Goal: Task Accomplishment & Management: Manage account settings

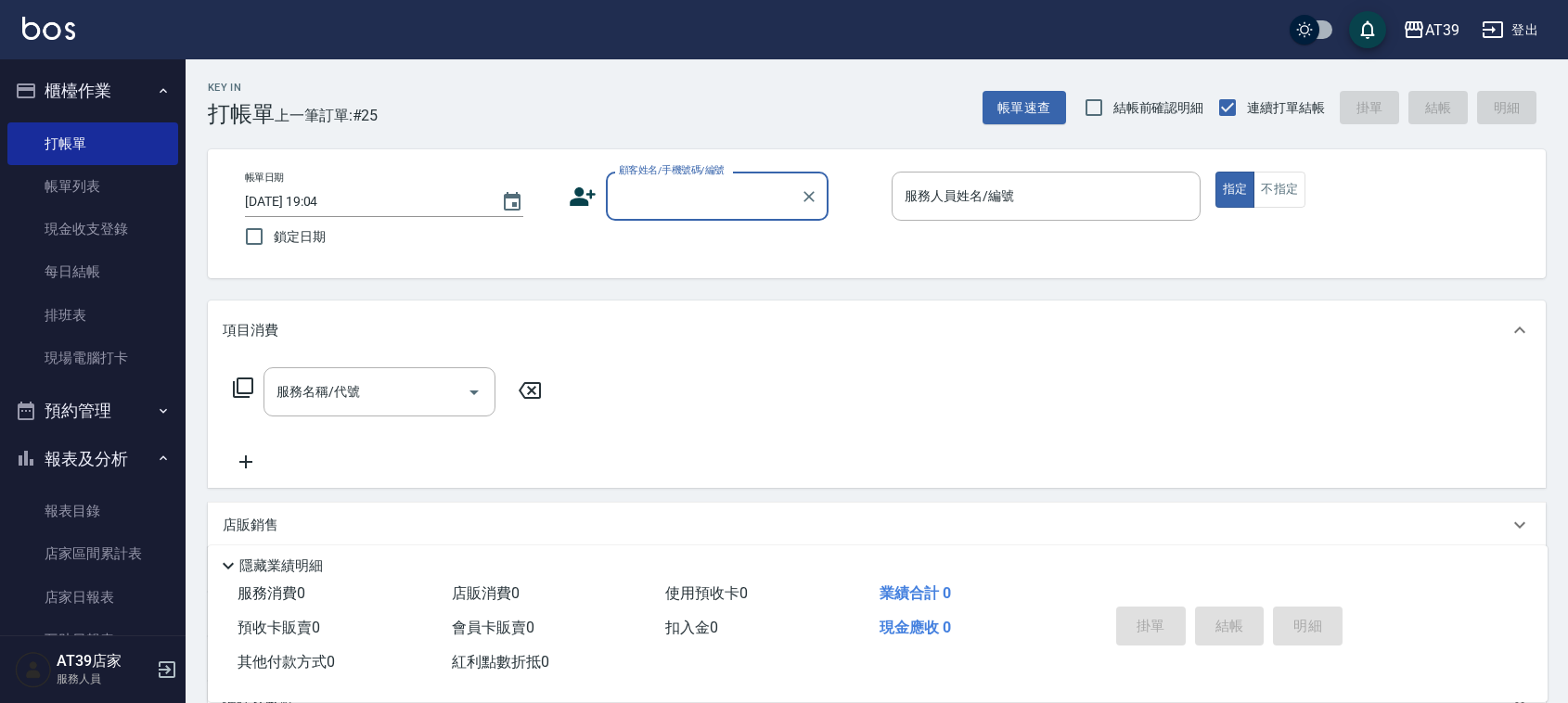
click at [722, 187] on input "顧客姓名/手機號碼/編號" at bounding box center [703, 196] width 178 height 33
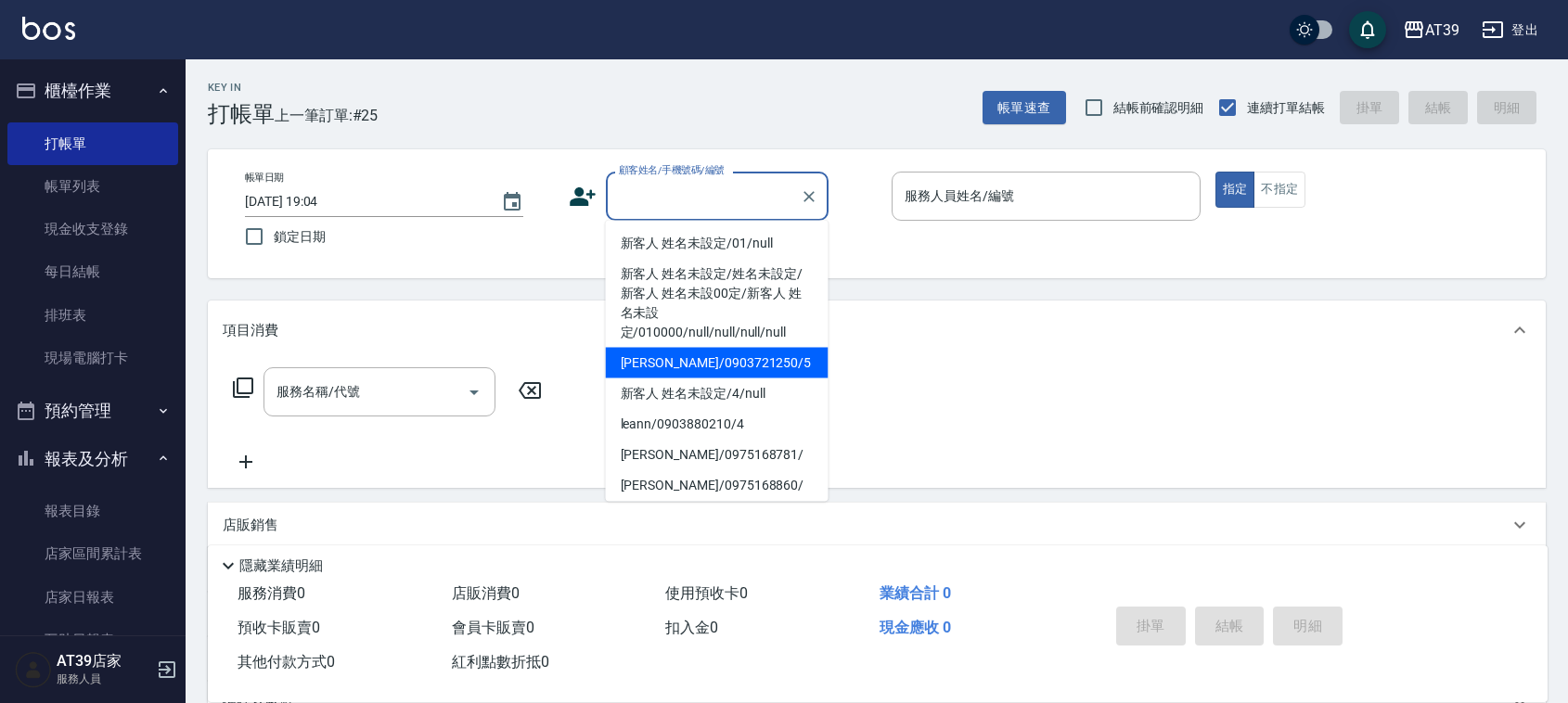
click at [761, 359] on li "[PERSON_NAME]/0903721250/5" at bounding box center [717, 363] width 222 height 31
type input "[PERSON_NAME]/0903721250/5"
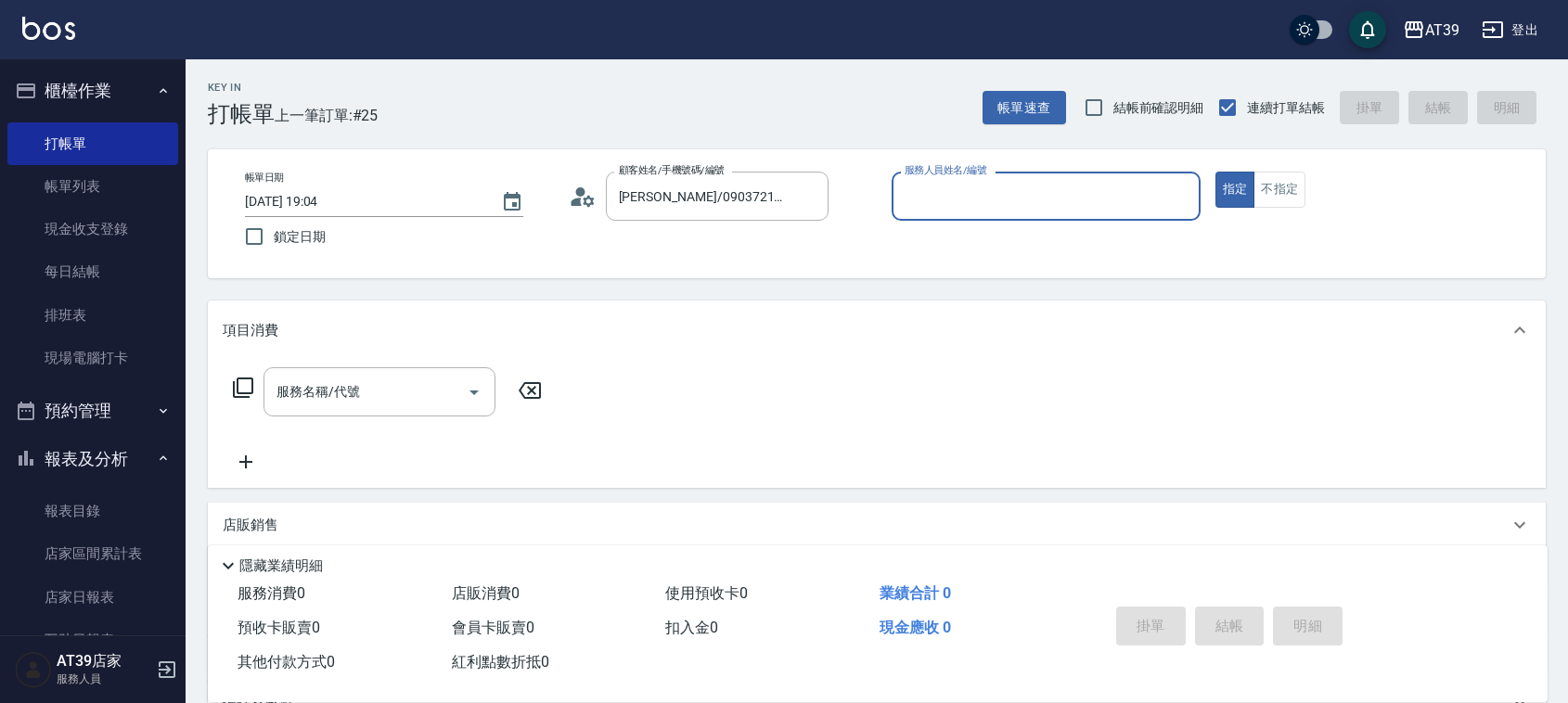
type input "愷爾-5"
click at [397, 396] on input "服務名稱/代號" at bounding box center [365, 391] width 188 height 33
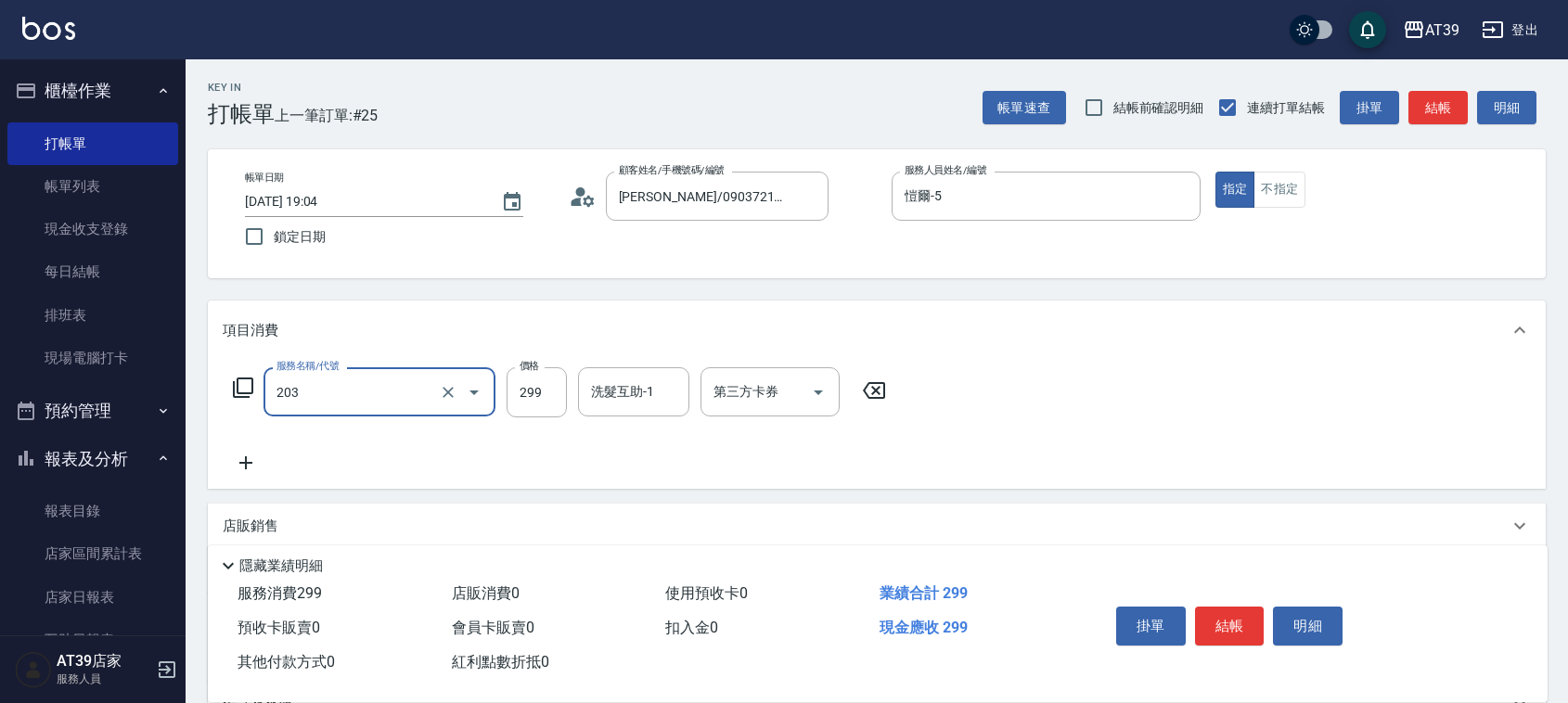
type input "B級洗+剪(203)"
type input "500"
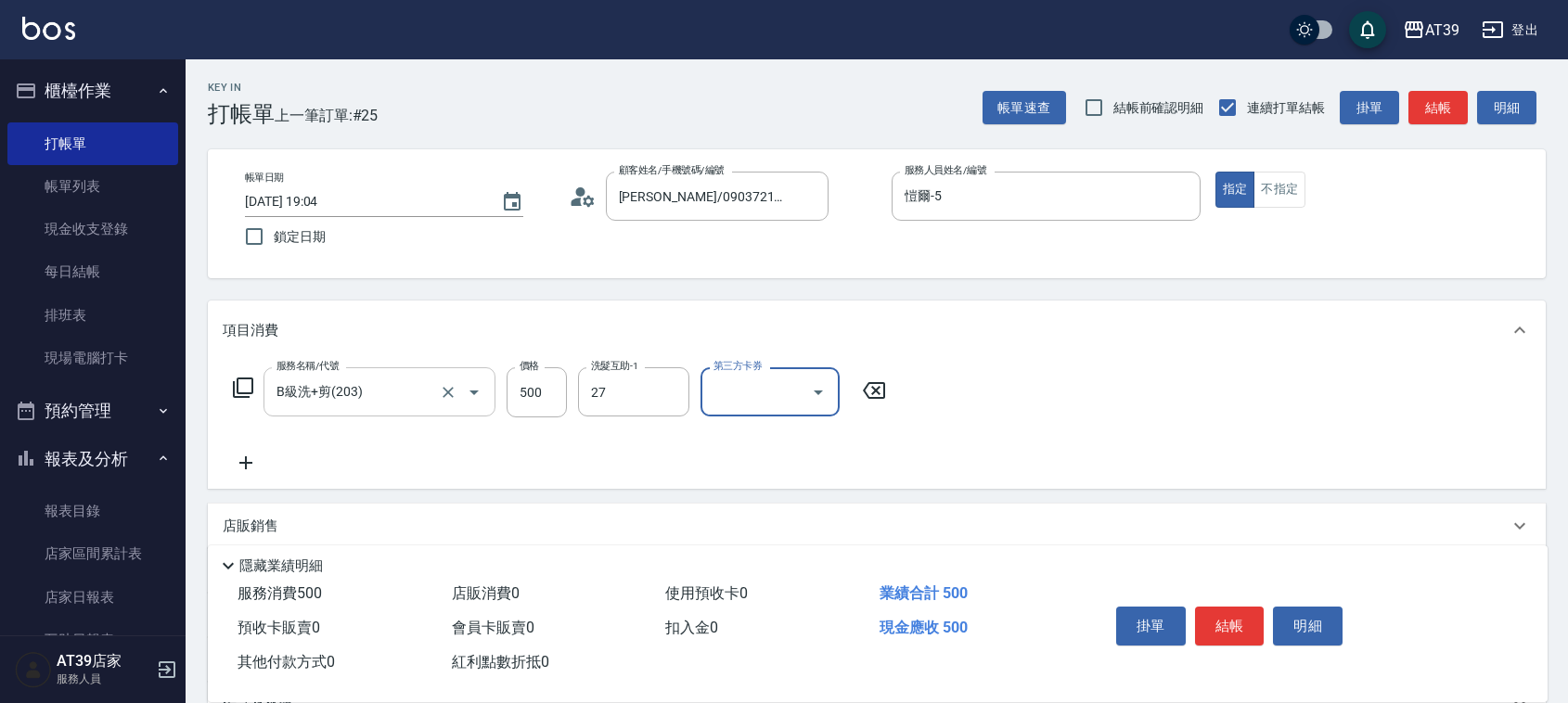
type input "芊芊-27"
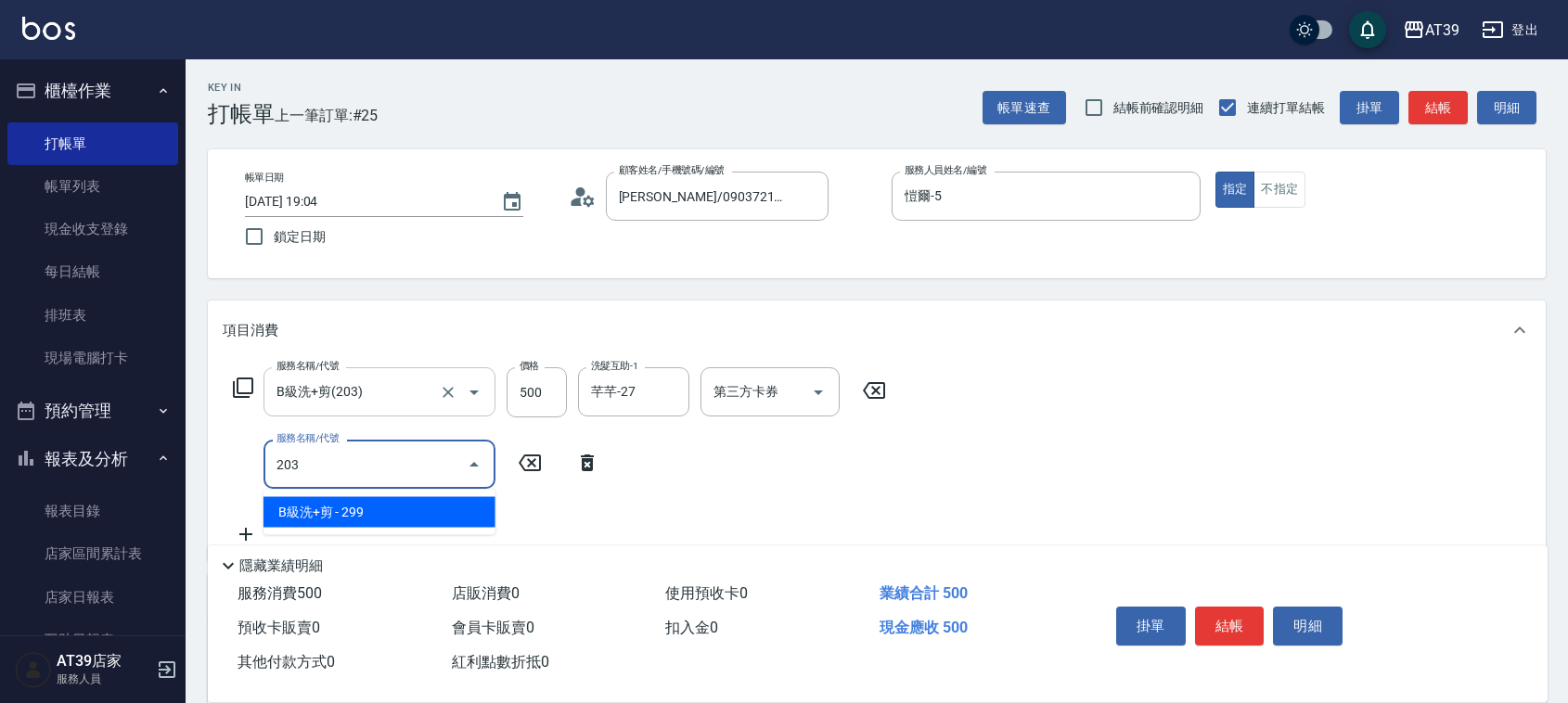
type input "B級洗+剪(203)"
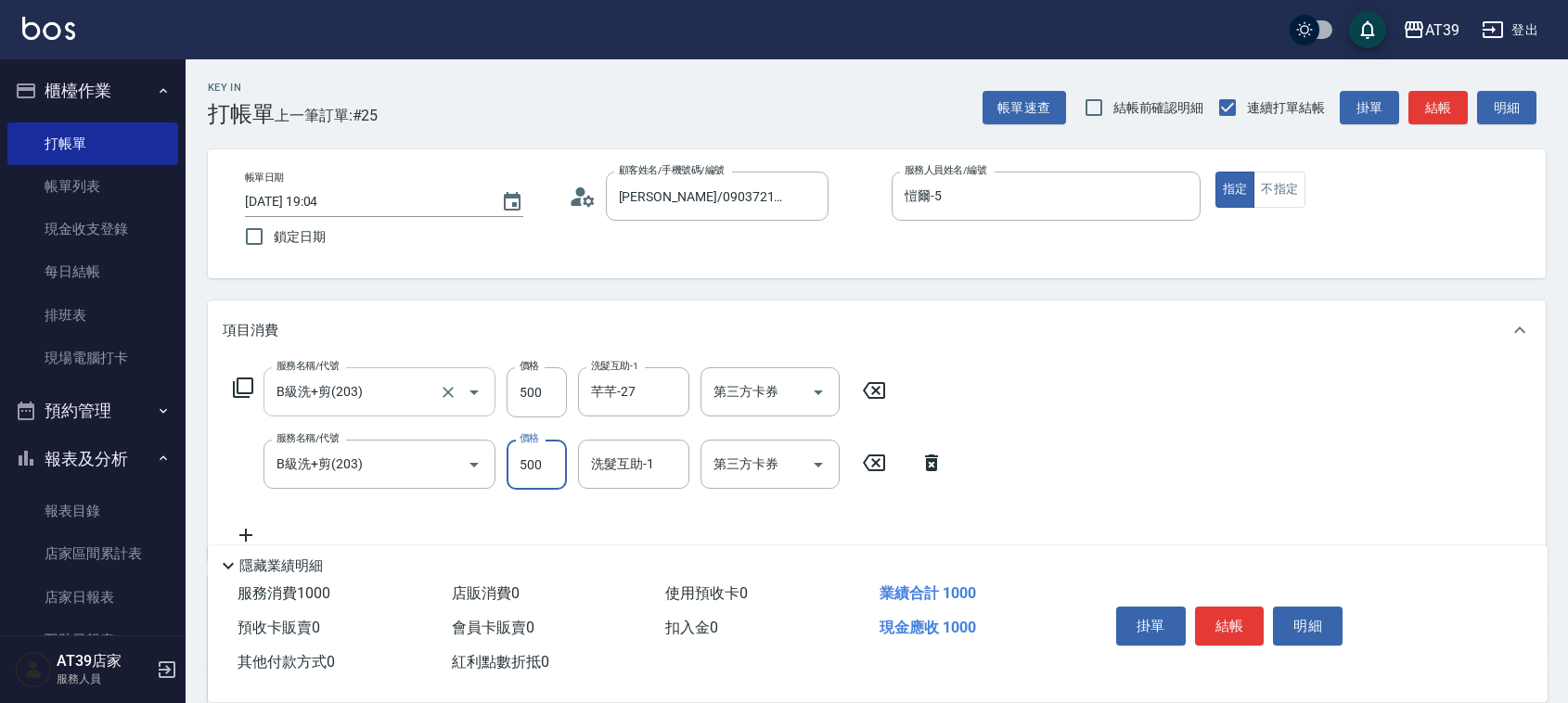
type input "500"
type input "芊芊-27"
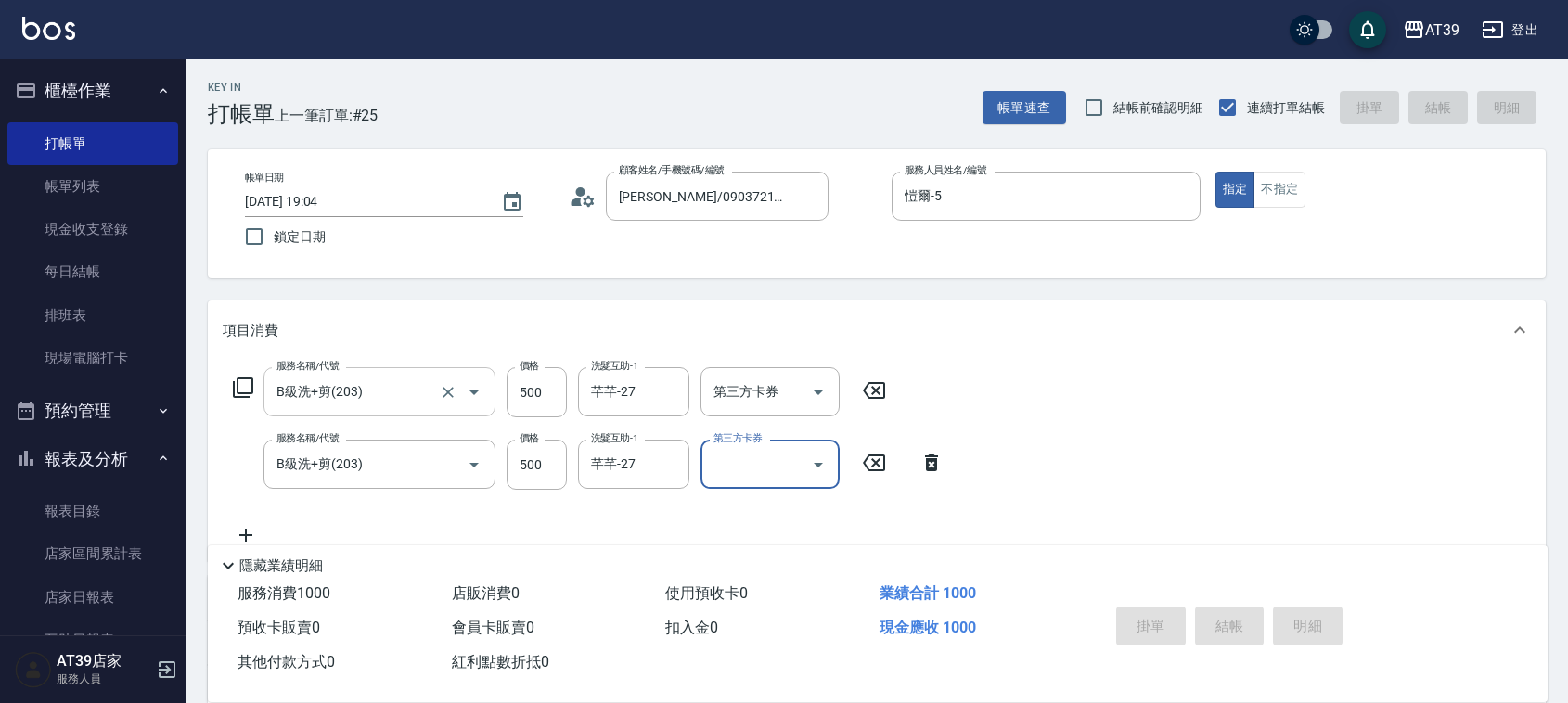
type input "[DATE] 19:47"
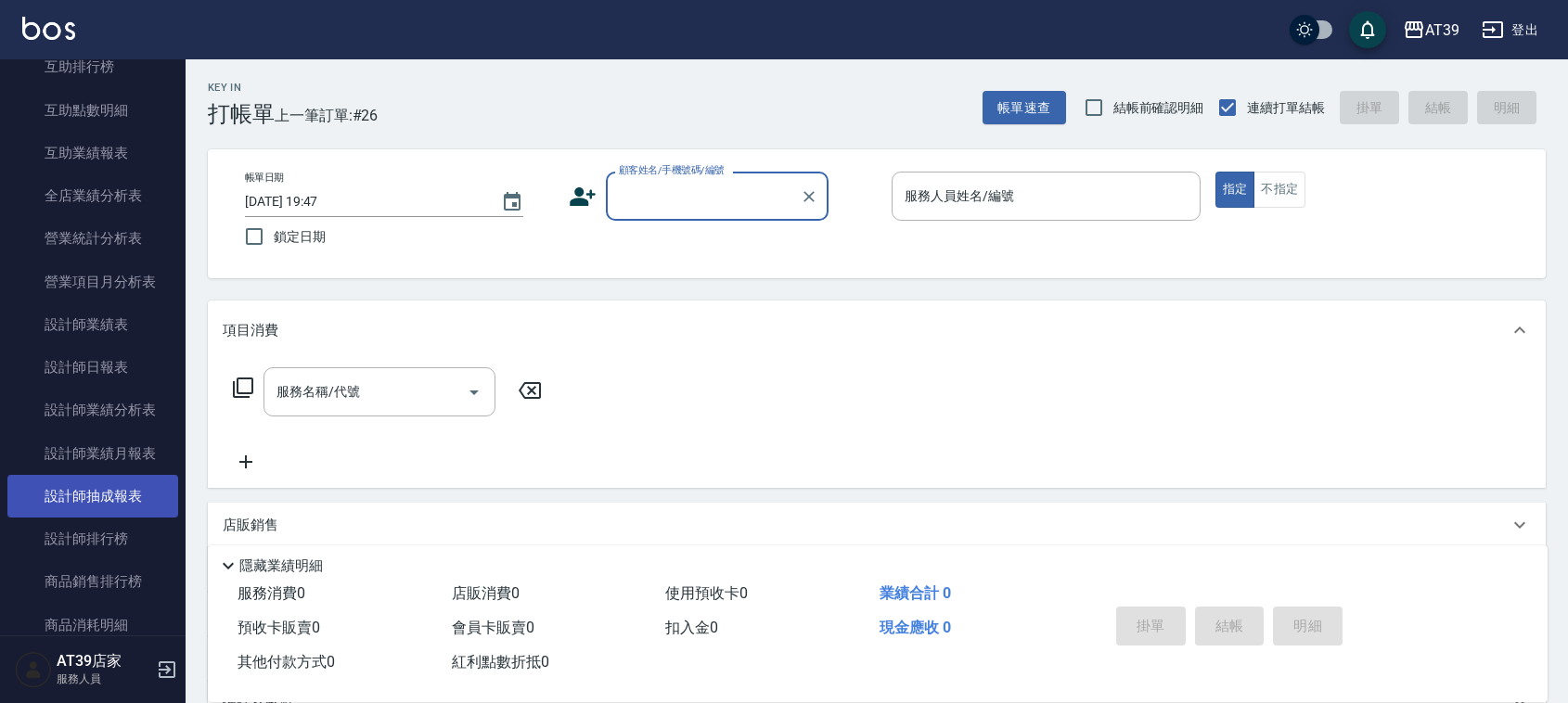
scroll to position [696, 0]
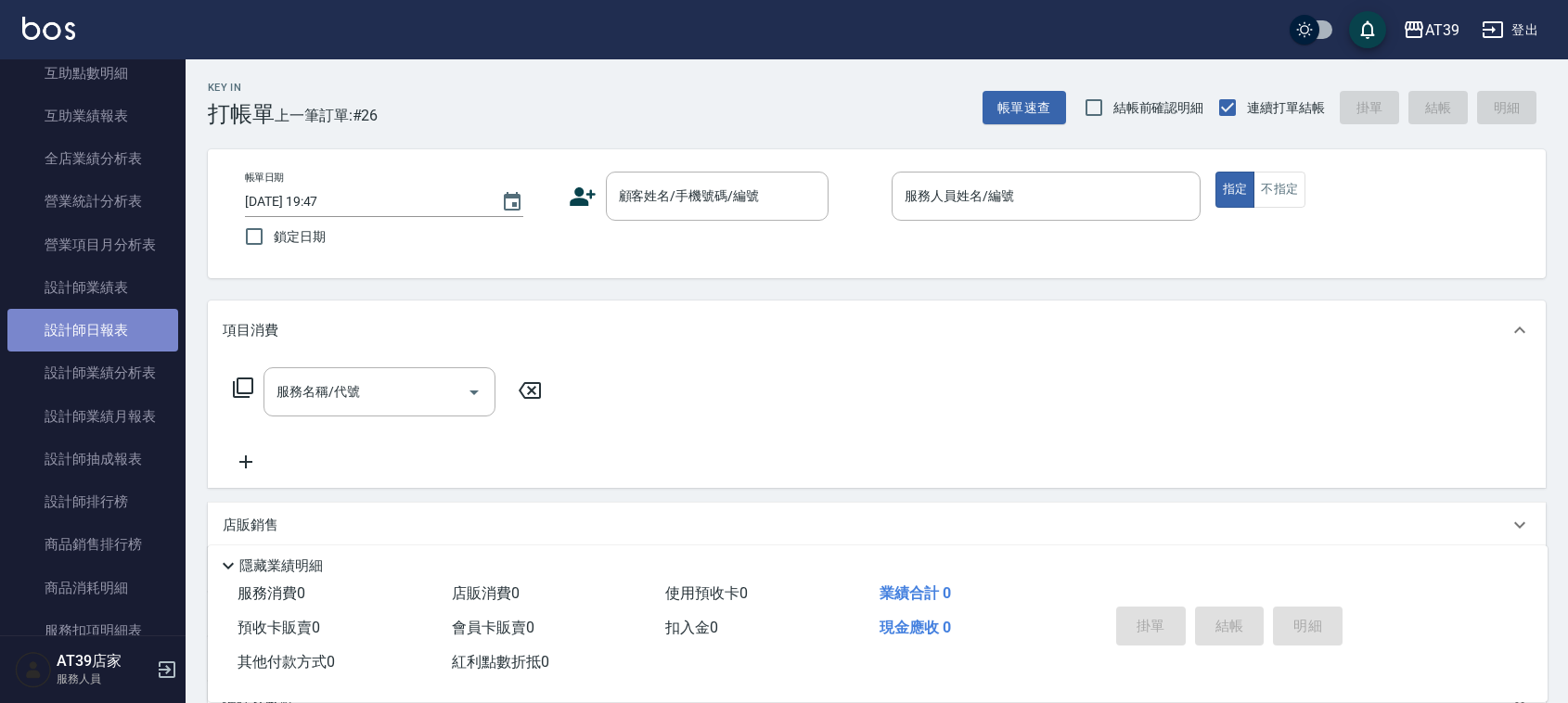
click at [139, 314] on link "設計師日報表" at bounding box center [92, 330] width 171 height 43
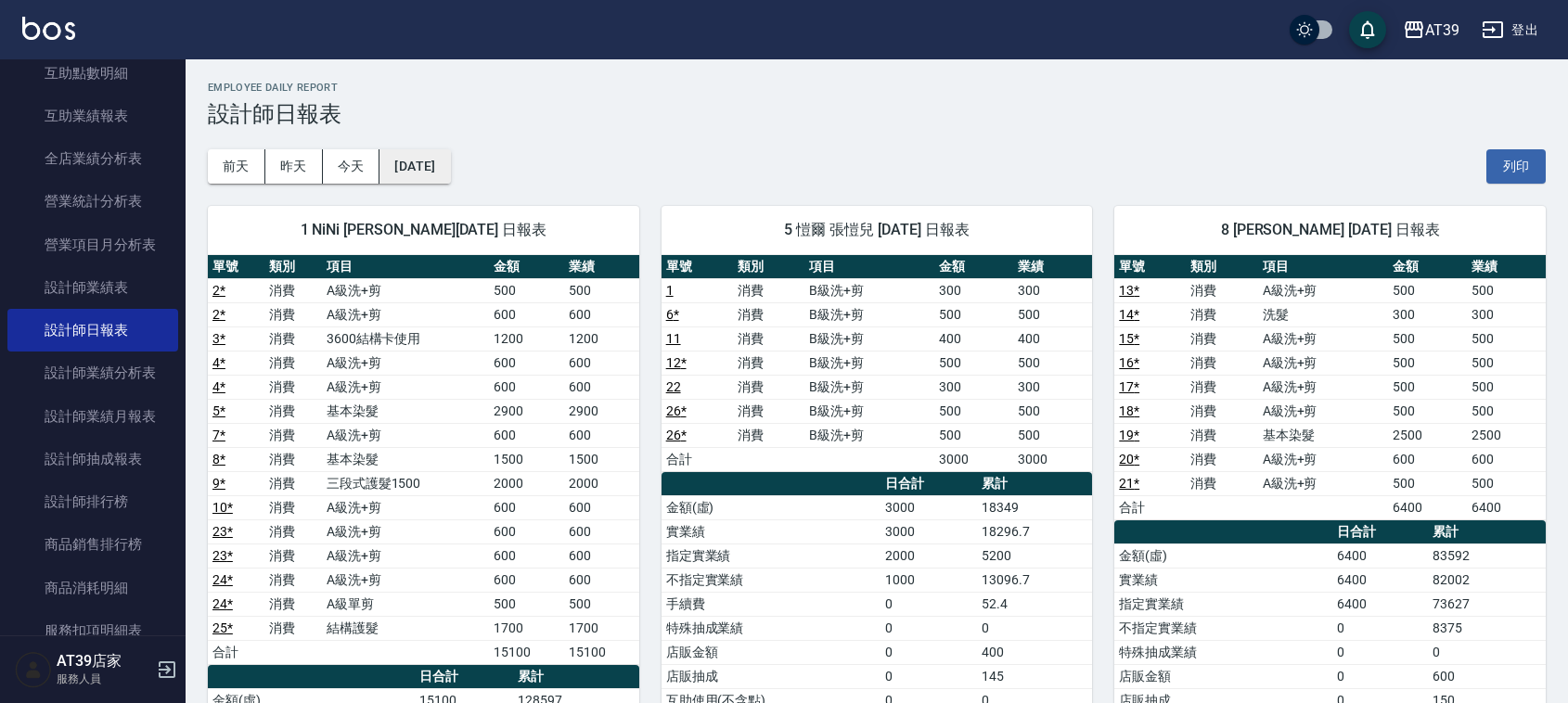
click at [450, 173] on button "[DATE]" at bounding box center [414, 166] width 70 height 35
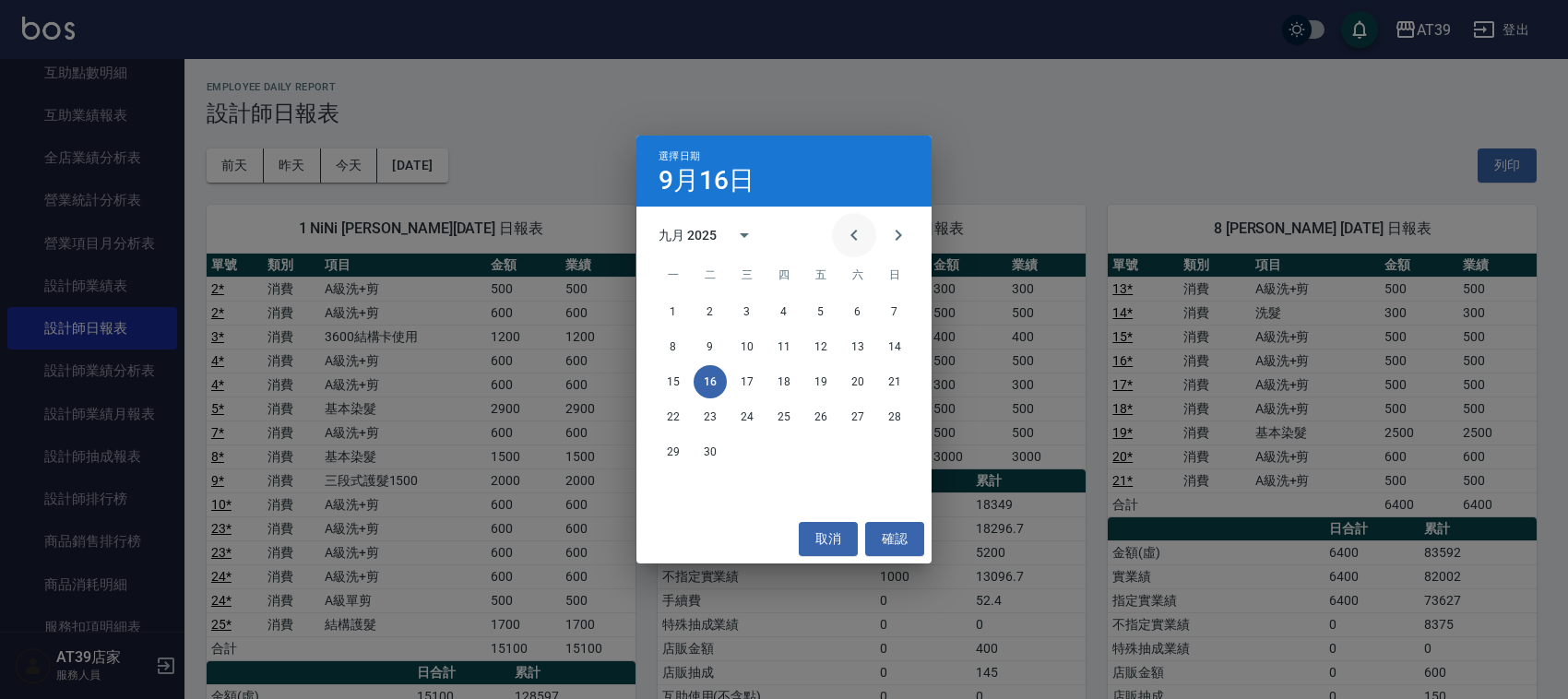
click at [859, 227] on icon "Previous month" at bounding box center [854, 235] width 22 height 22
click at [854, 378] on button "16" at bounding box center [858, 382] width 33 height 33
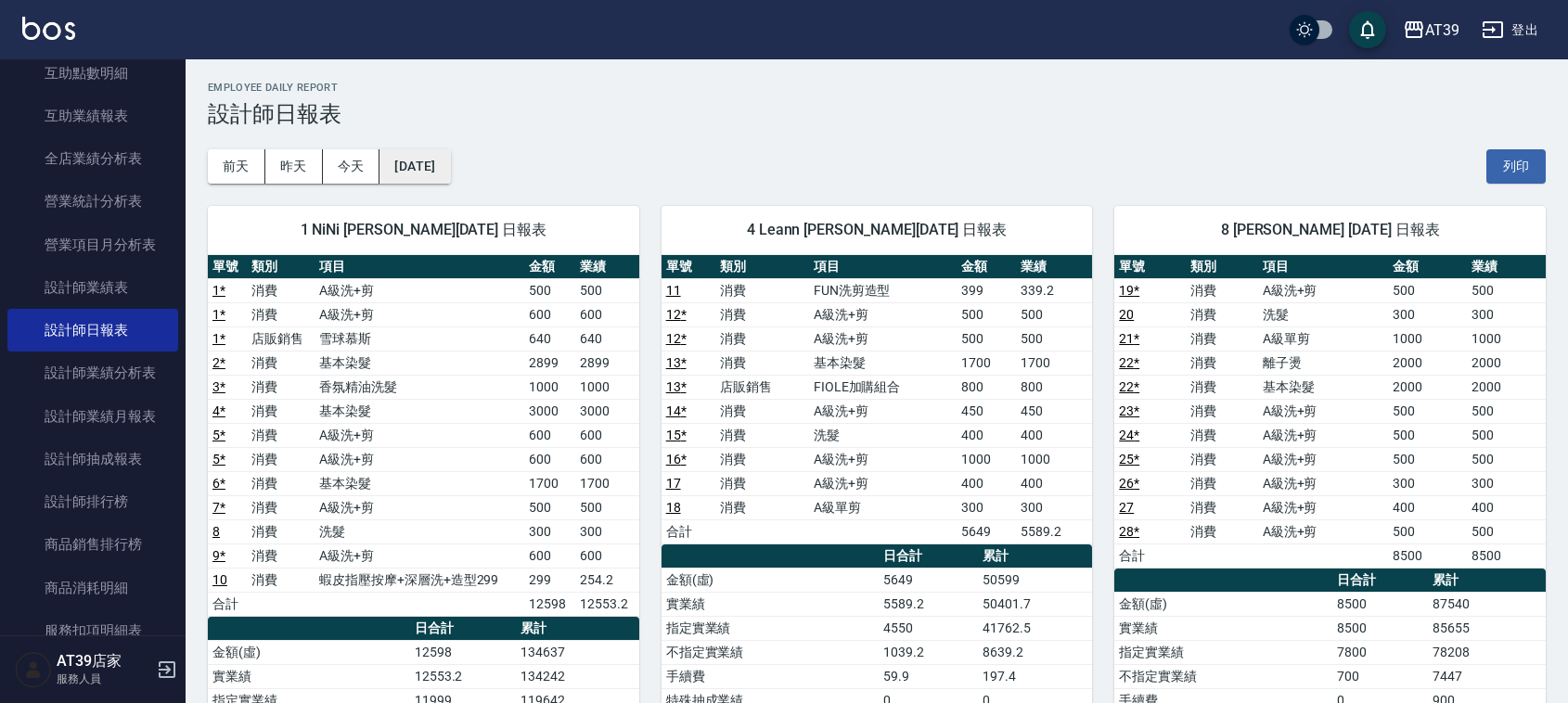
click at [450, 164] on button "[DATE]" at bounding box center [414, 166] width 70 height 35
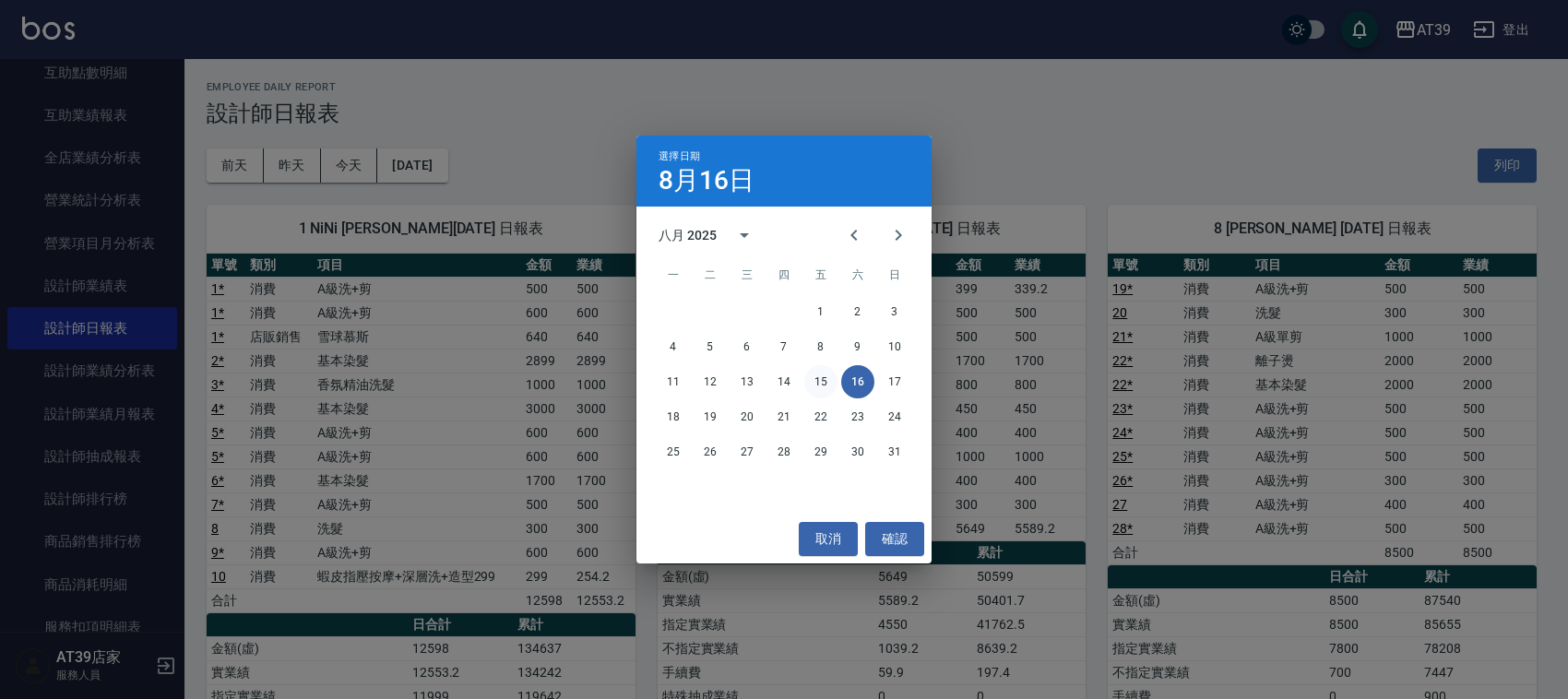
click at [816, 379] on button "15" at bounding box center [821, 382] width 33 height 33
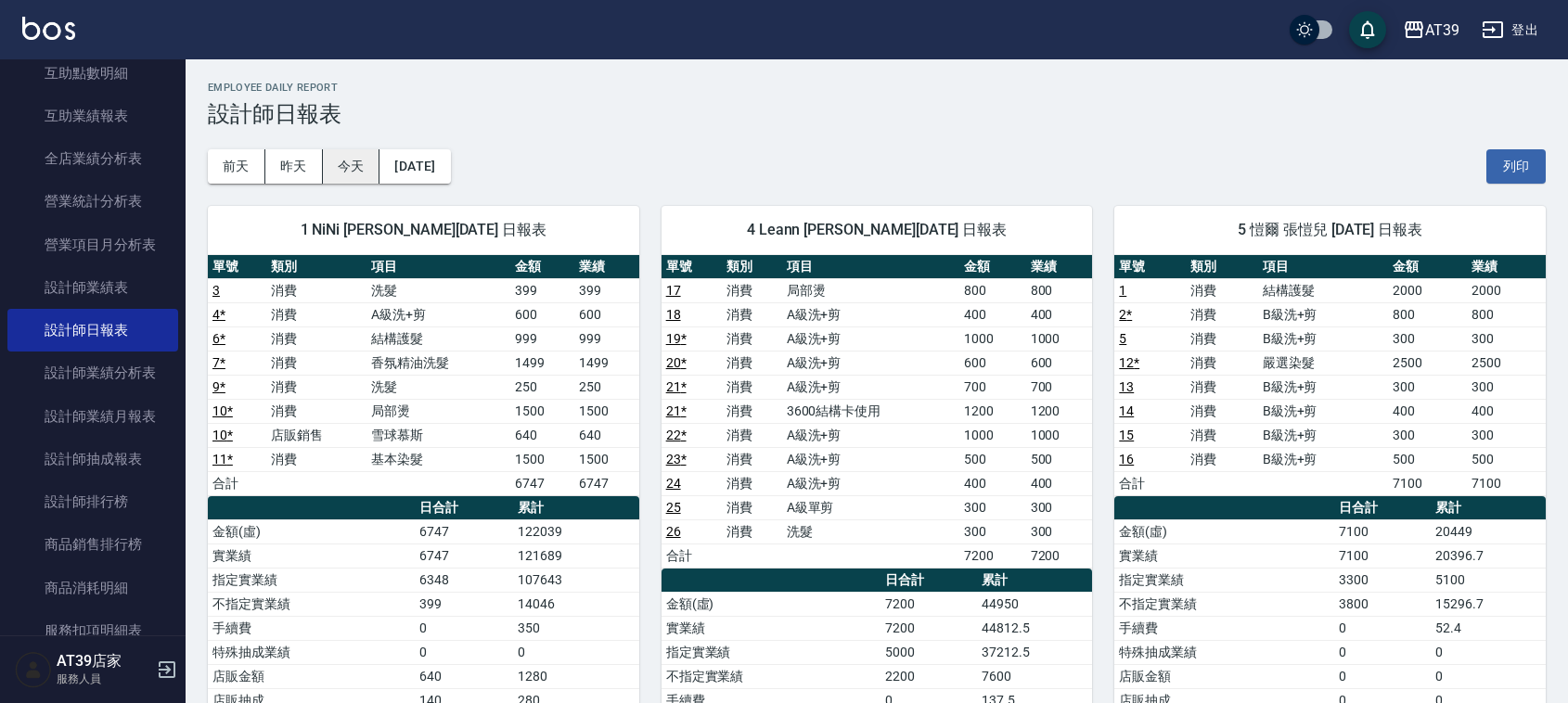
click at [340, 165] on button "今天" at bounding box center [352, 166] width 58 height 35
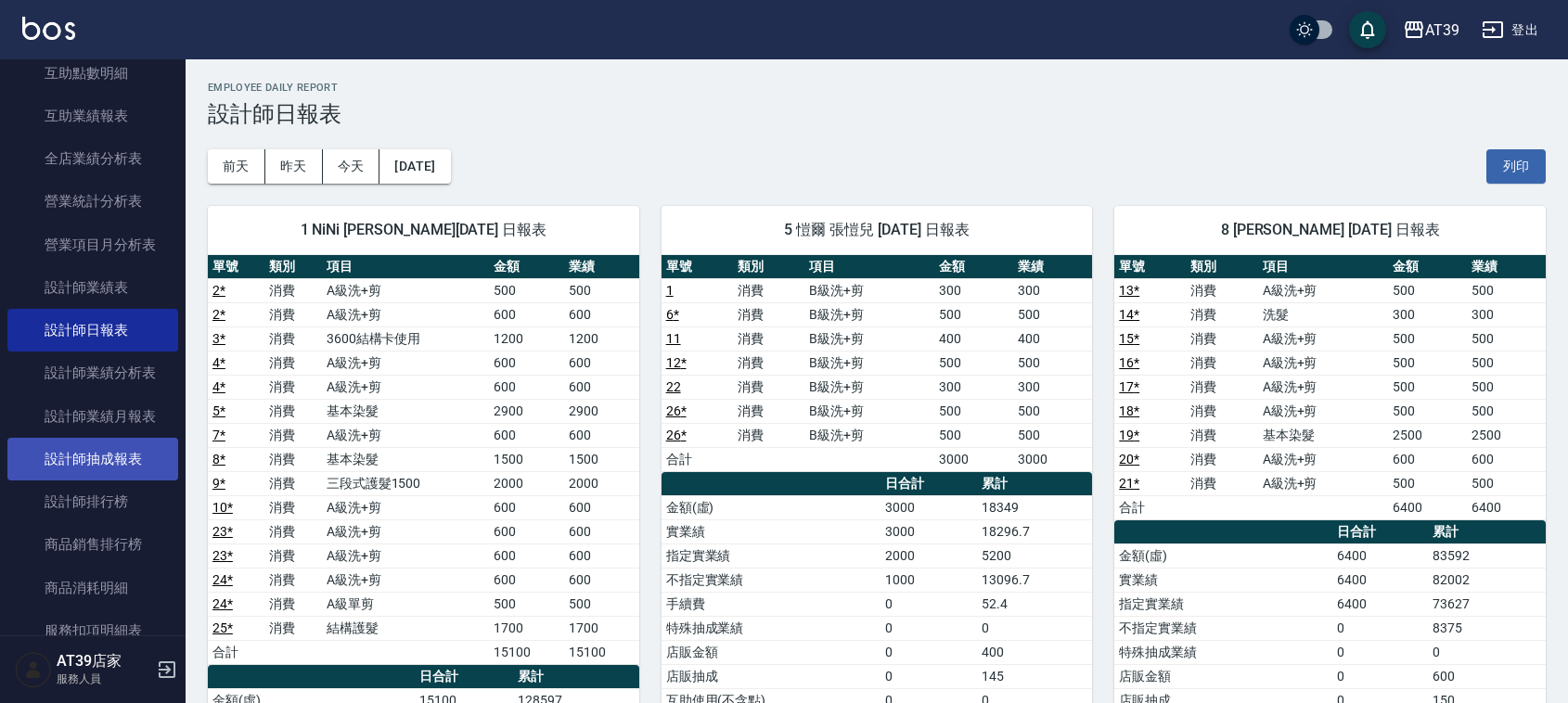
click at [130, 470] on link "設計師抽成報表" at bounding box center [92, 459] width 171 height 43
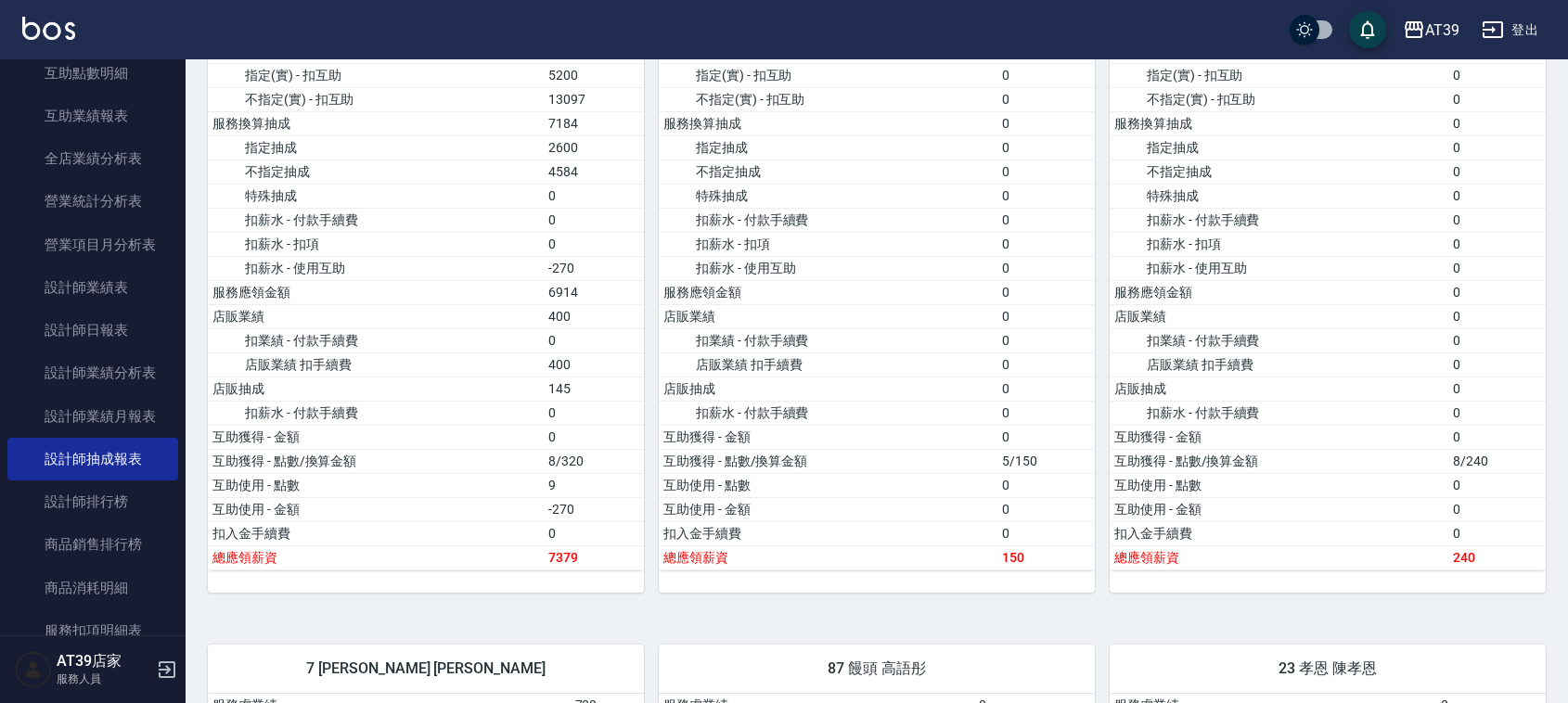
scroll to position [2087, 0]
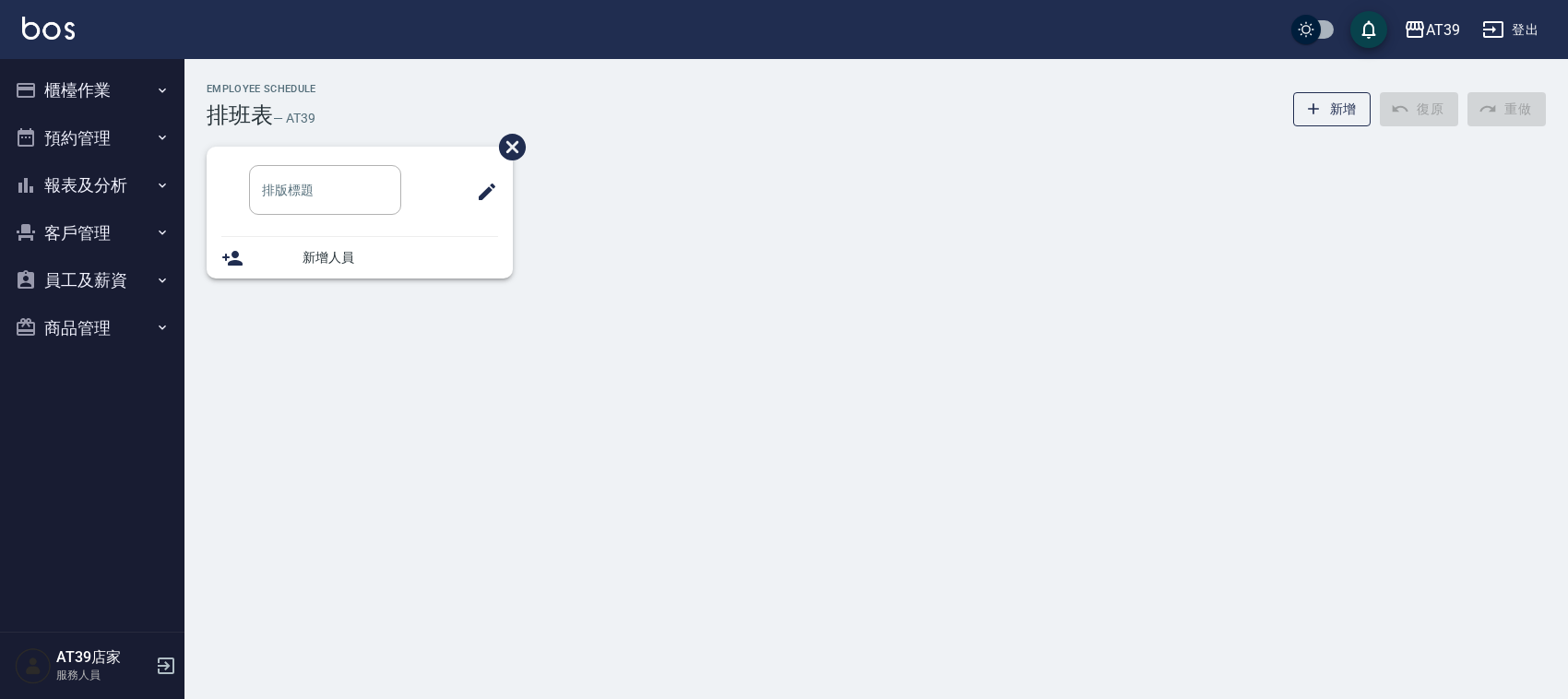
type input "洗髮"
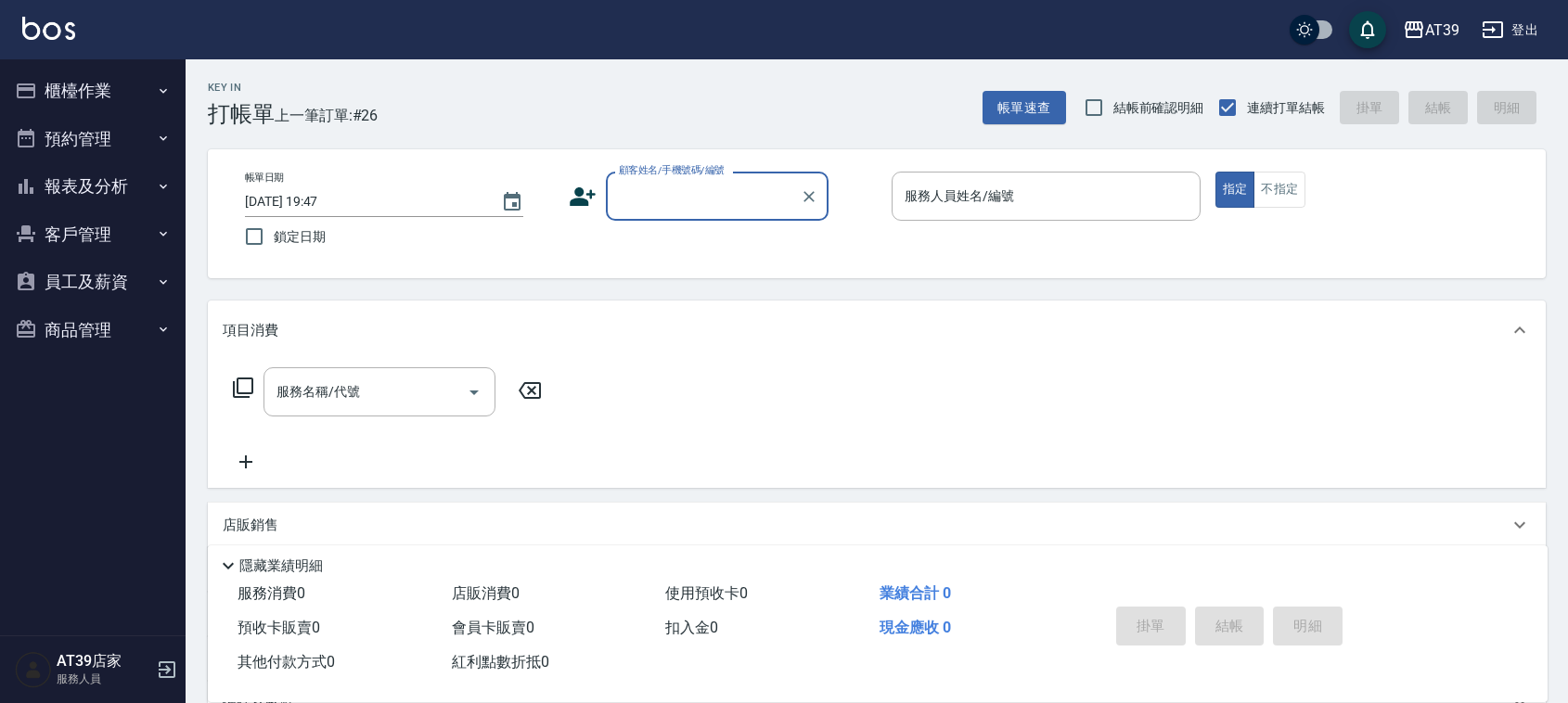
drag, startPoint x: 0, startPoint y: 0, endPoint x: 139, endPoint y: 167, distance: 217.3
click at [113, 181] on button "報表及分析" at bounding box center [92, 187] width 171 height 49
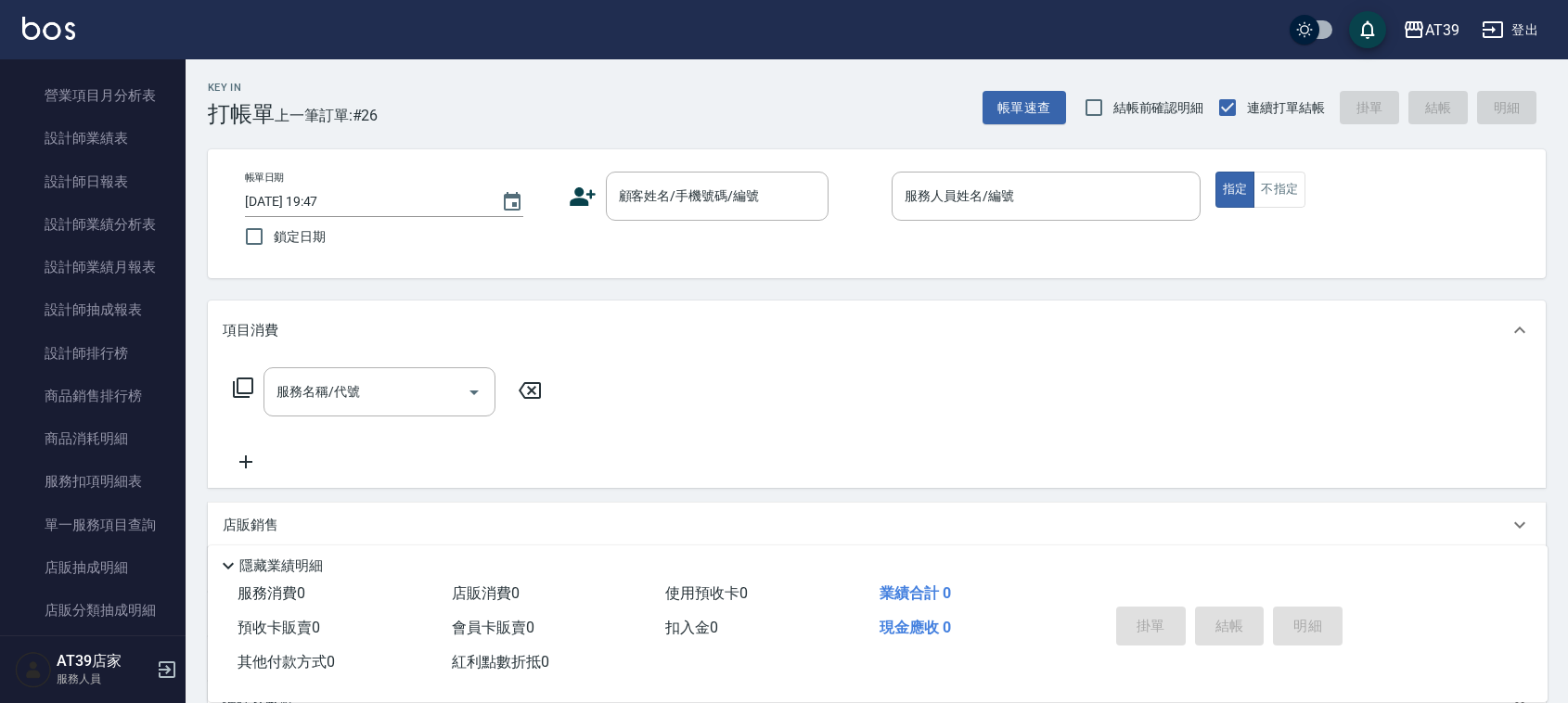
scroll to position [580, 0]
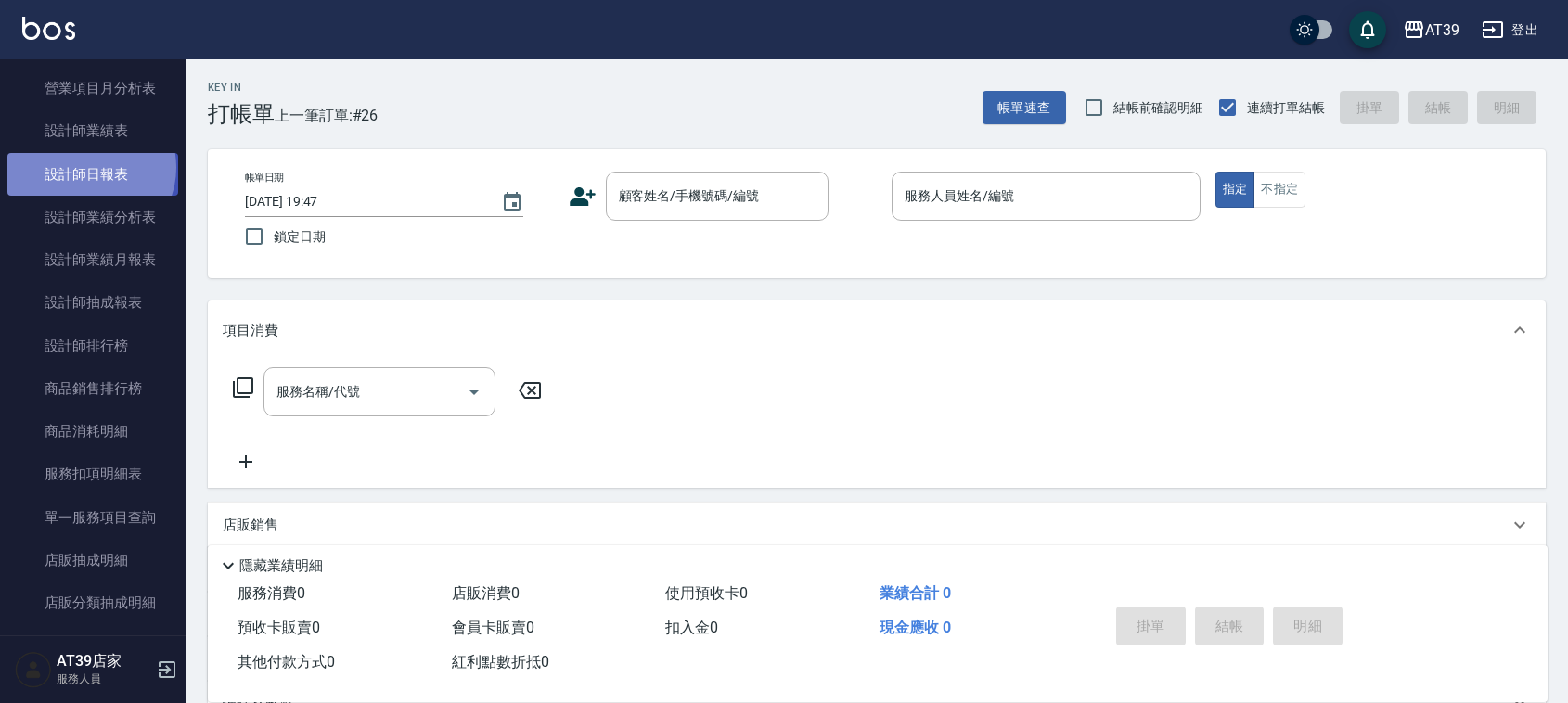
click at [89, 167] on link "設計師日報表" at bounding box center [92, 175] width 171 height 43
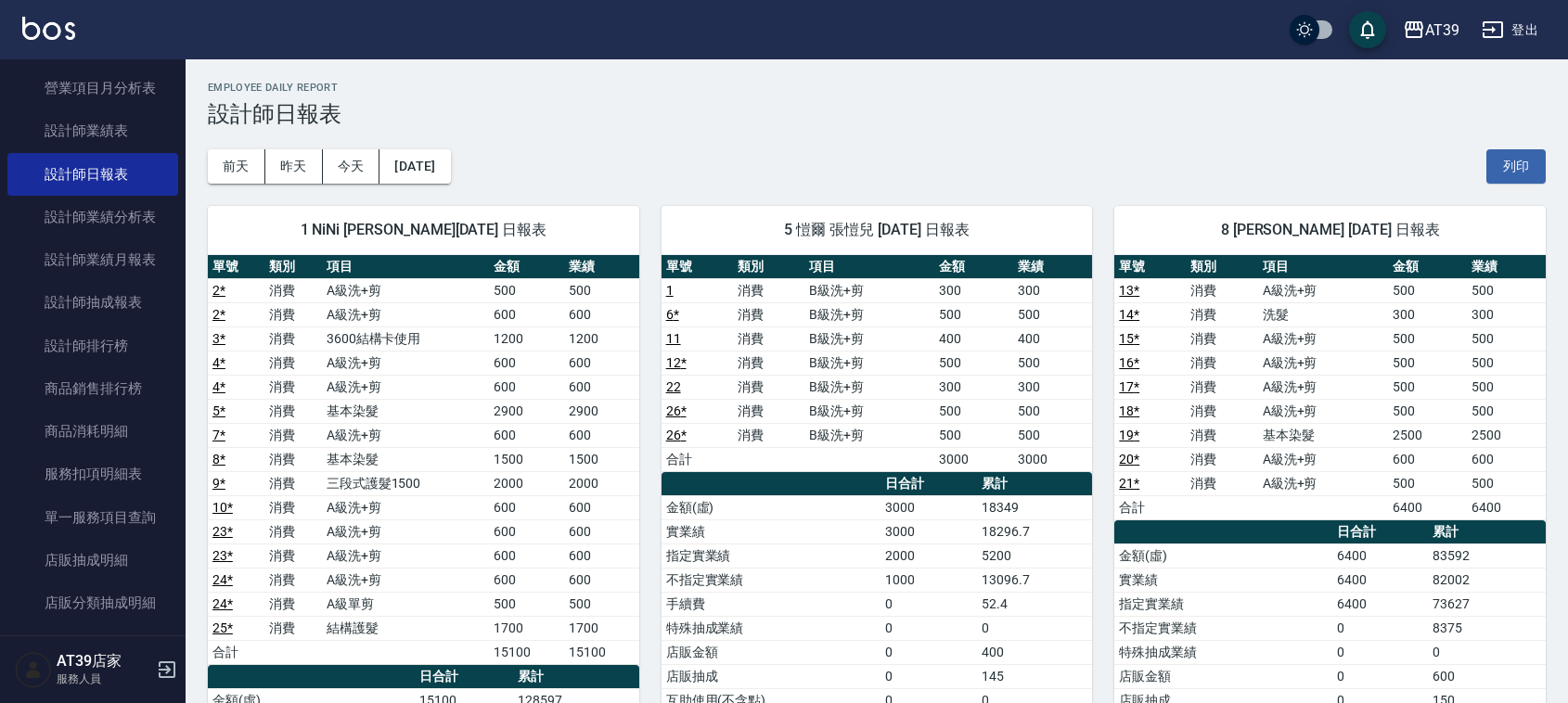
click at [174, 290] on nav "櫃檯作業 打帳單 帳單列表 現金收支登錄 每日結帳 排班表 現場電腦打卡 預約管理 預約管理 單日預約紀錄 單週預約紀錄 報表及分析 報表目錄 店家區間累計表…" at bounding box center [92, 347] width 186 height 576
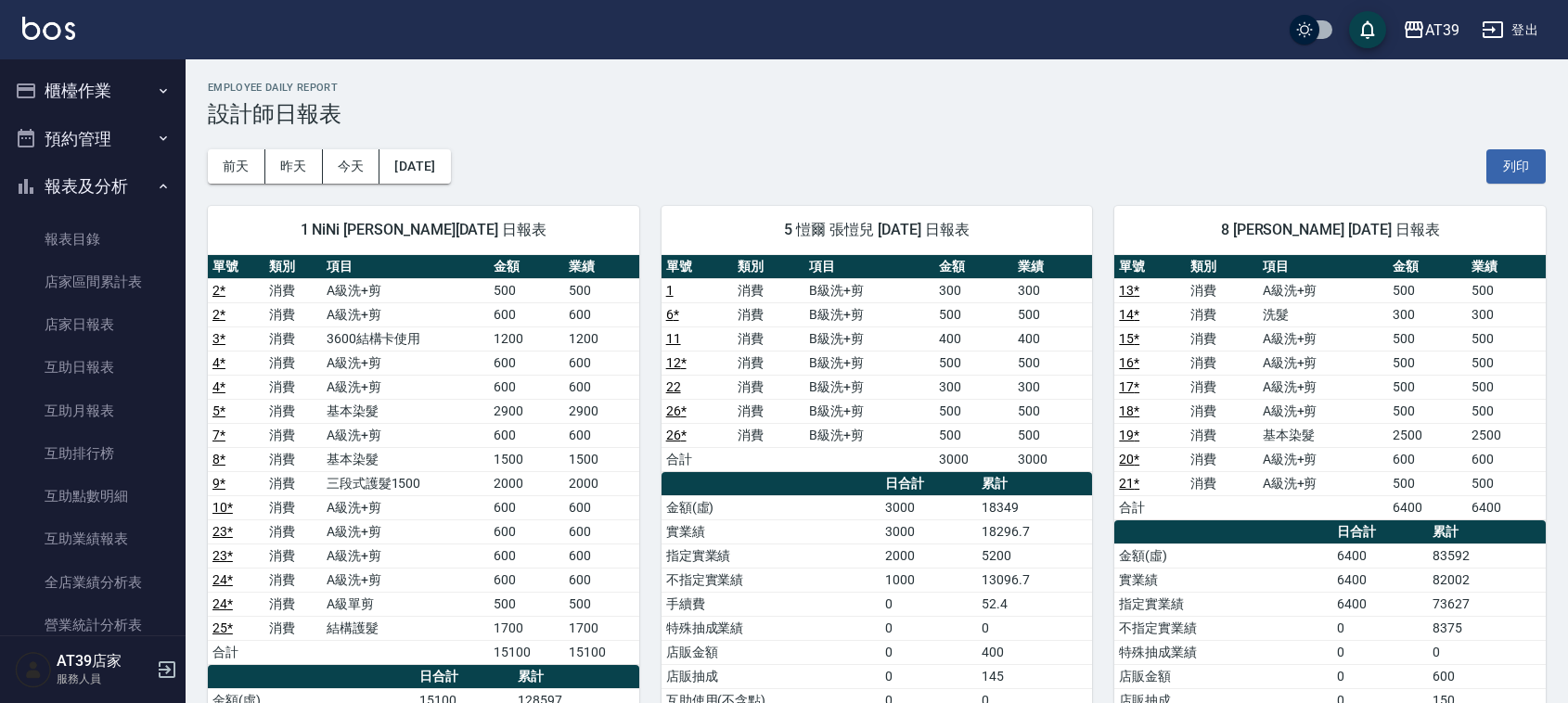
click at [91, 97] on button "櫃檯作業" at bounding box center [92, 91] width 171 height 49
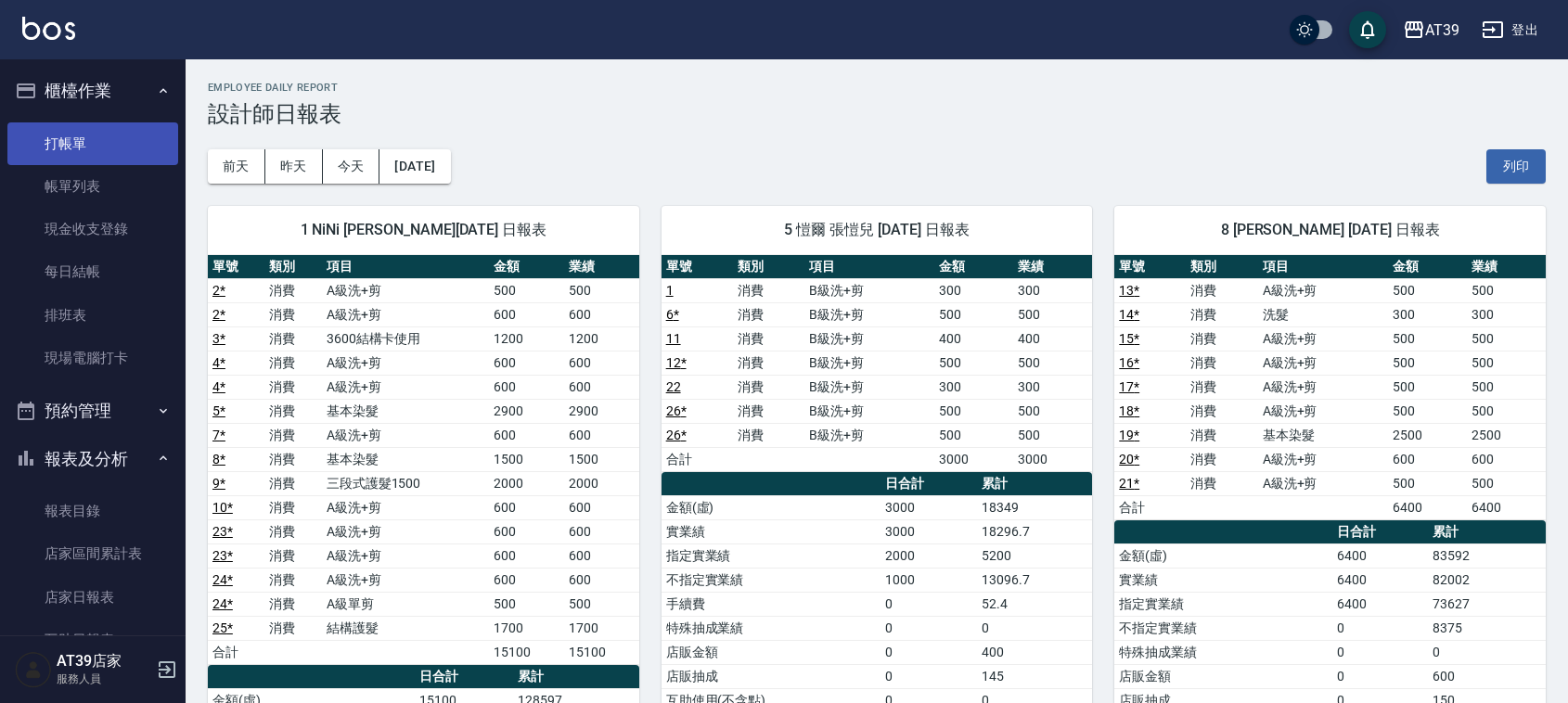
click at [83, 133] on link "打帳單" at bounding box center [92, 144] width 171 height 43
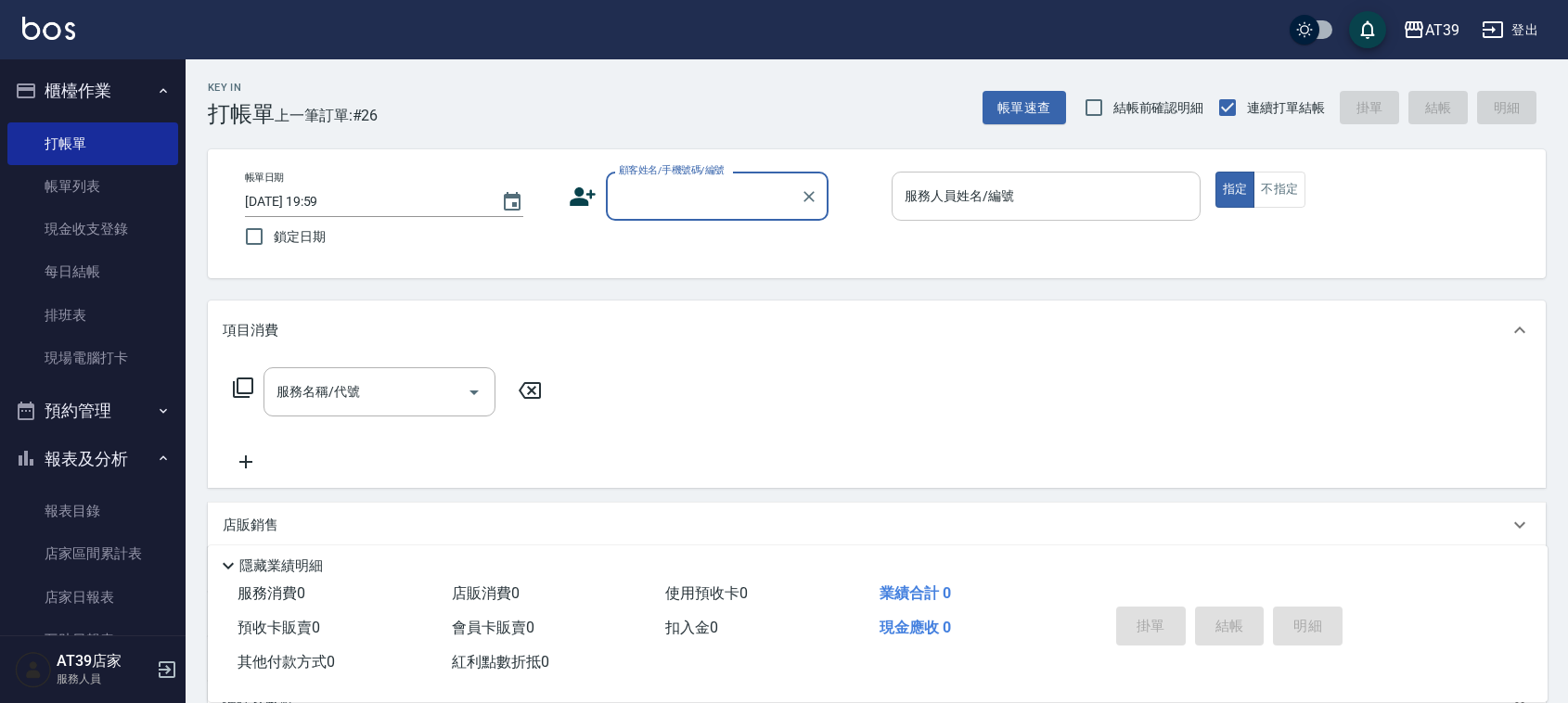
click at [1049, 181] on input "服務人員姓名/編號" at bounding box center [1046, 196] width 292 height 33
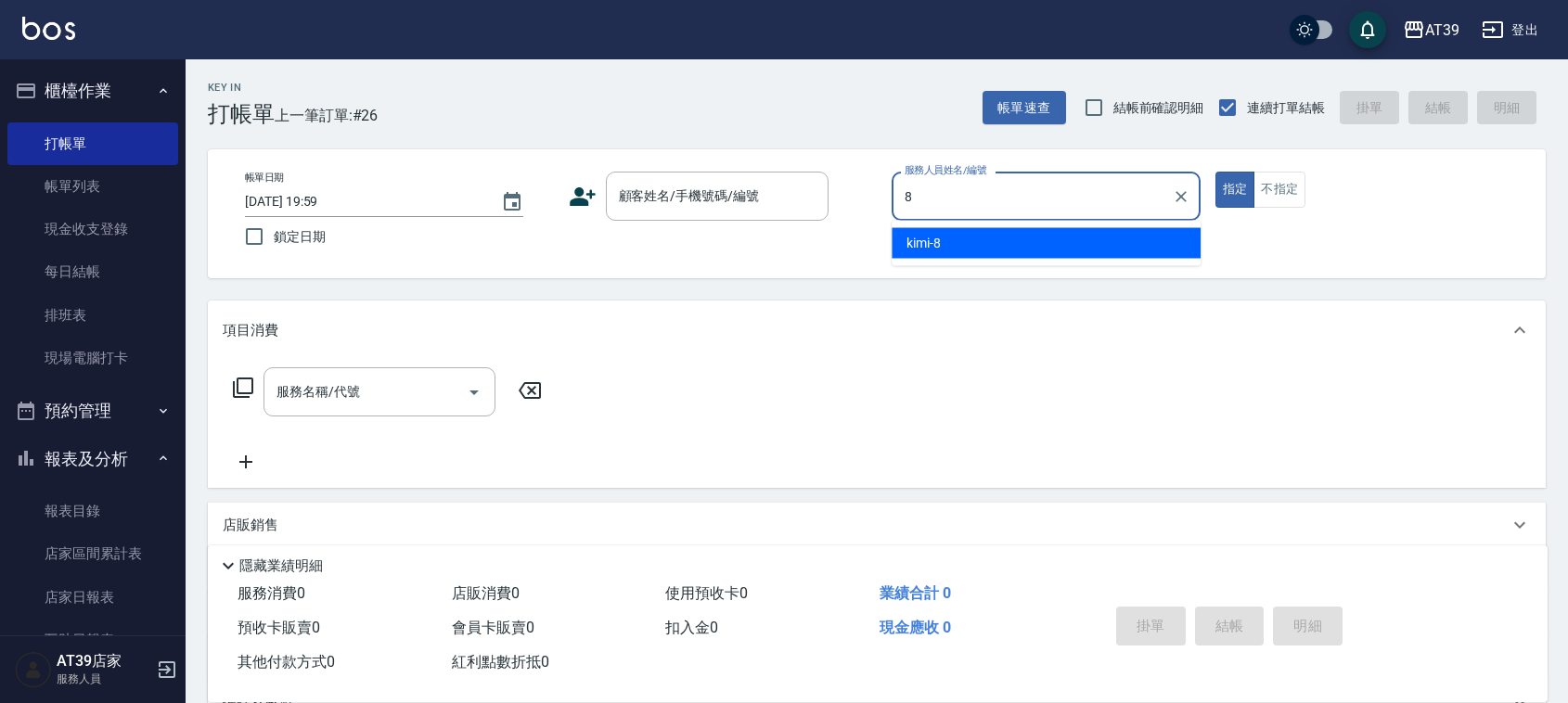
click at [934, 243] on span "kimi -8" at bounding box center [924, 243] width 35 height 20
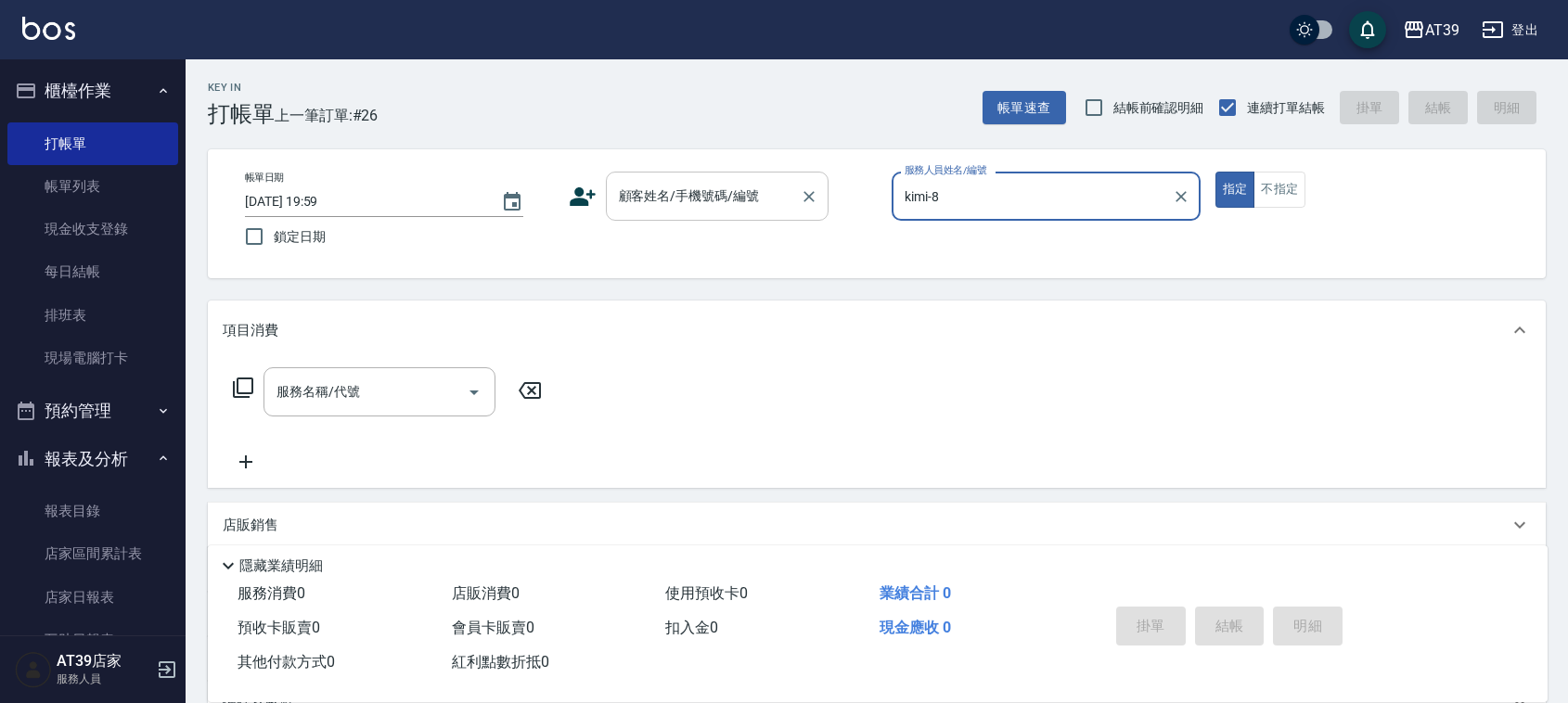
type input "kimi-8"
click at [714, 198] on input "顧客姓名/手機號碼/編號" at bounding box center [703, 196] width 178 height 33
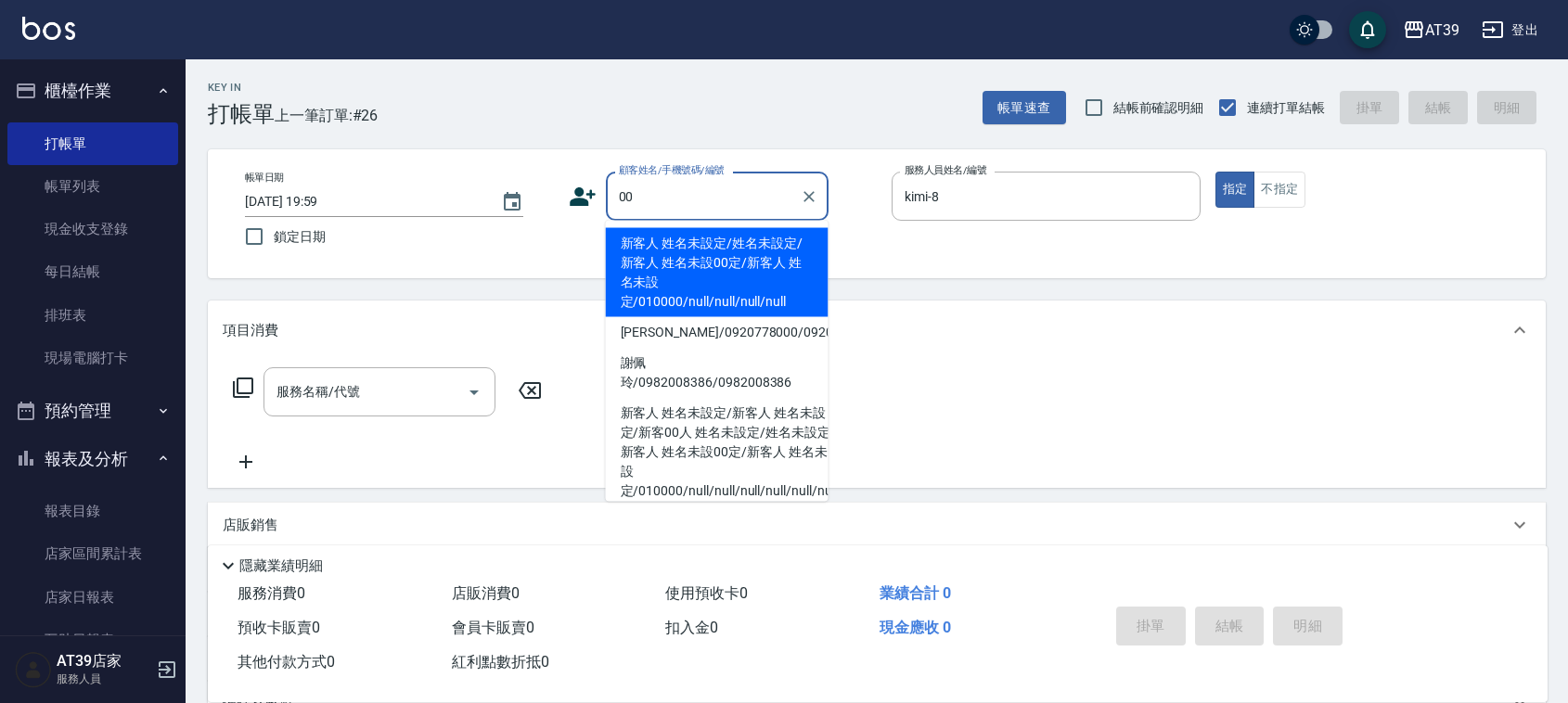
click at [655, 256] on li "新客人 姓名未設定/姓名未設定/新客人 姓名未設00定/新客人 姓名未設定/010000/null/null/null/null" at bounding box center [717, 272] width 222 height 89
type input "新客人 姓名未設定/姓名未設定/新客人 姓名未設00定/新客人 姓名未設定/010000/null/null/null/null"
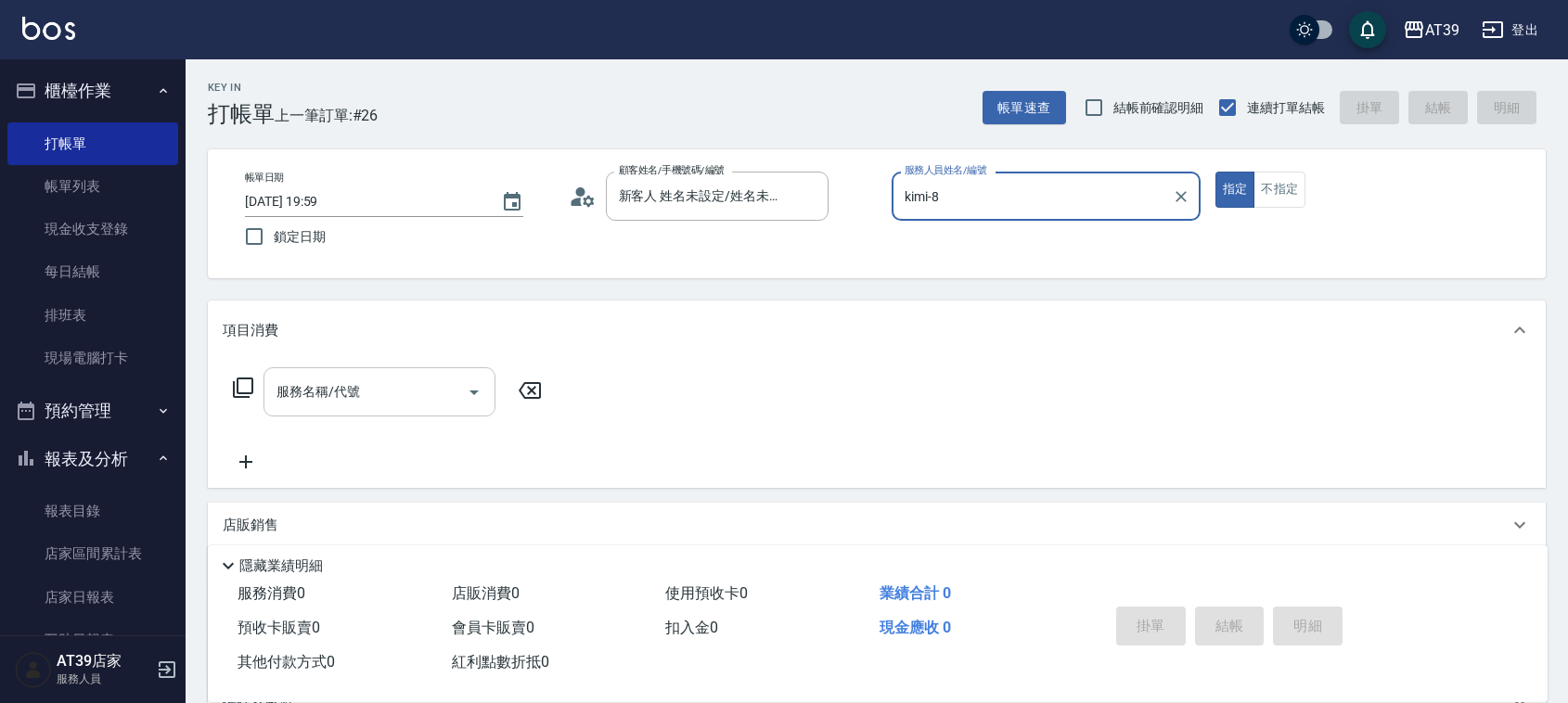
click at [367, 394] on input "服務名稱/代號" at bounding box center [365, 391] width 188 height 33
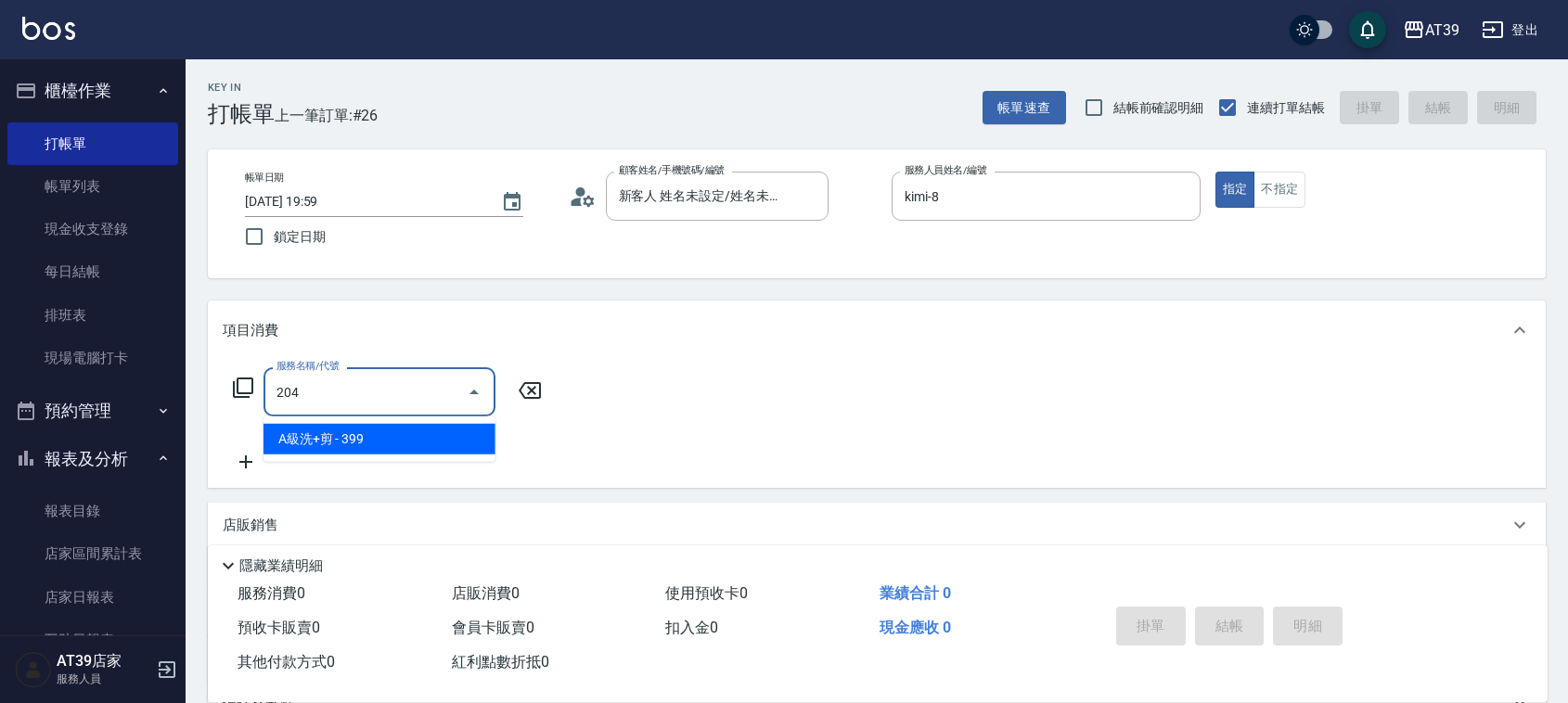
click at [375, 437] on span "A級洗+剪 - 399" at bounding box center [379, 439] width 232 height 31
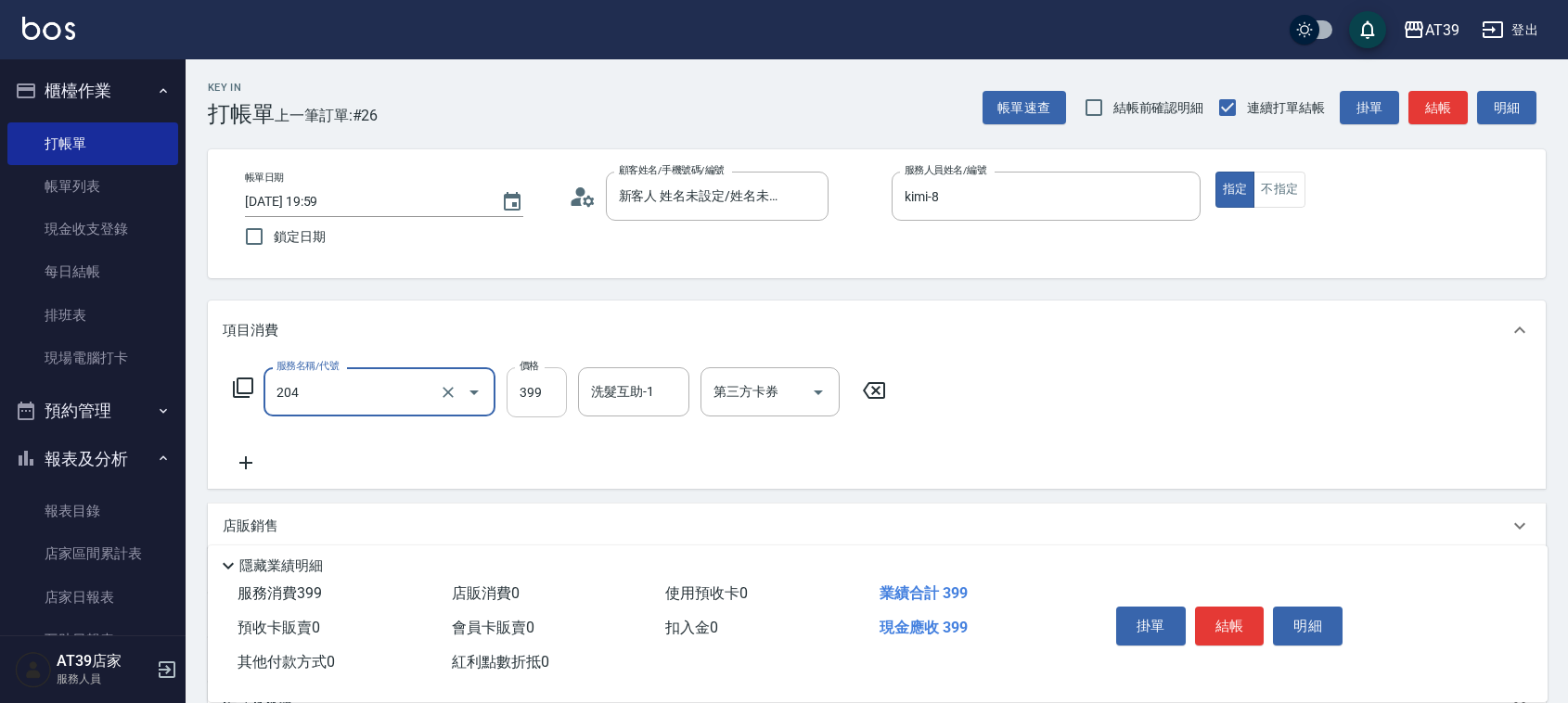
type input "A級洗+剪(204)"
click at [511, 387] on input "399" at bounding box center [536, 392] width 61 height 50
type input "500"
click at [1431, 112] on button "結帳" at bounding box center [1438, 107] width 60 height 35
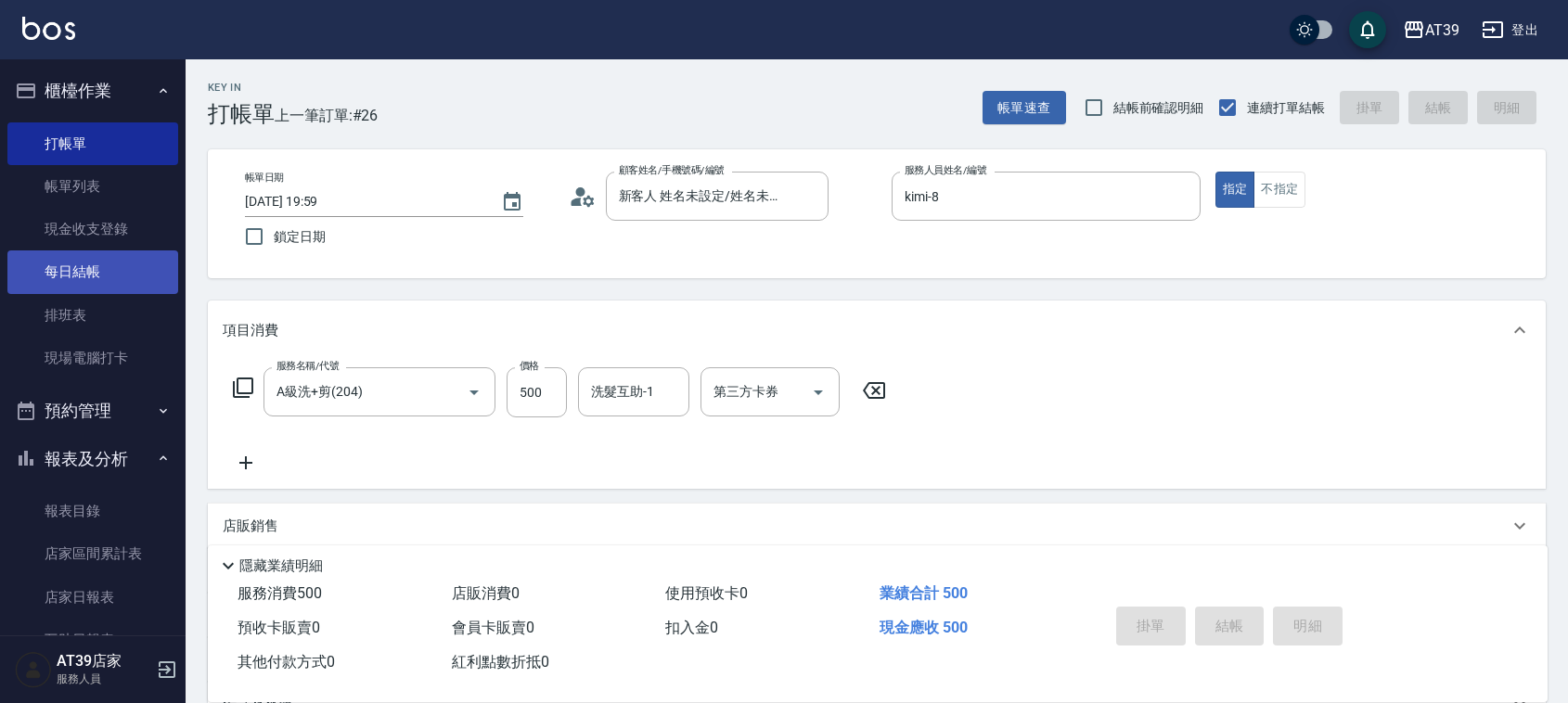
type input "2025/09/16 20:18"
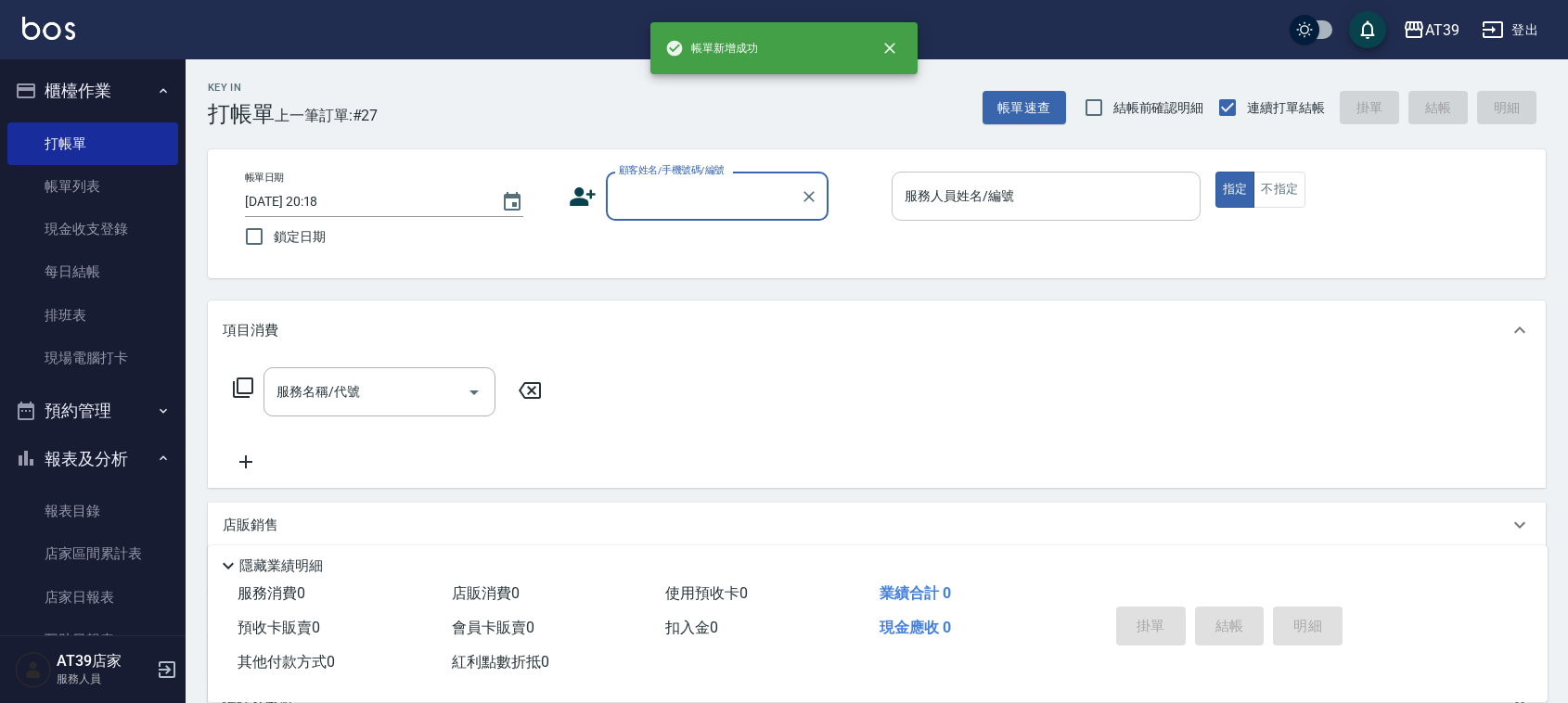
click at [994, 198] on input "服務人員姓名/編號" at bounding box center [1046, 196] width 292 height 33
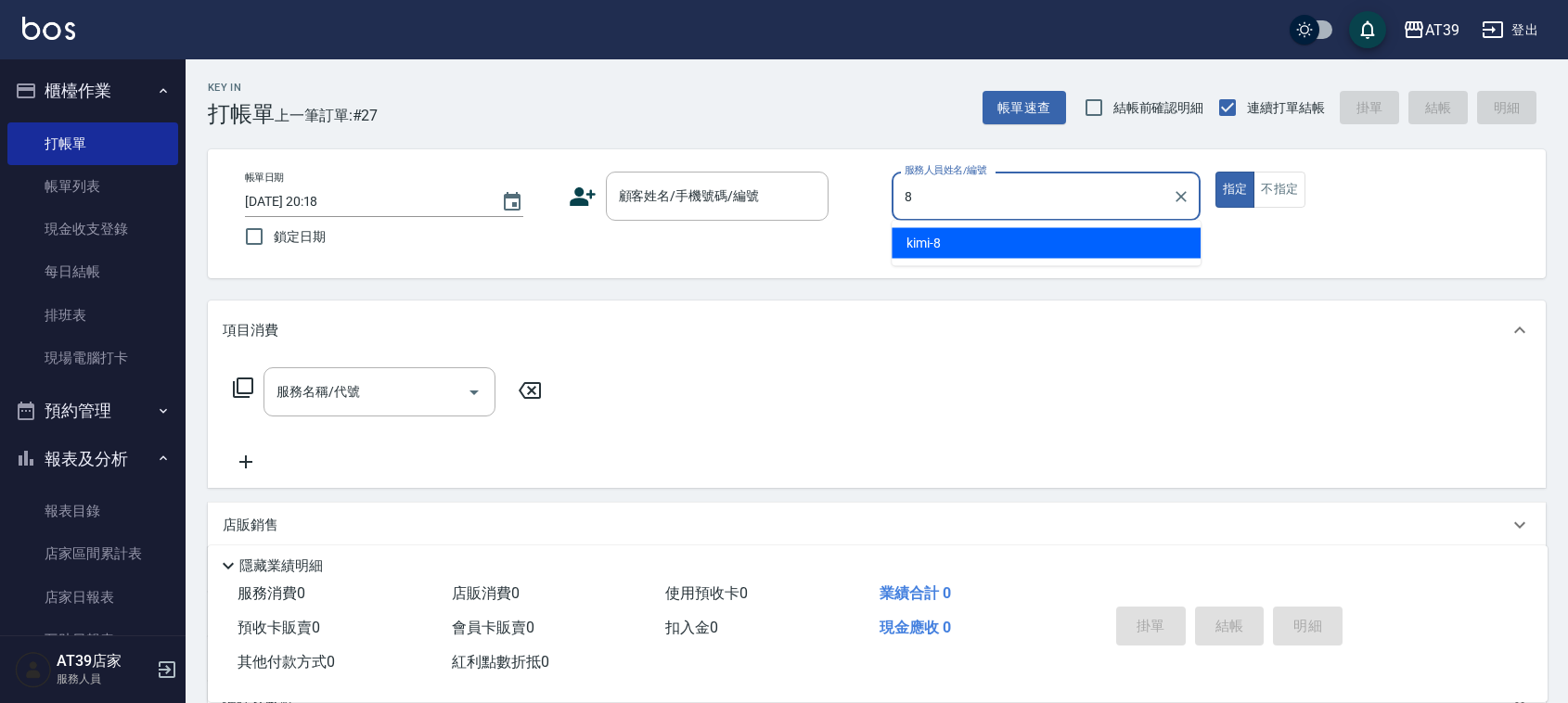
click at [999, 229] on div "kimi -8" at bounding box center [1046, 243] width 309 height 31
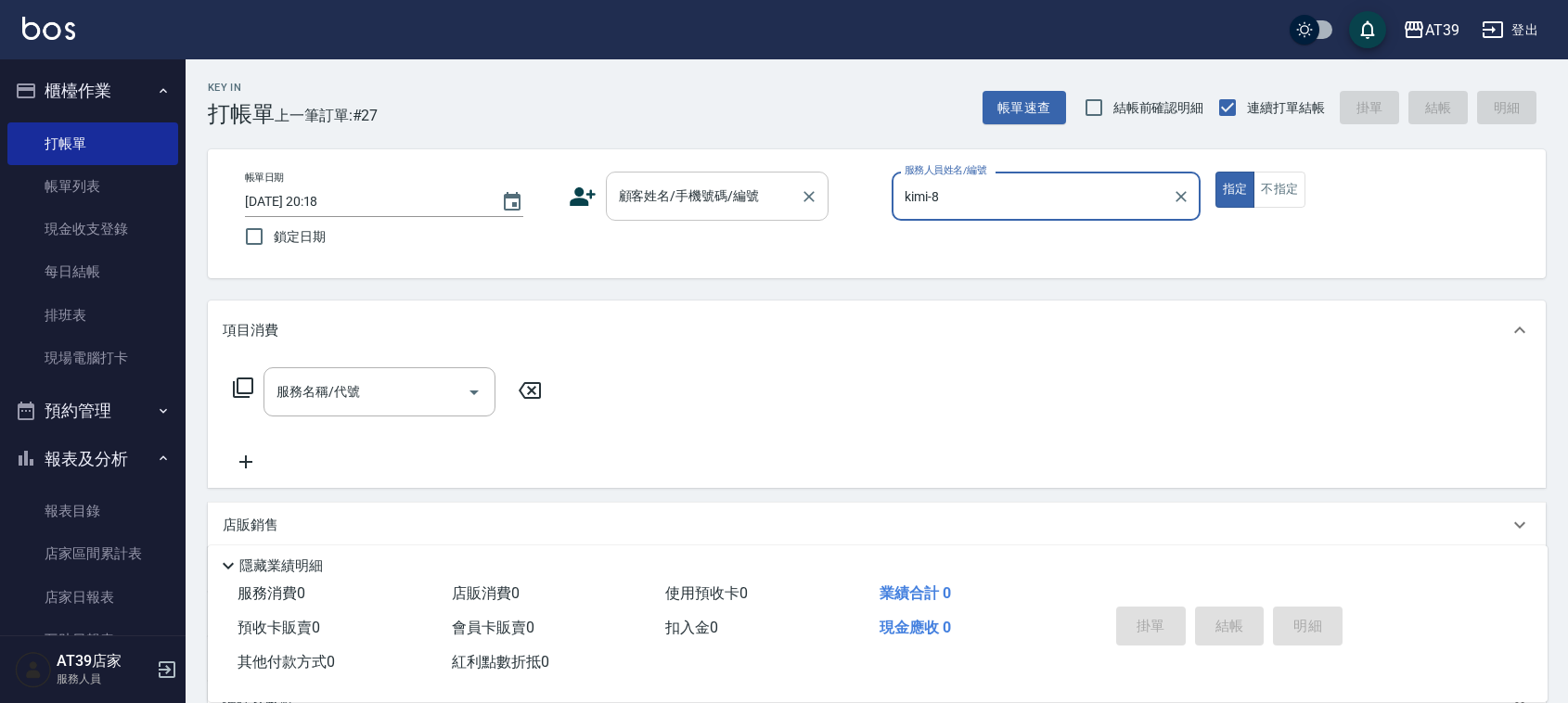
type input "kimi-8"
click at [707, 193] on div "顧客姓名/手機號碼/編號 顧客姓名/手機號碼/編號" at bounding box center [717, 196] width 222 height 49
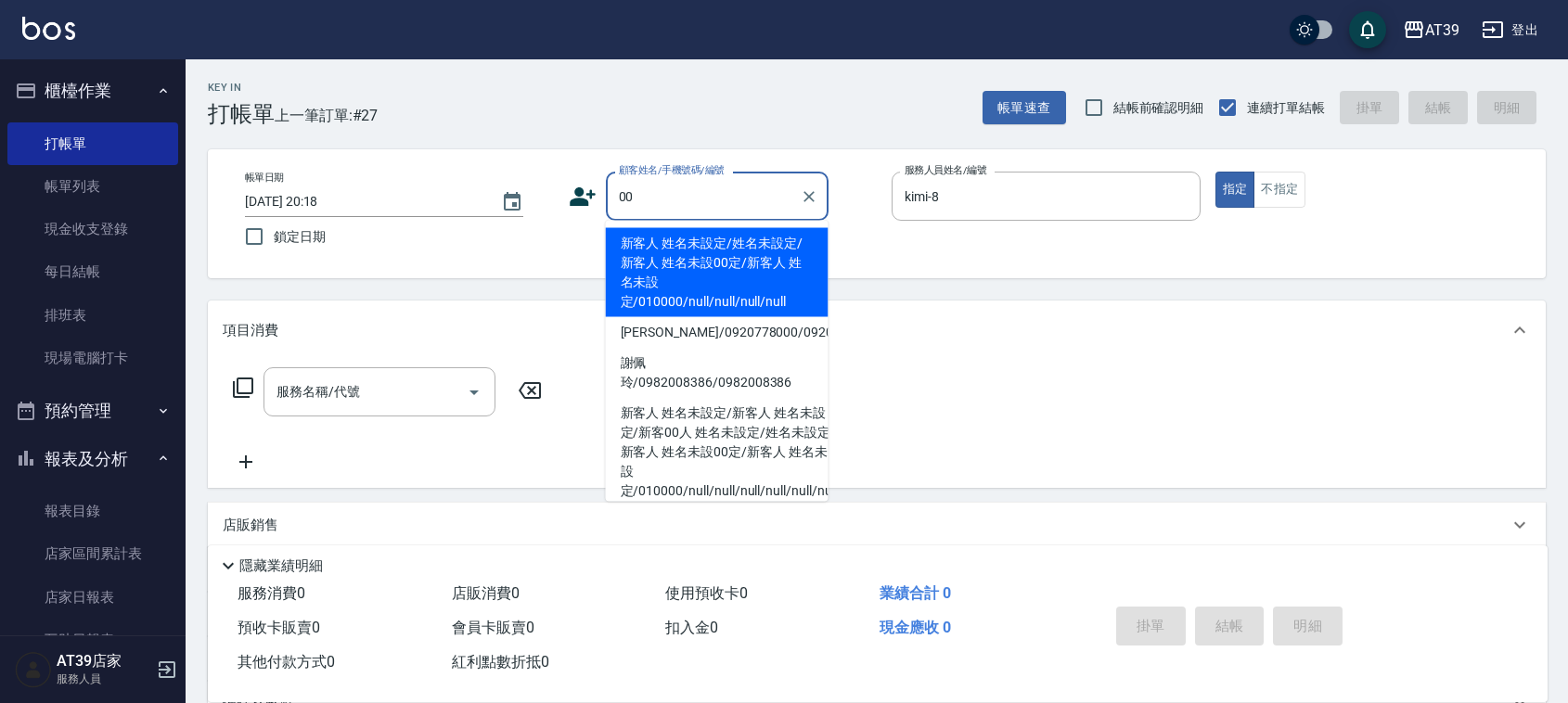
click at [699, 257] on li "新客人 姓名未設定/姓名未設定/新客人 姓名未設00定/新客人 姓名未設定/010000/null/null/null/null" at bounding box center [717, 272] width 222 height 89
type input "新客人 姓名未設定/姓名未設定/新客人 姓名未設00定/新客人 姓名未設定/010000/null/null/null/null"
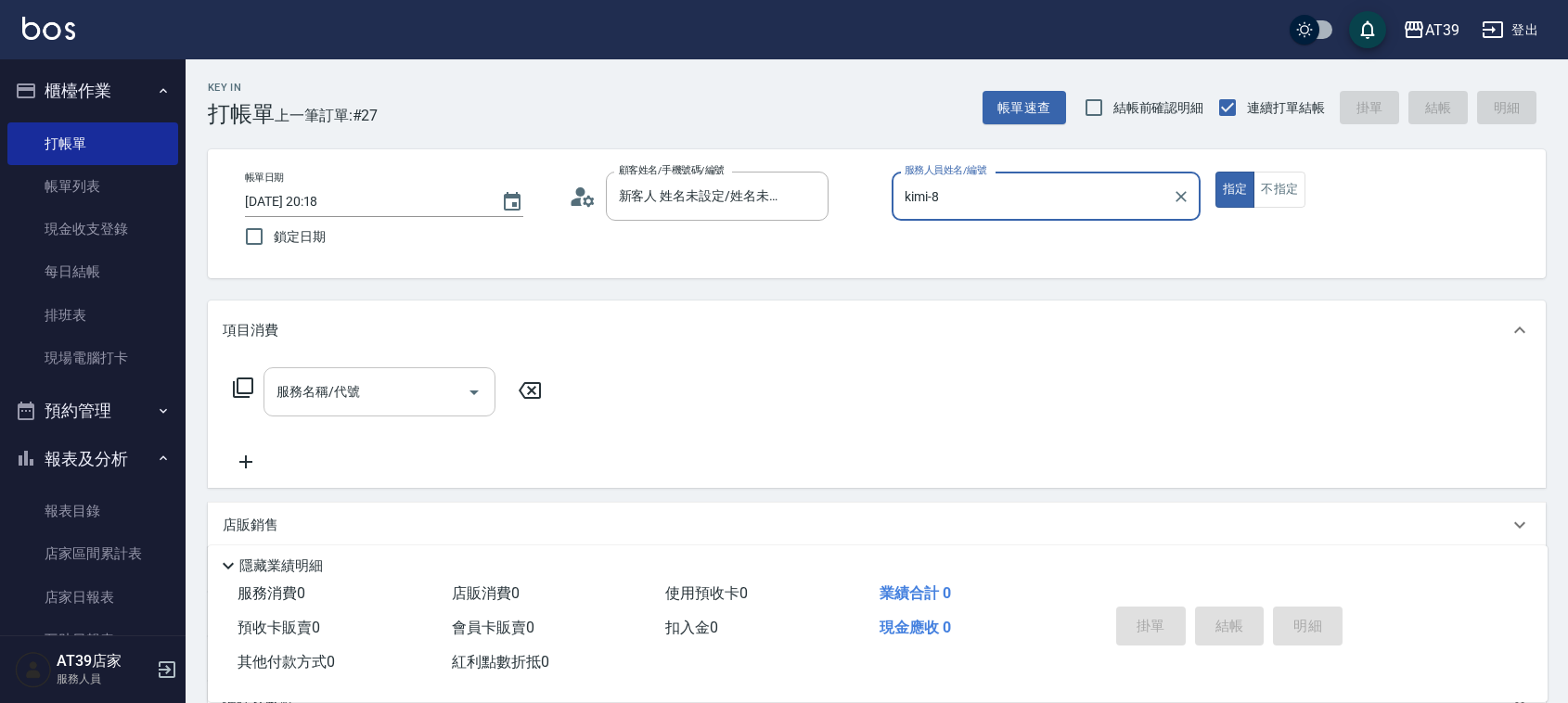
click at [341, 390] on div "服務名稱/代號 服務名稱/代號" at bounding box center [379, 391] width 232 height 49
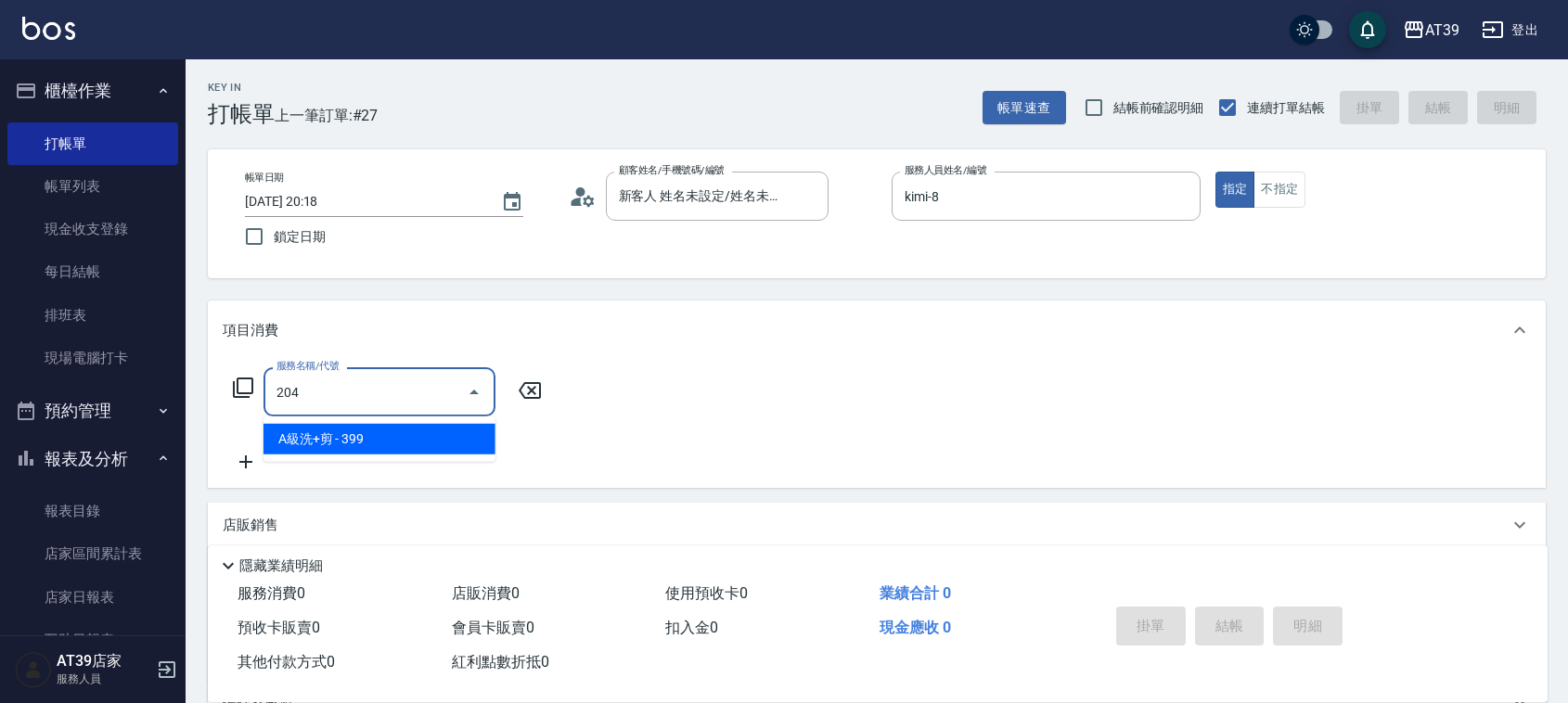
click at [368, 432] on span "A級洗+剪 - 399" at bounding box center [379, 439] width 232 height 31
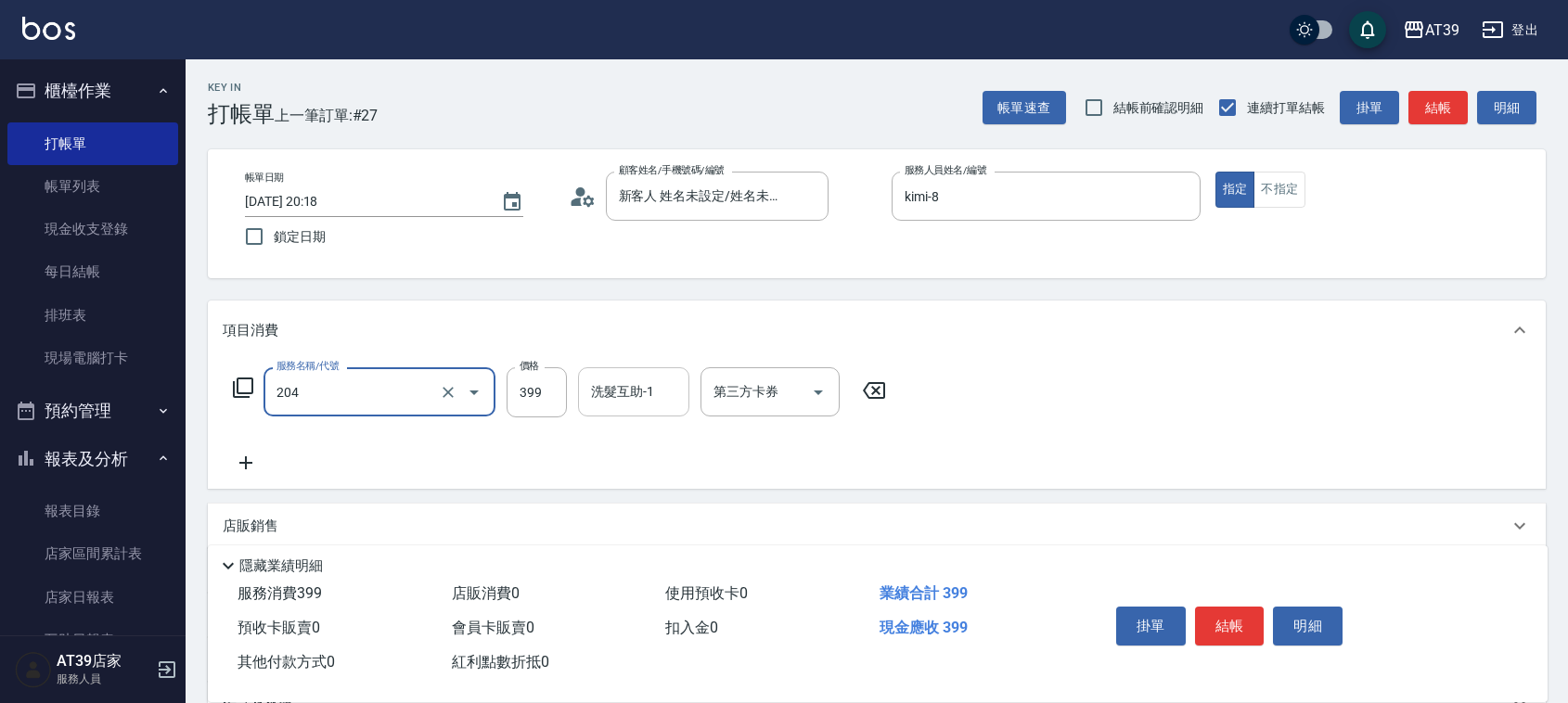
click at [642, 387] on div "洗髮互助-1 洗髮互助-1" at bounding box center [633, 391] width 111 height 49
type input "A級洗+剪(204)"
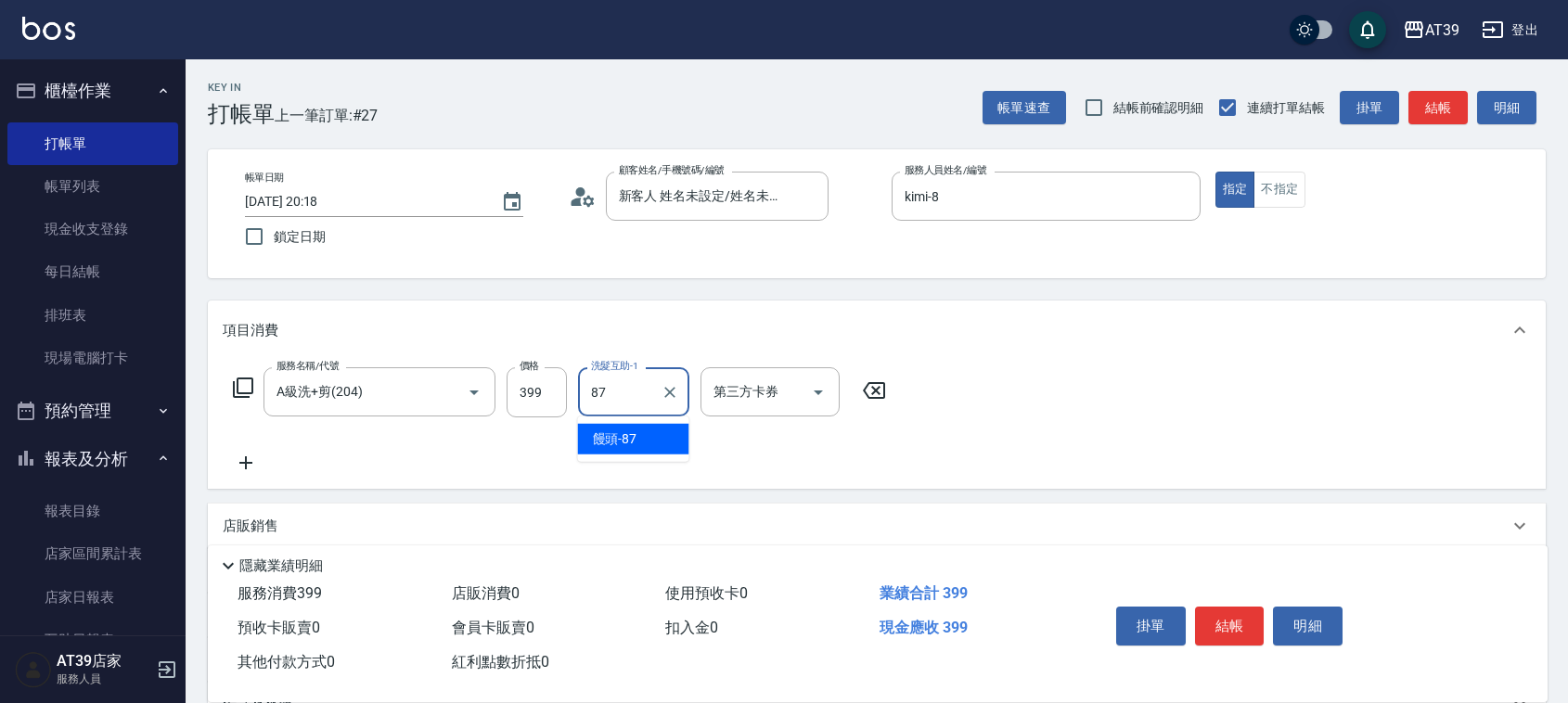
click at [637, 434] on div "饅頭 -87" at bounding box center [633, 439] width 111 height 31
type input "饅頭-87"
click at [1283, 188] on button "不指定" at bounding box center [1279, 190] width 52 height 36
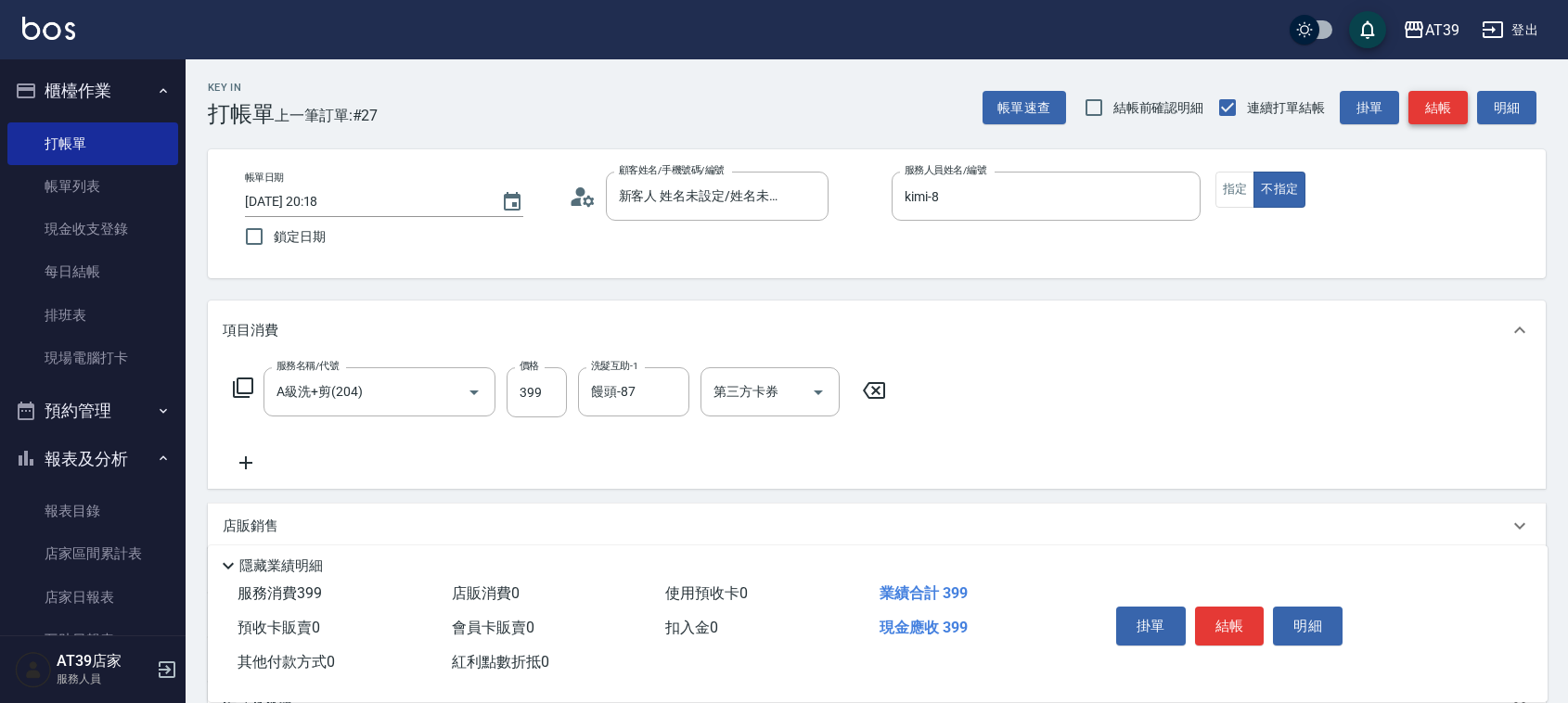
click at [1436, 108] on button "結帳" at bounding box center [1438, 107] width 60 height 35
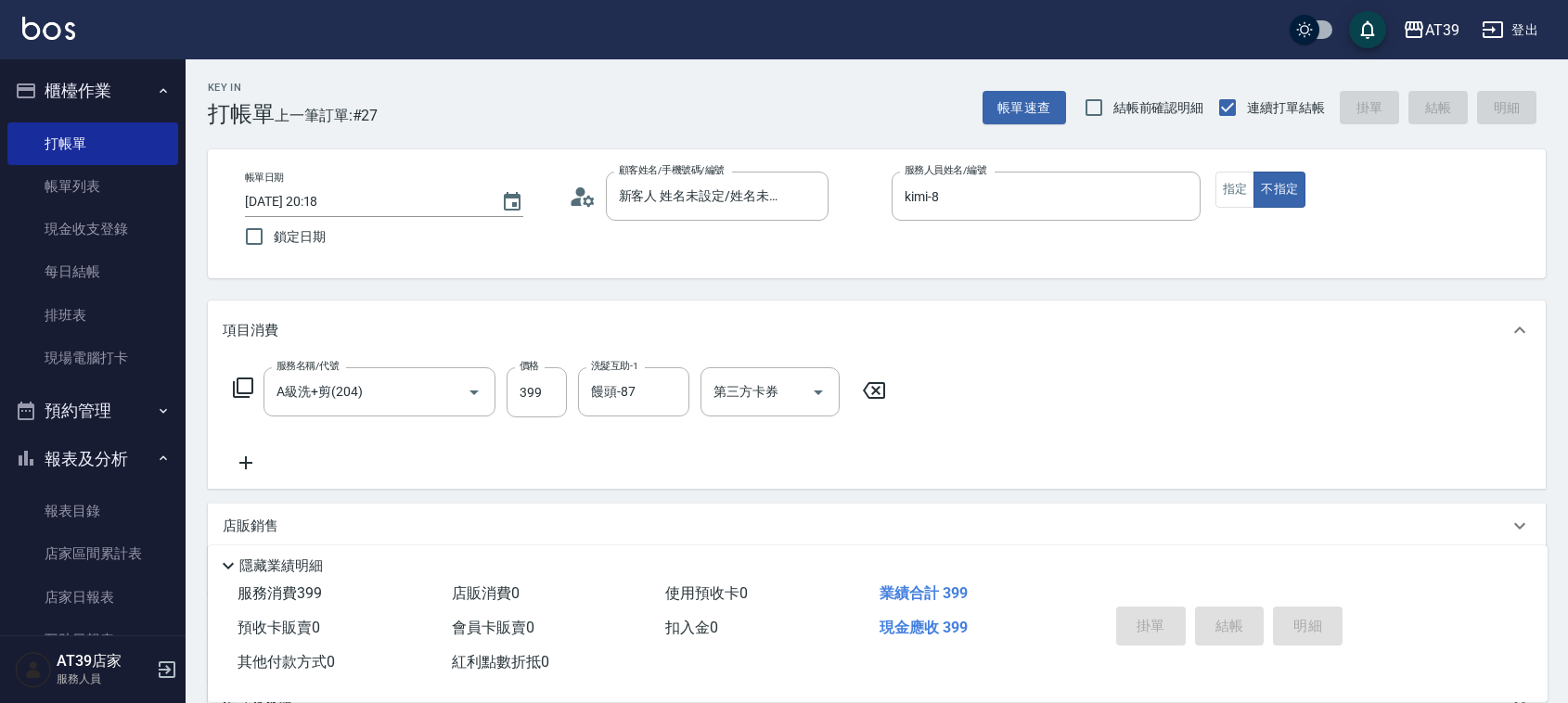
type input "2025/09/16 20:19"
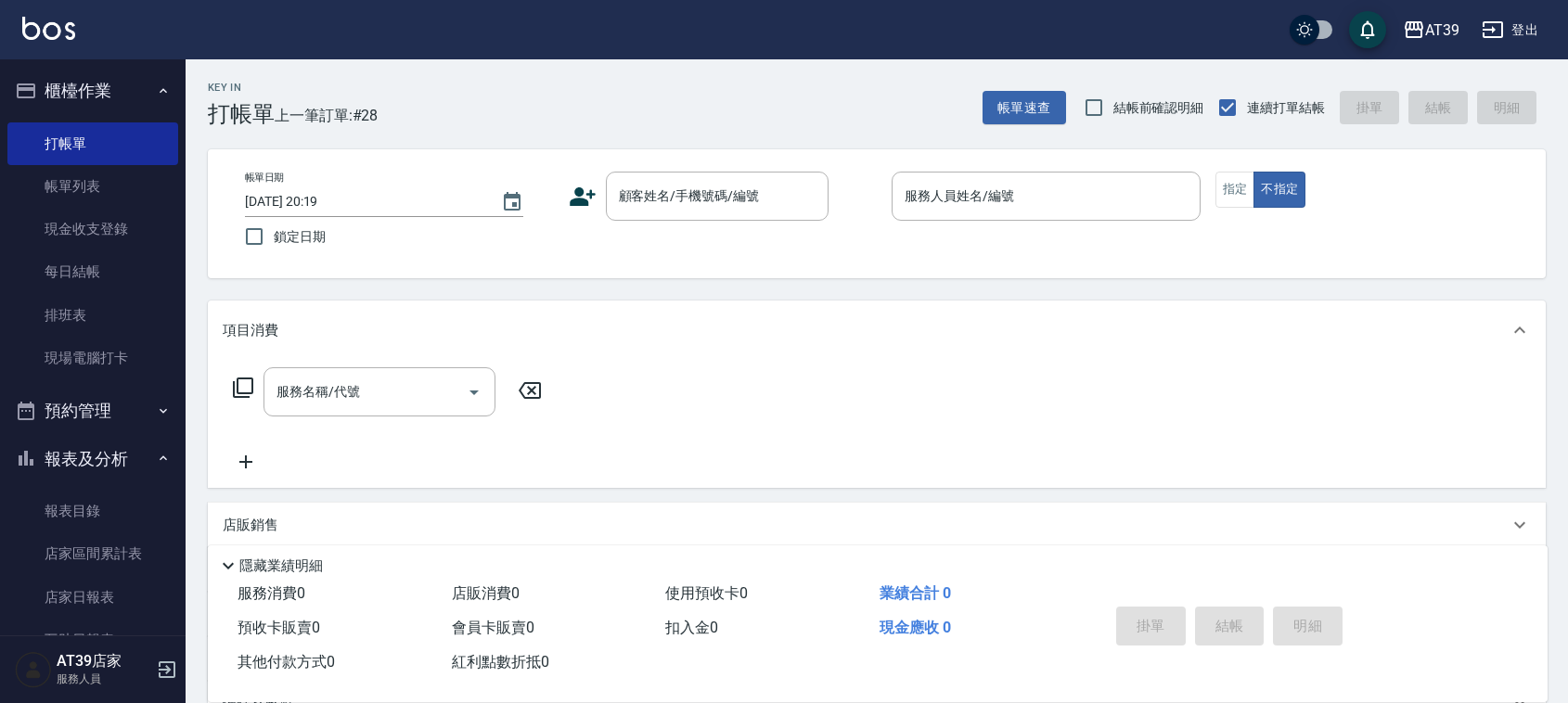
click at [1053, 223] on p at bounding box center [1046, 230] width 309 height 20
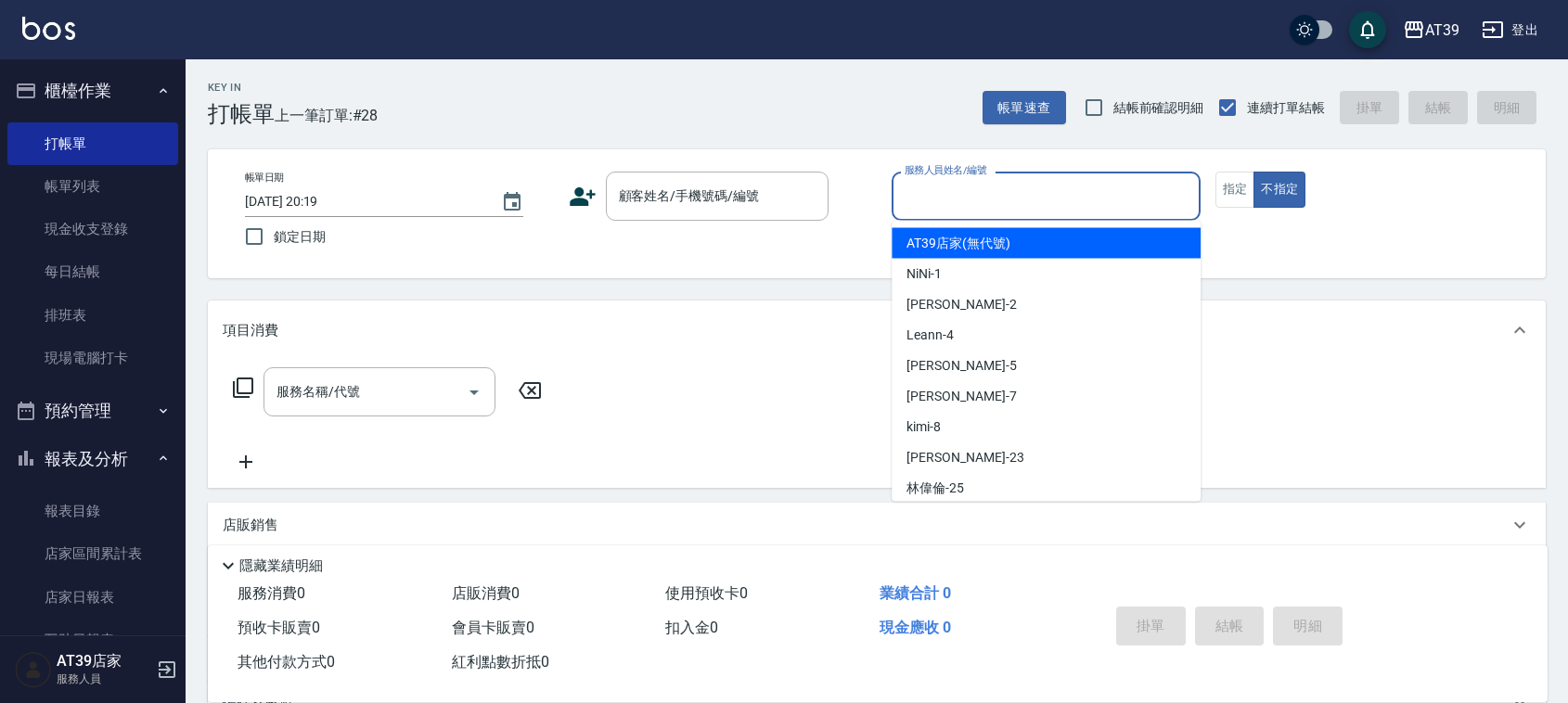
click at [1067, 207] on input "服務人員姓名/編號" at bounding box center [1046, 196] width 292 height 33
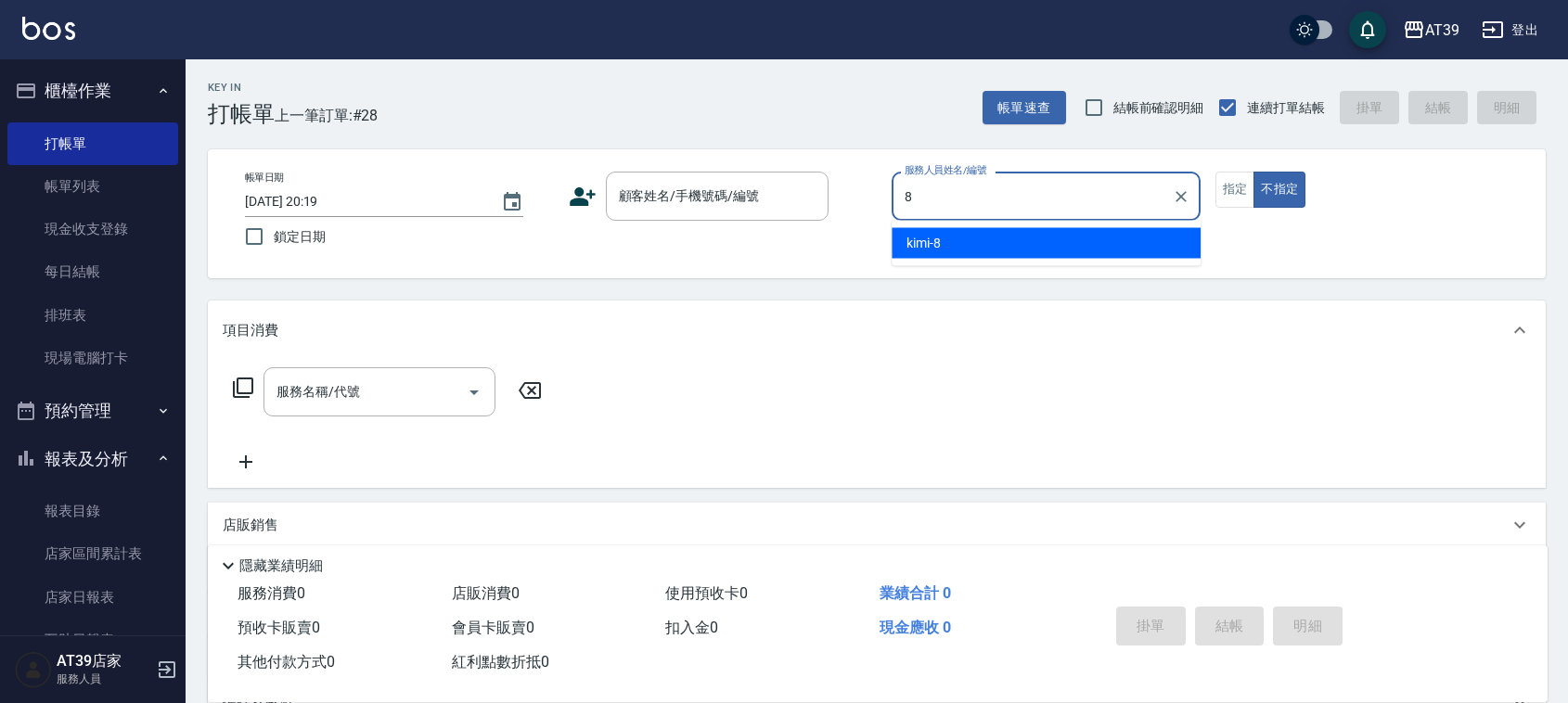
click at [1046, 233] on div "kimi -8" at bounding box center [1046, 243] width 309 height 31
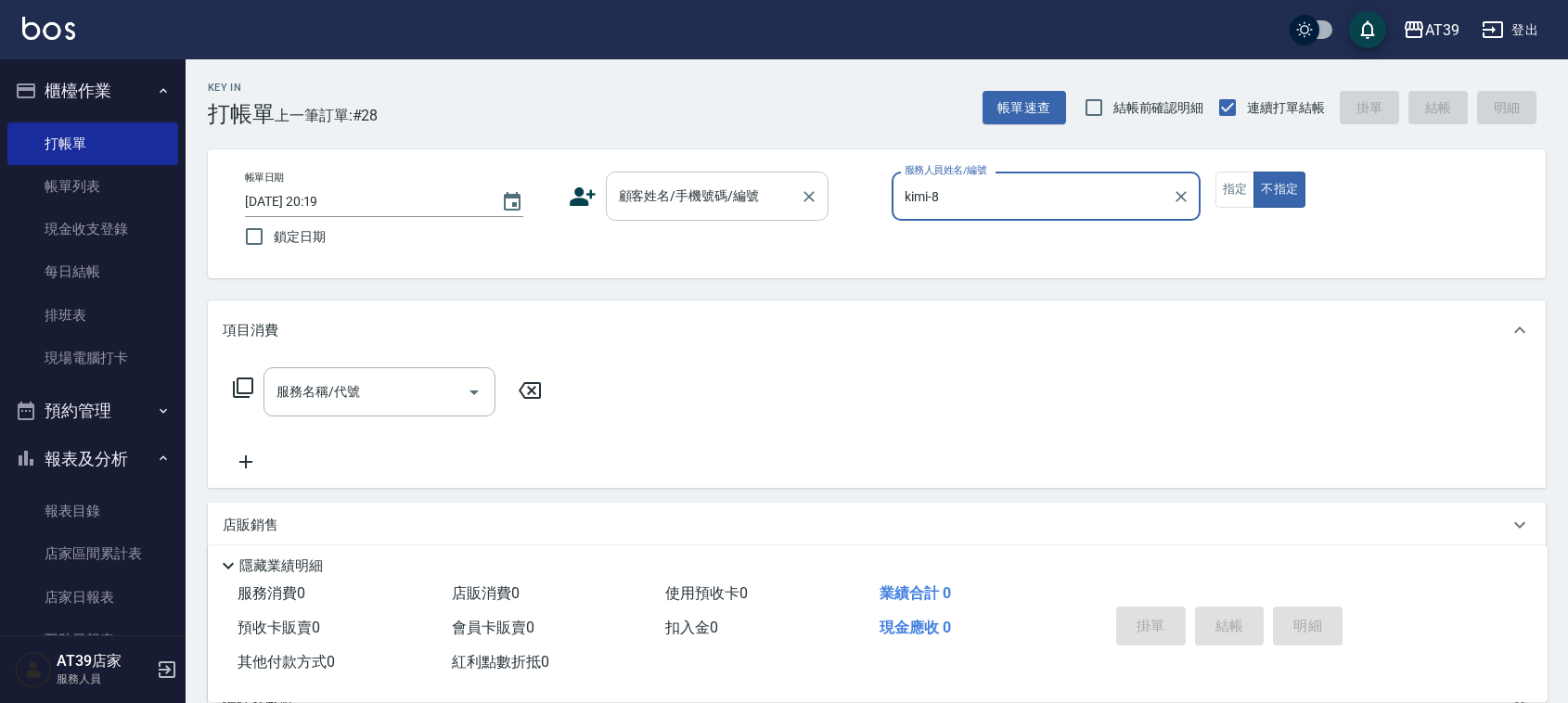
click at [752, 175] on div "顧客姓名/手機號碼/編號" at bounding box center [717, 196] width 222 height 49
type input "kimi-8"
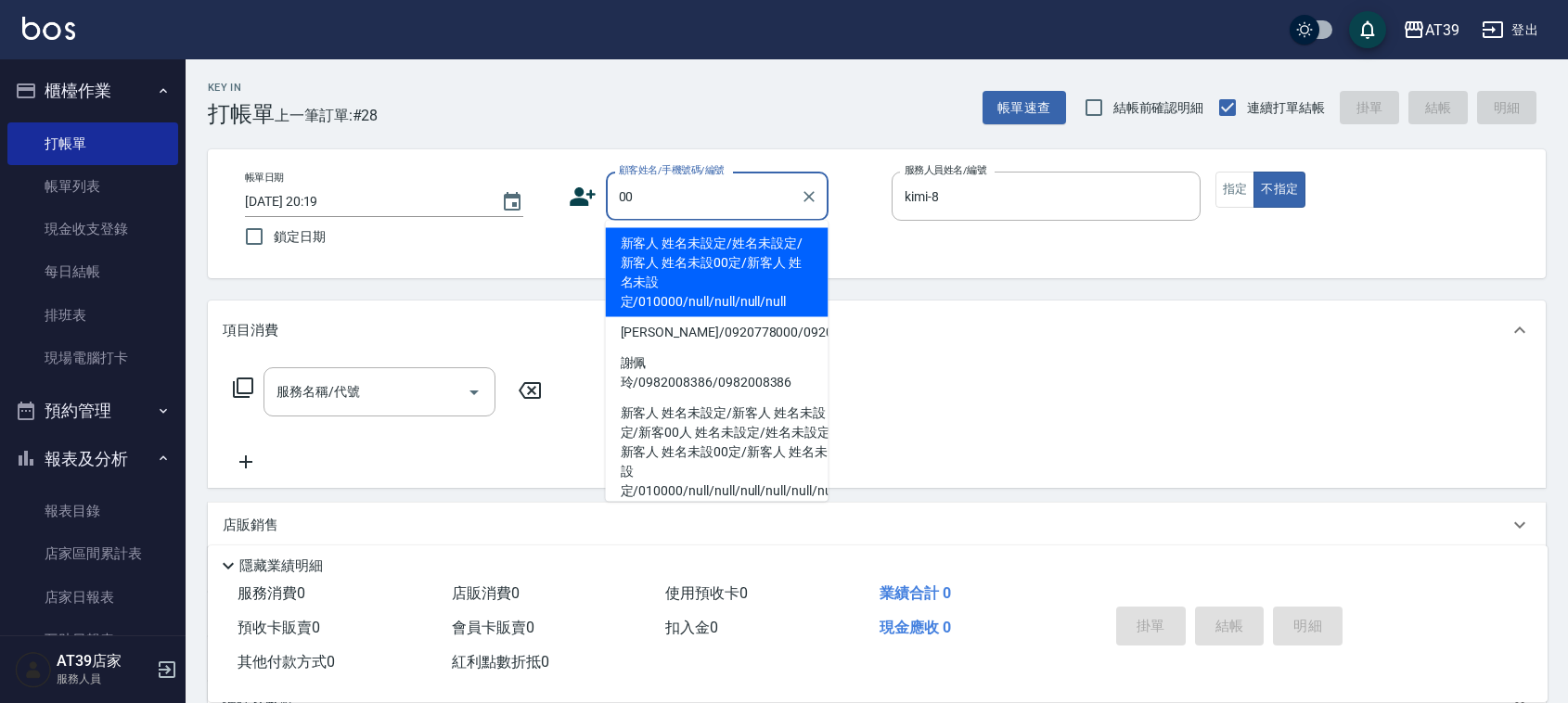
click at [693, 255] on li "新客人 姓名未設定/姓名未設定/新客人 姓名未設00定/新客人 姓名未設定/010000/null/null/null/null" at bounding box center [717, 272] width 222 height 89
type input "新客人 姓名未設定/姓名未設定/新客人 姓名未設00定/新客人 姓名未設定/010000/null/null/null/null"
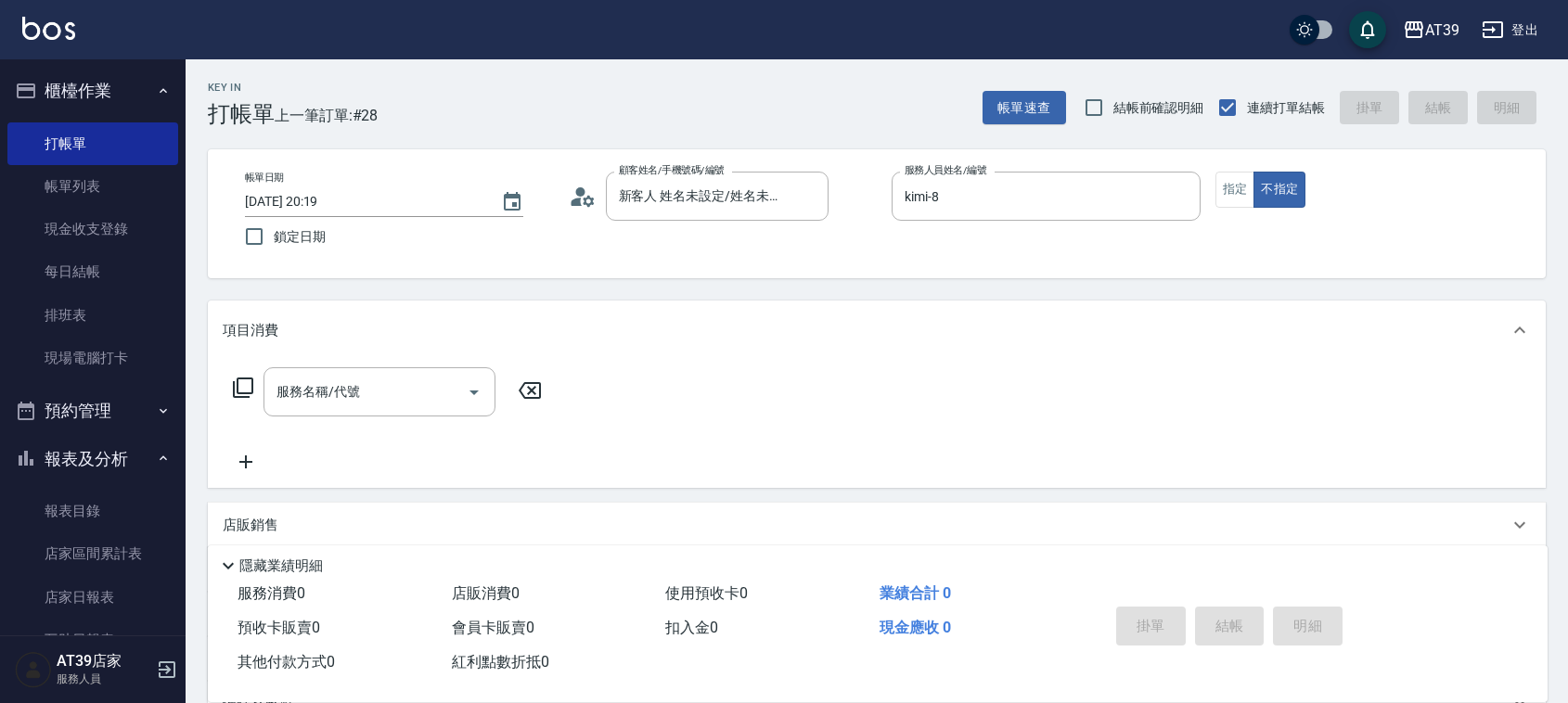
click at [419, 363] on div "服務名稱/代號 服務名稱/代號" at bounding box center [877, 423] width 1338 height 128
click at [411, 385] on input "服務名稱/代號" at bounding box center [365, 391] width 188 height 33
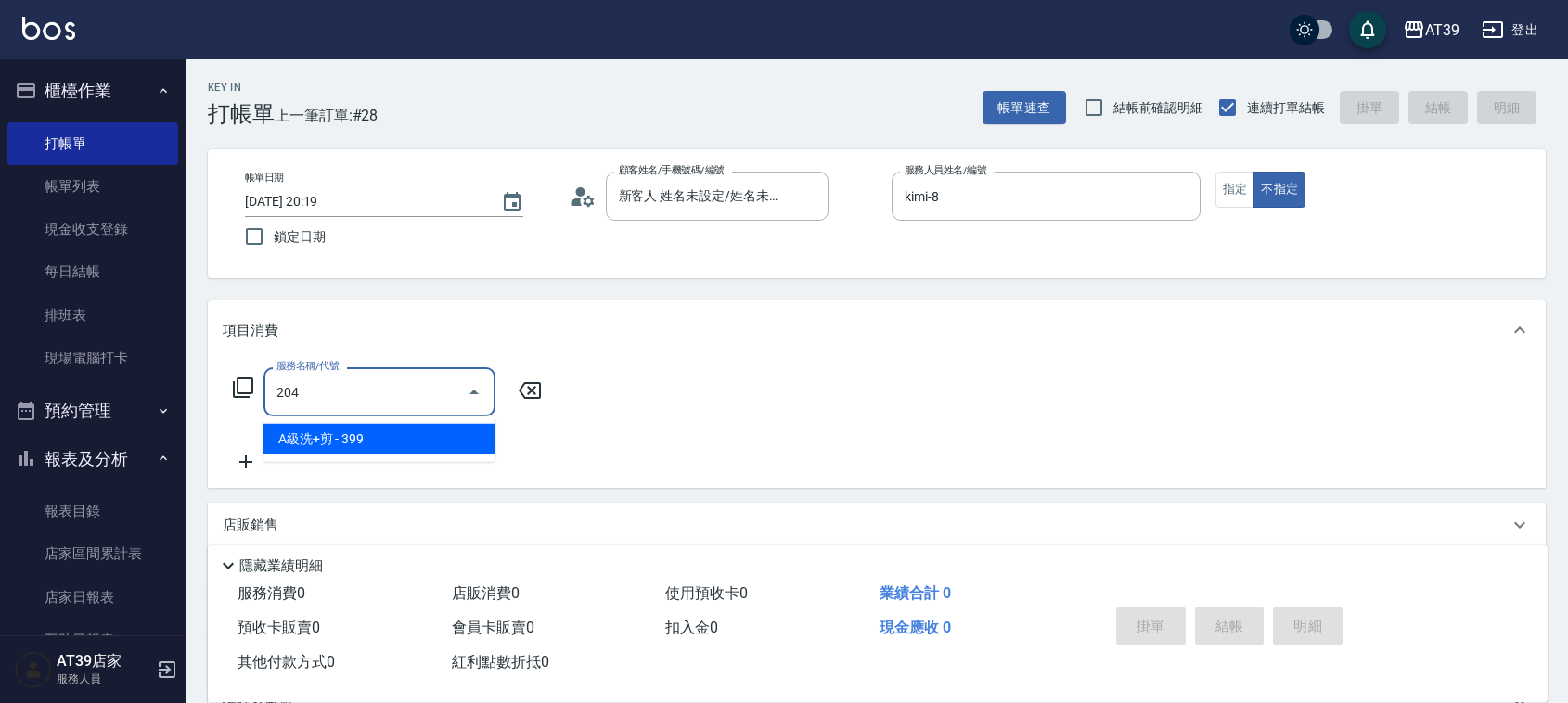
click at [413, 434] on span "A級洗+剪 - 399" at bounding box center [379, 439] width 232 height 31
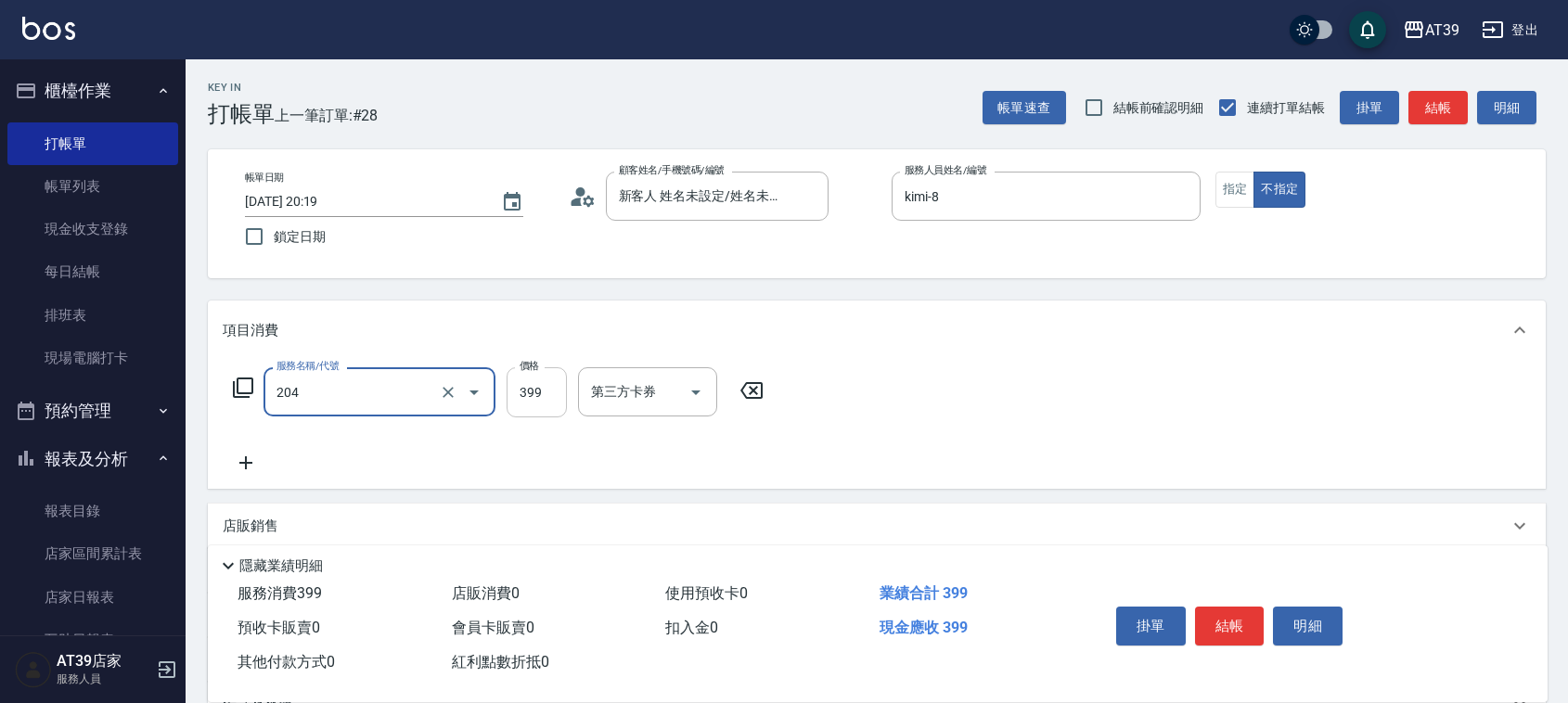
type input "A級洗+剪(204)"
click at [534, 405] on input "399" at bounding box center [536, 392] width 61 height 50
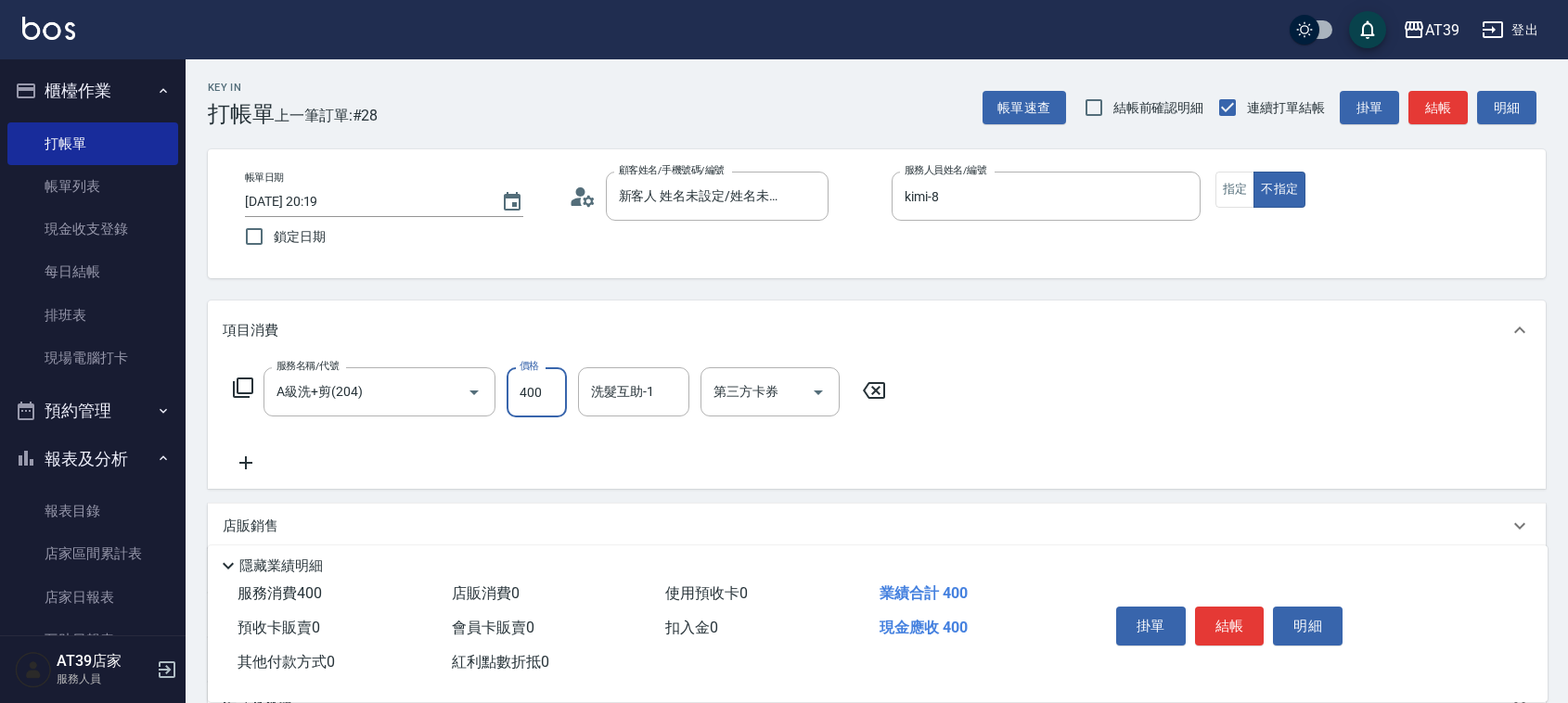
type input "400"
click at [618, 397] on div "洗髮互助-1 洗髮互助-1" at bounding box center [633, 391] width 111 height 49
click at [634, 433] on span "芊芊 -27" at bounding box center [615, 439] width 45 height 20
type input "芊芊-27"
click at [1420, 98] on button "結帳" at bounding box center [1438, 107] width 60 height 35
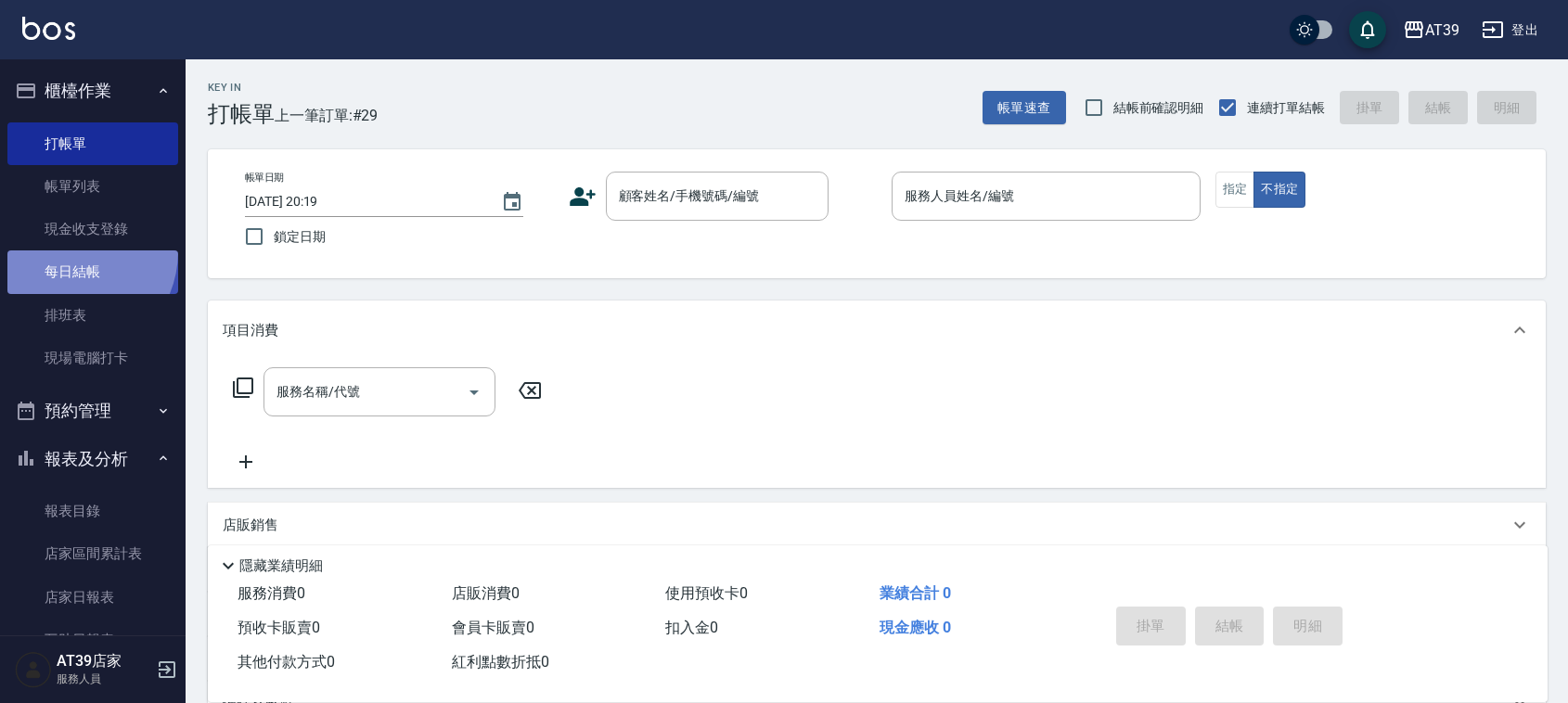
click at [66, 250] on link "每日結帳" at bounding box center [92, 272] width 171 height 43
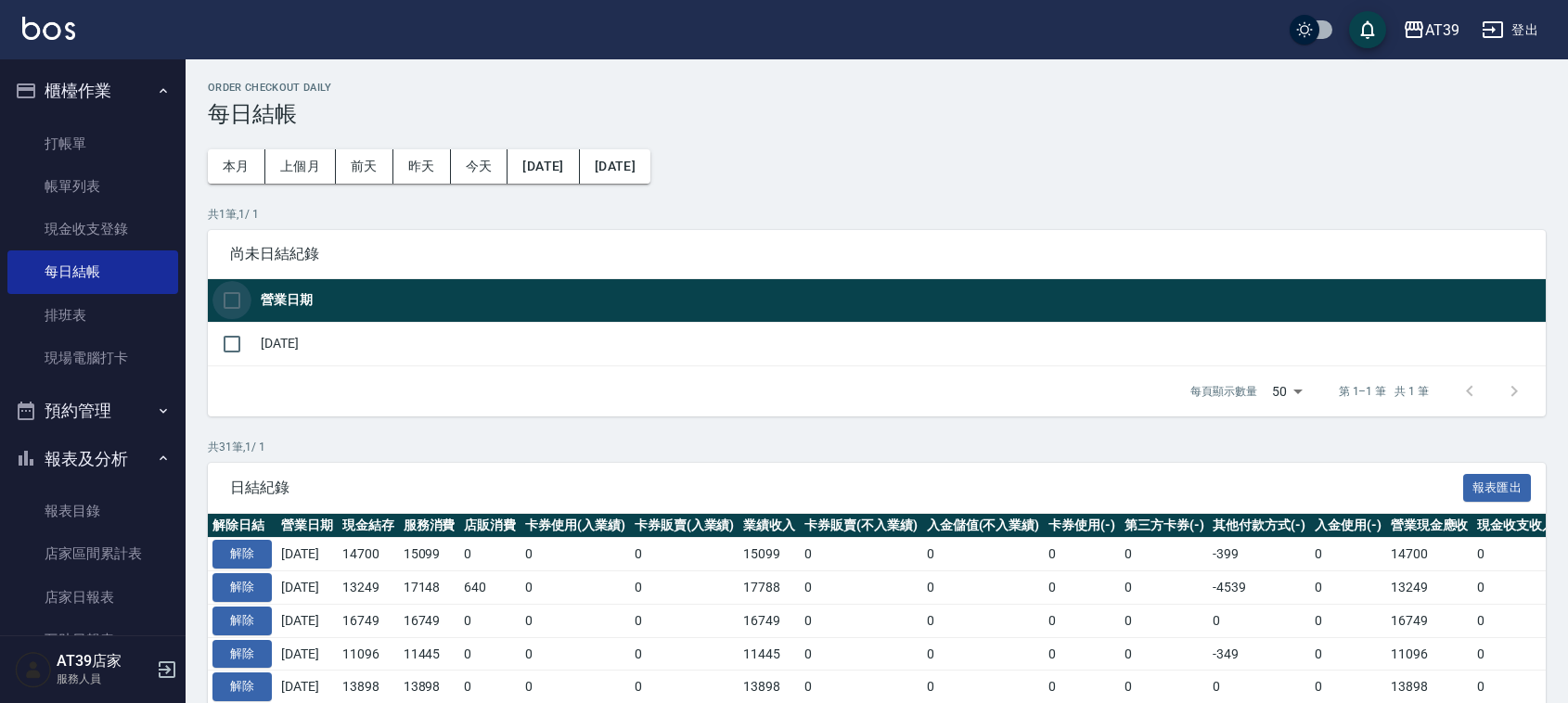
click at [232, 302] on input "checkbox" at bounding box center [232, 301] width 39 height 39
checkbox input "true"
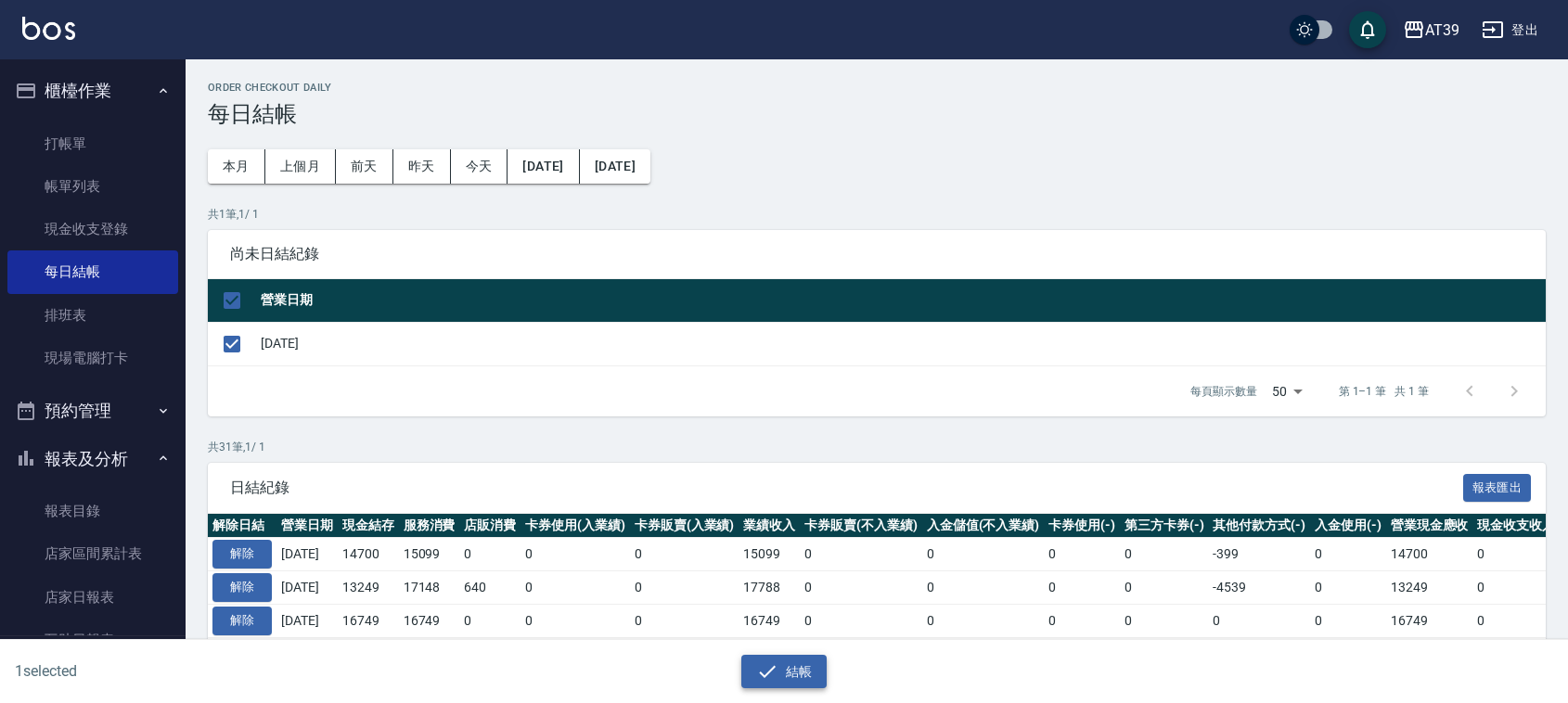
click at [788, 656] on button "結帳" at bounding box center [784, 671] width 86 height 35
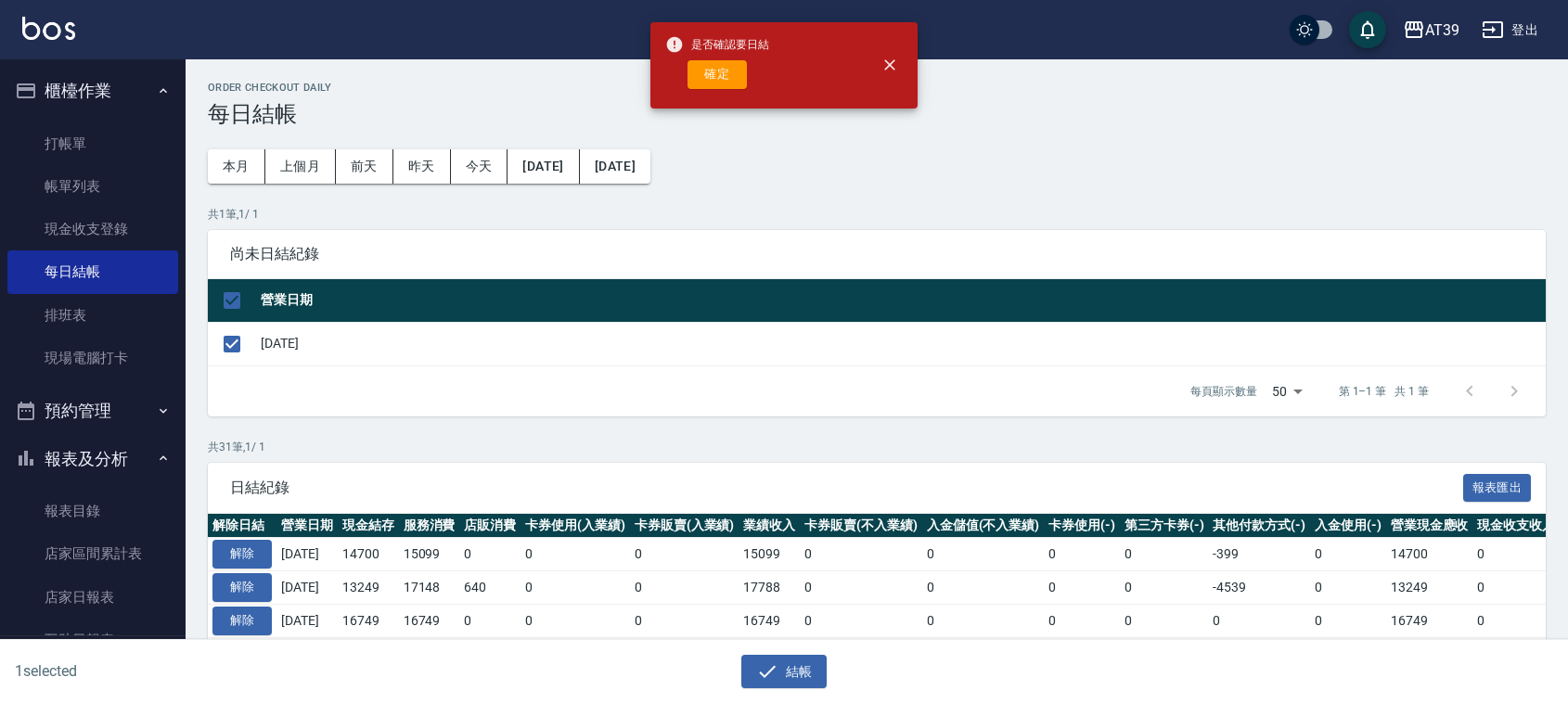
click at [720, 89] on div "是否確認要日結 確定" at bounding box center [716, 65] width 104 height 75
click at [724, 70] on button "確定" at bounding box center [717, 75] width 60 height 29
checkbox input "false"
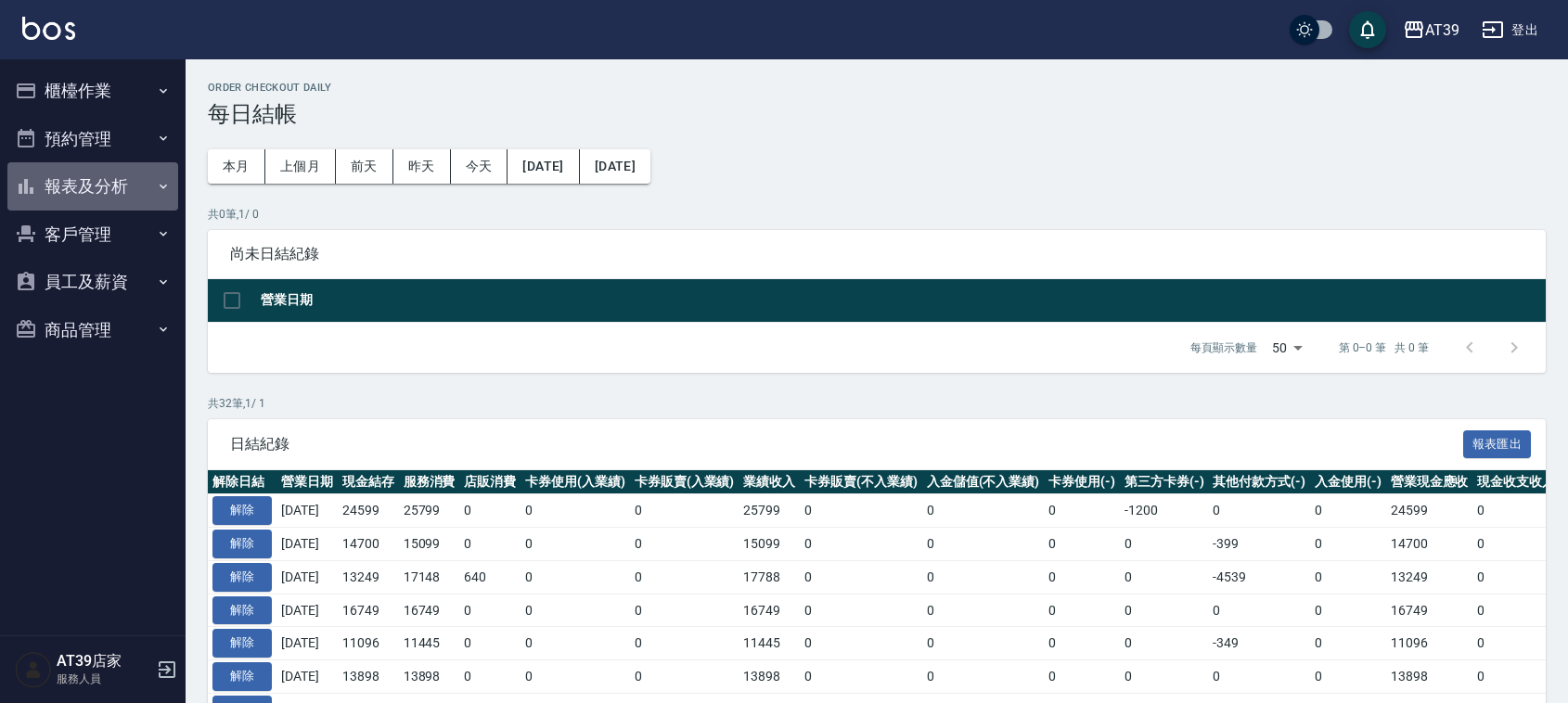
click at [125, 190] on button "報表及分析" at bounding box center [92, 187] width 171 height 49
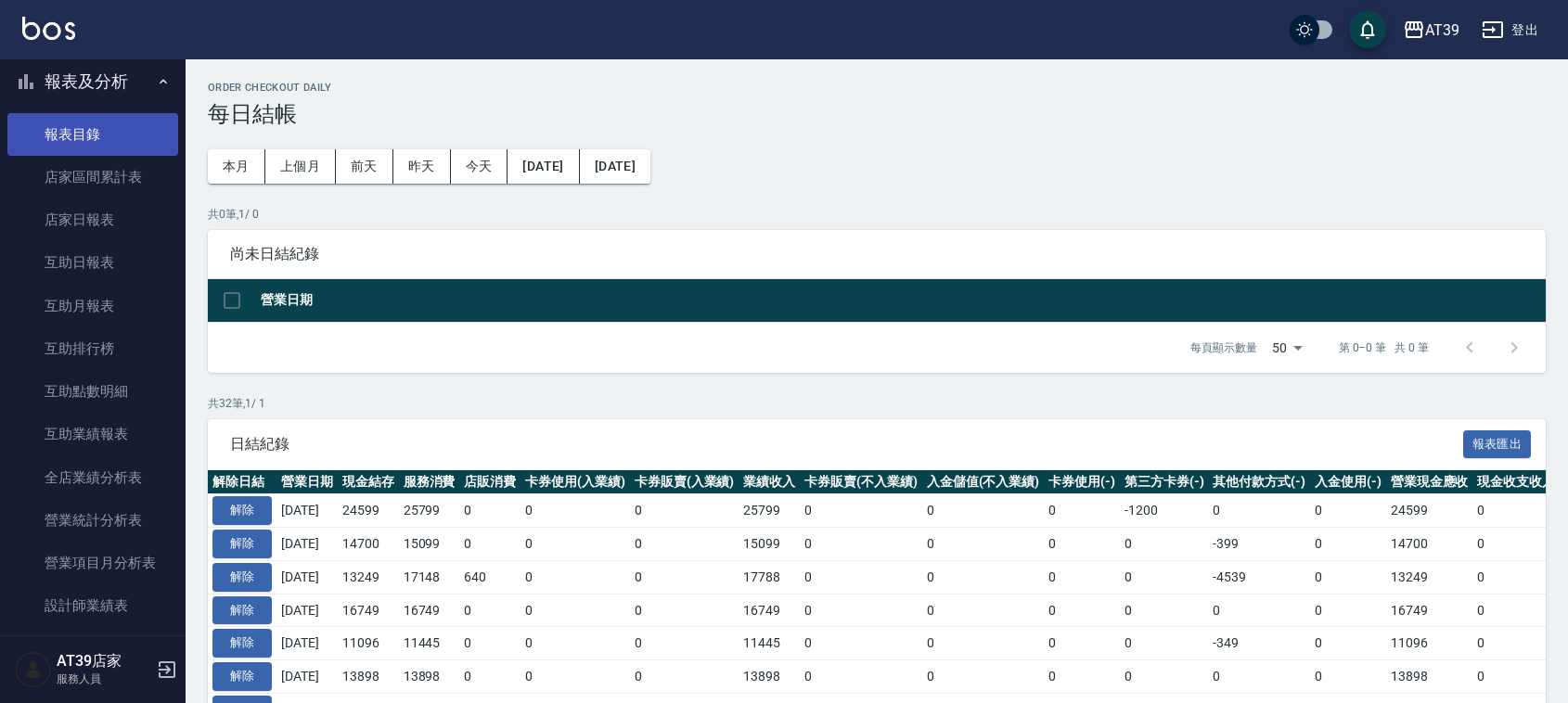
scroll to position [116, 0]
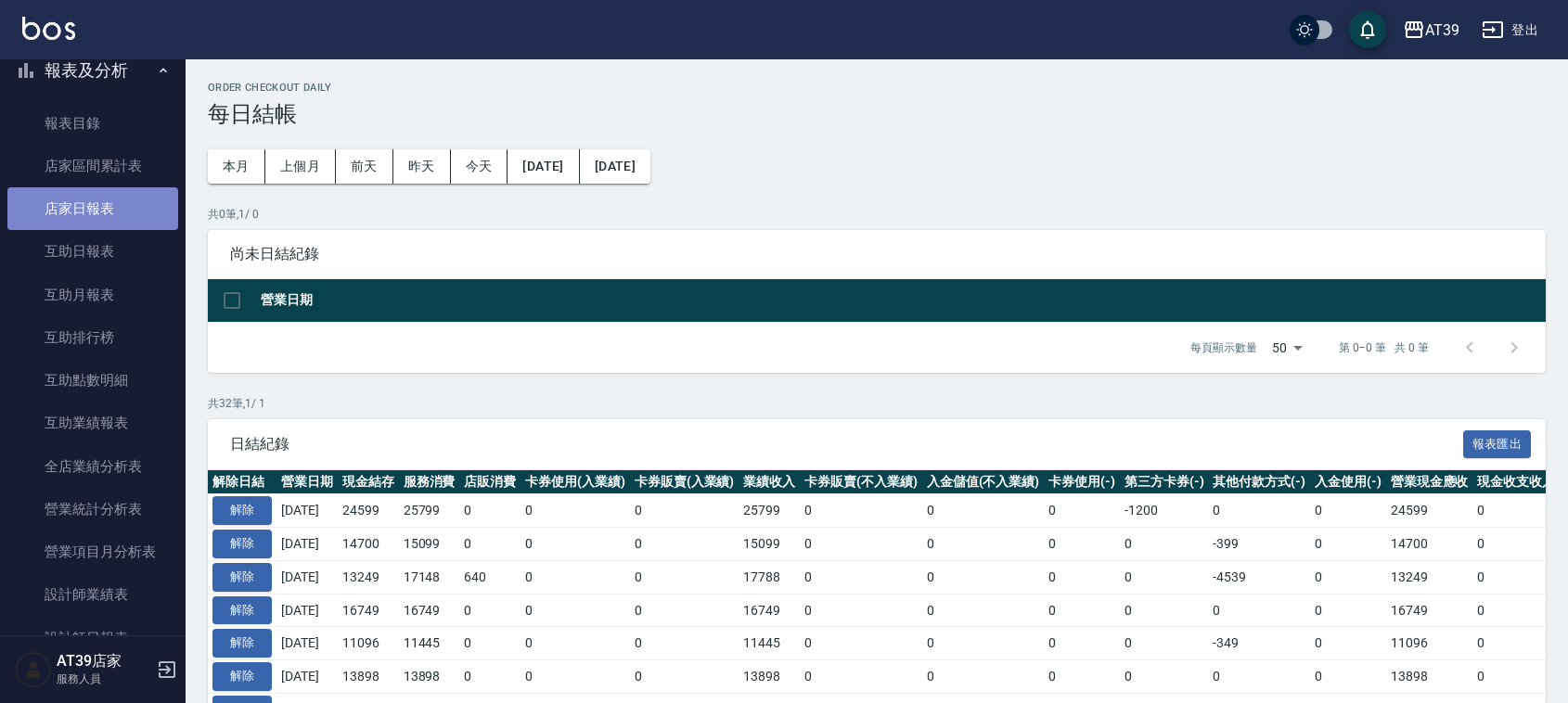
click at [109, 210] on link "店家日報表" at bounding box center [92, 209] width 171 height 43
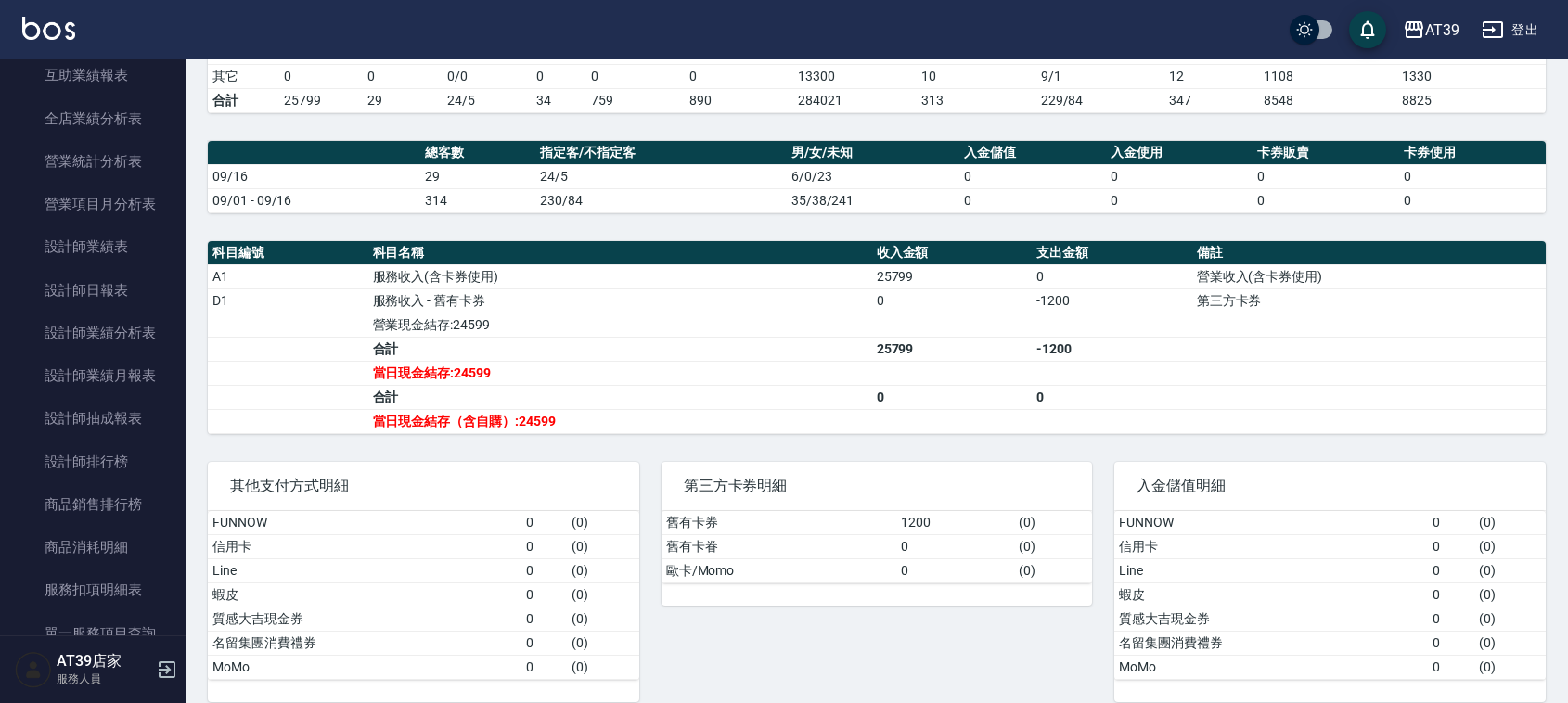
scroll to position [431, 0]
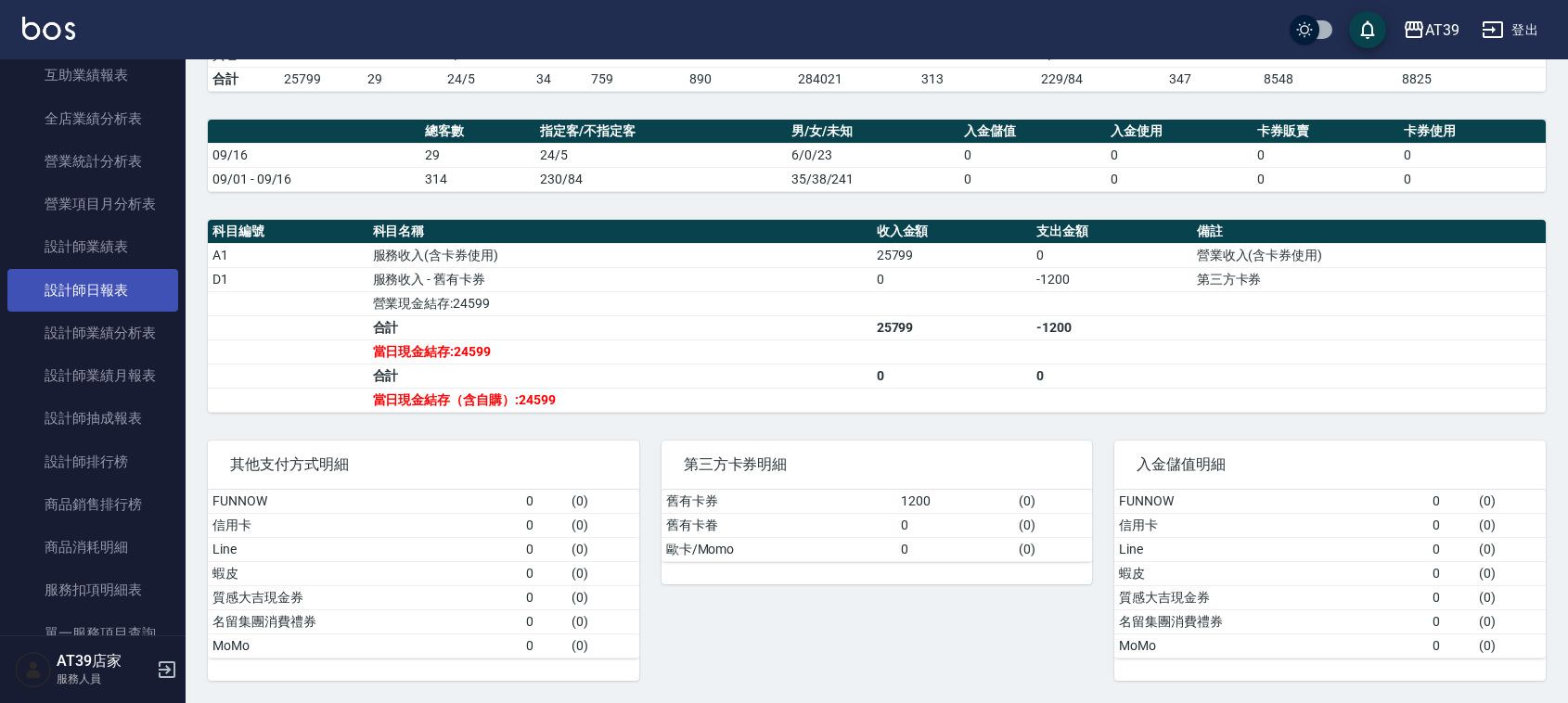
click at [133, 279] on link "設計師日報表" at bounding box center [92, 290] width 171 height 43
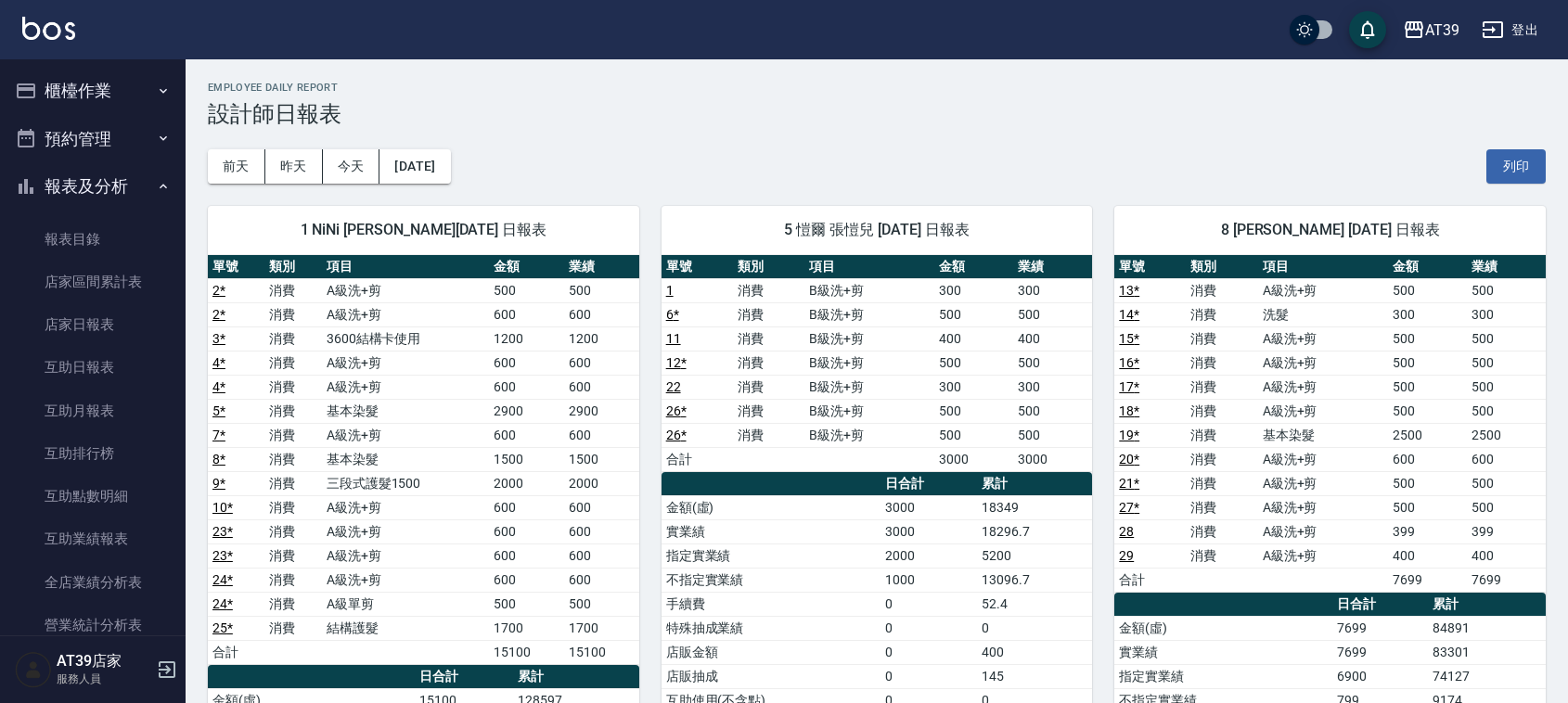
click at [59, 76] on button "櫃檯作業" at bounding box center [92, 91] width 171 height 49
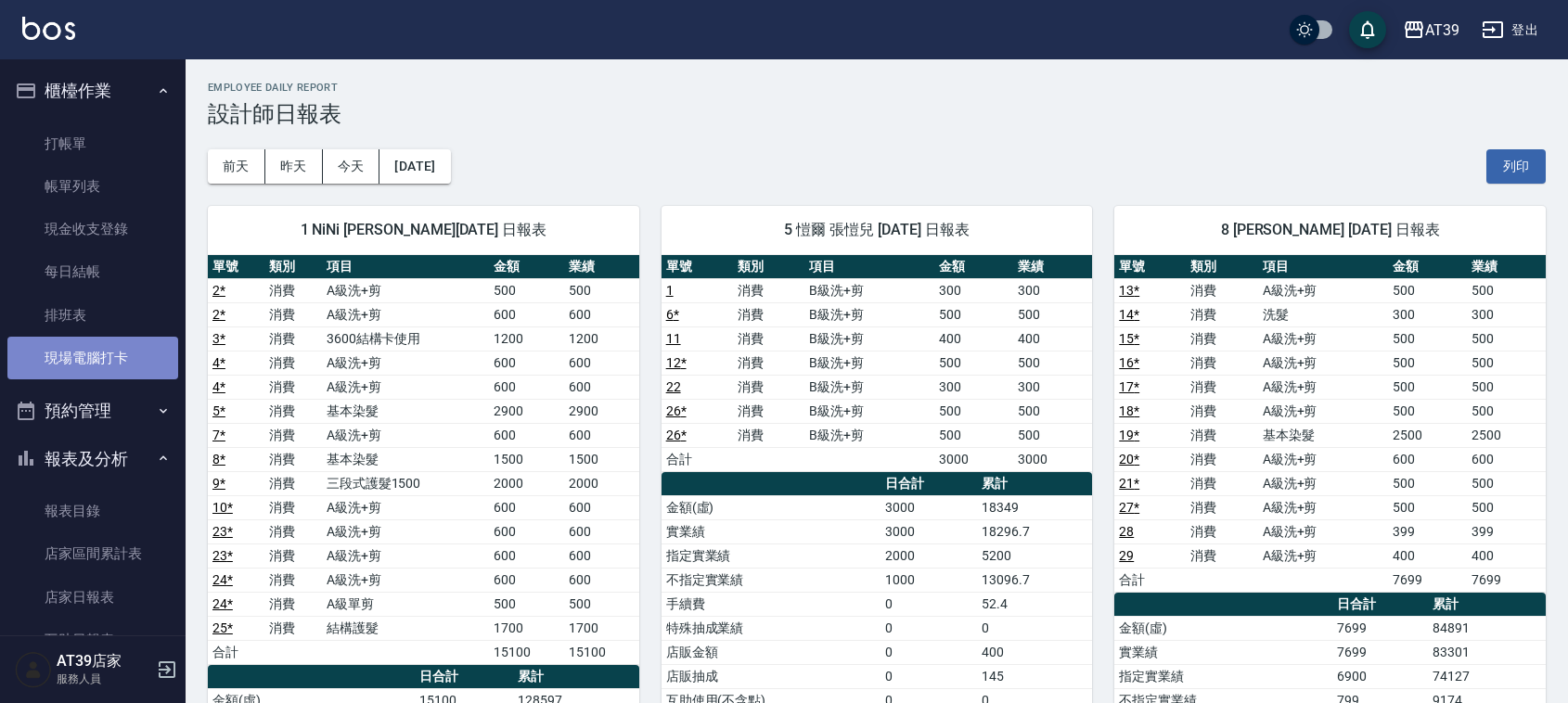
click at [104, 349] on link "現場電腦打卡" at bounding box center [92, 359] width 171 height 43
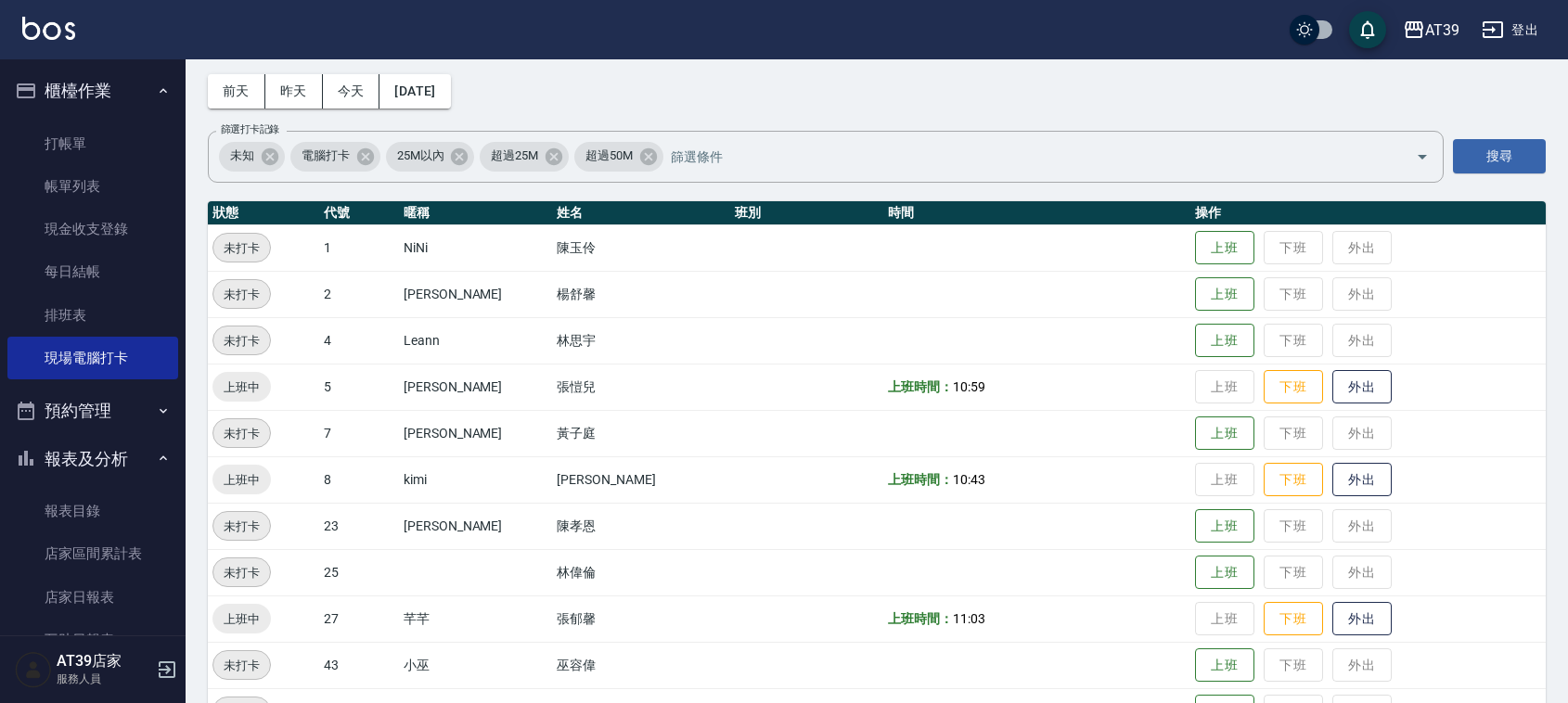
scroll to position [116, 0]
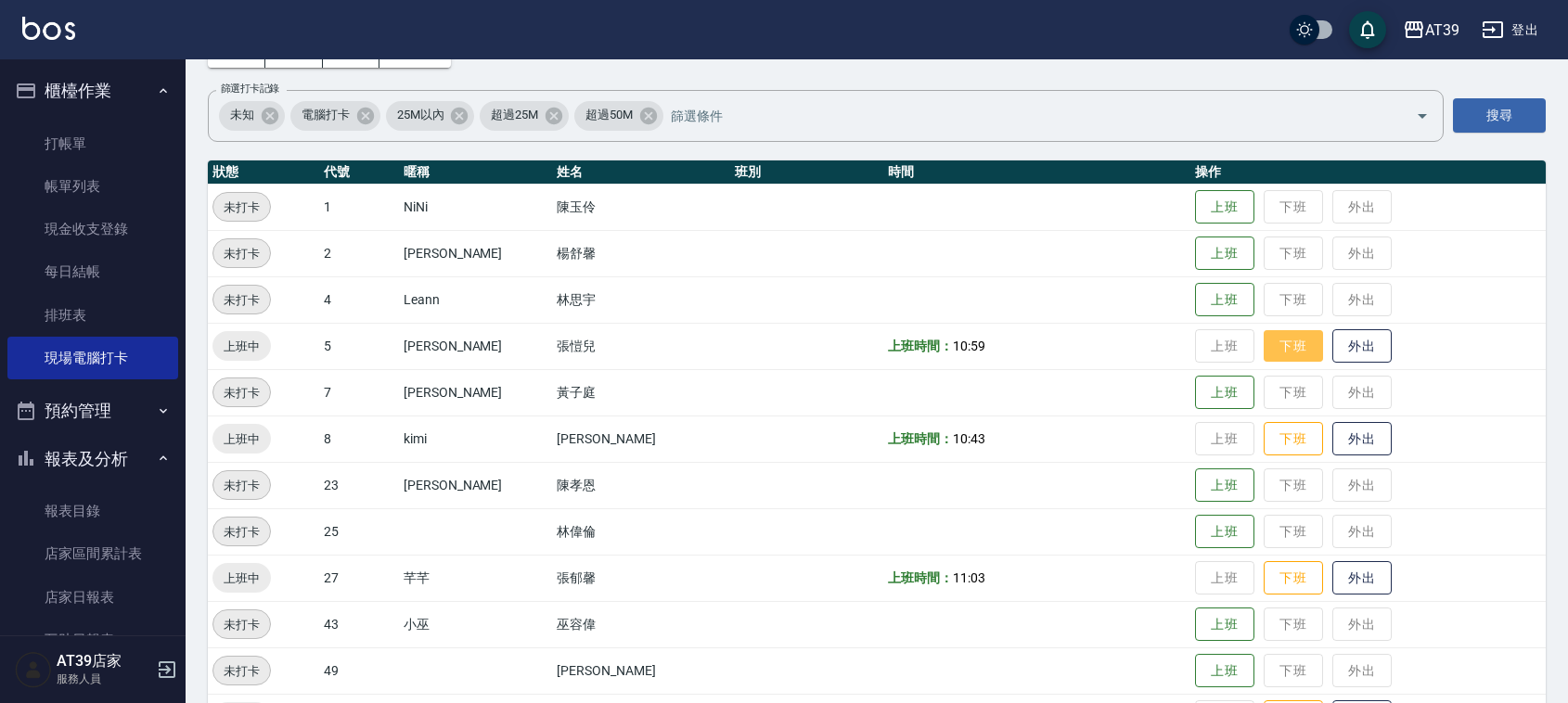
click at [1290, 353] on button "下班" at bounding box center [1293, 346] width 60 height 33
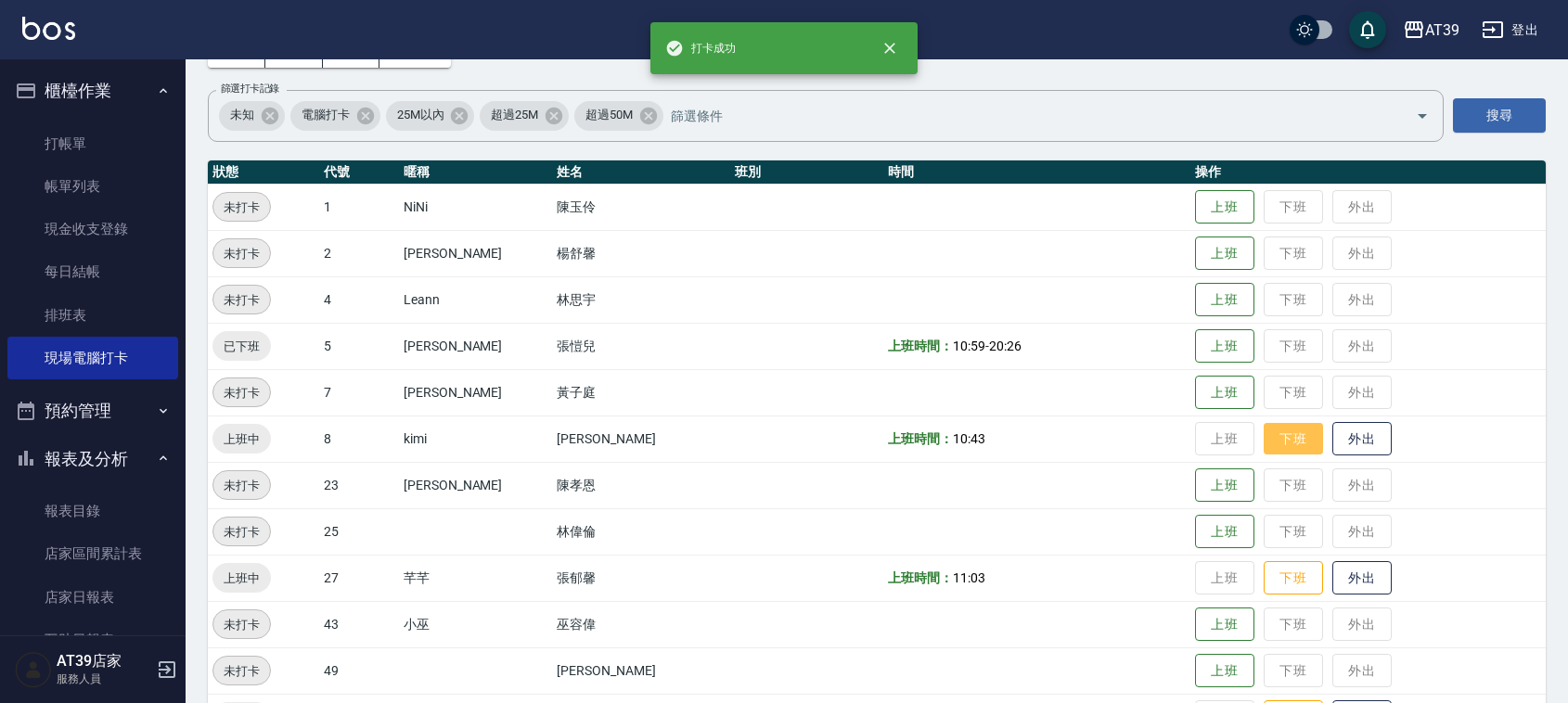
click at [1268, 434] on button "下班" at bounding box center [1293, 439] width 60 height 33
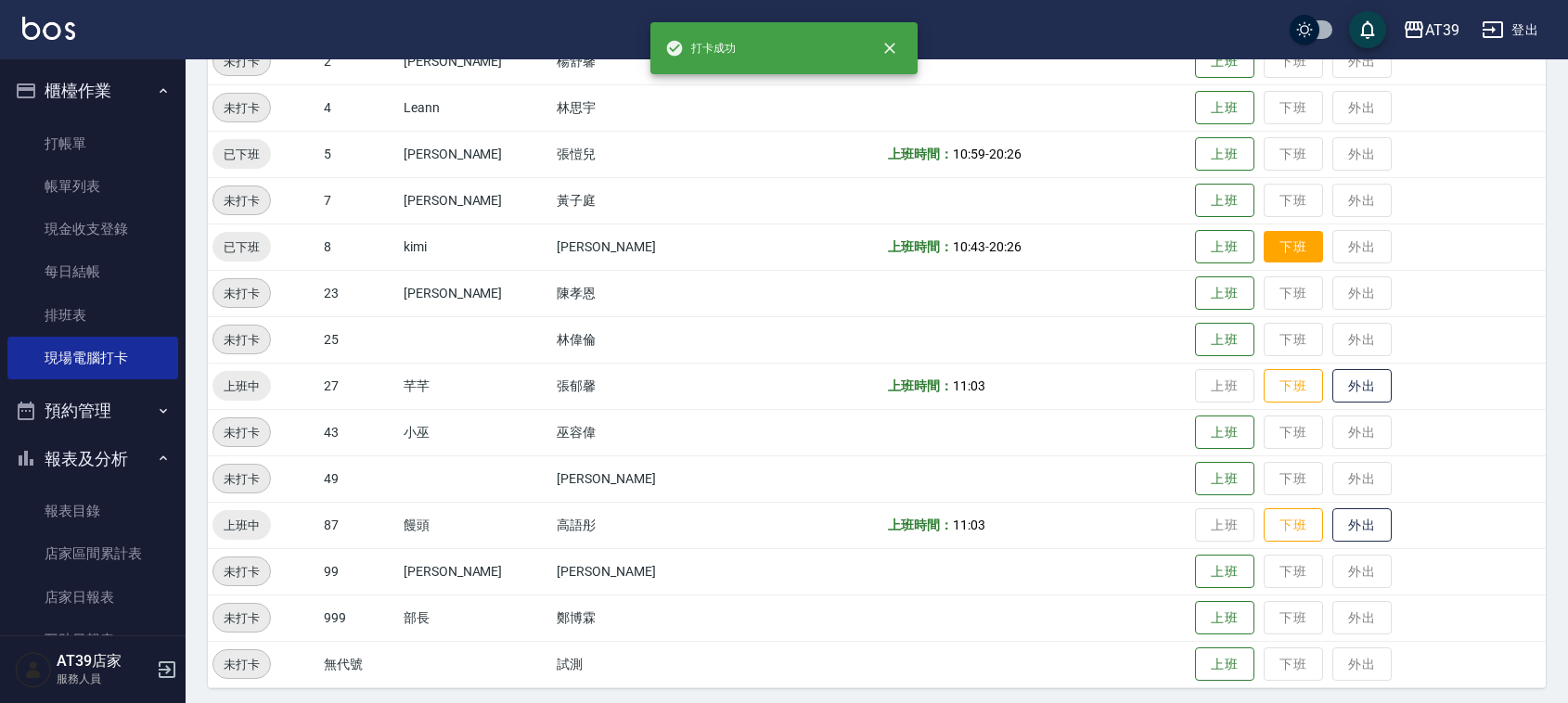
scroll to position [314, 0]
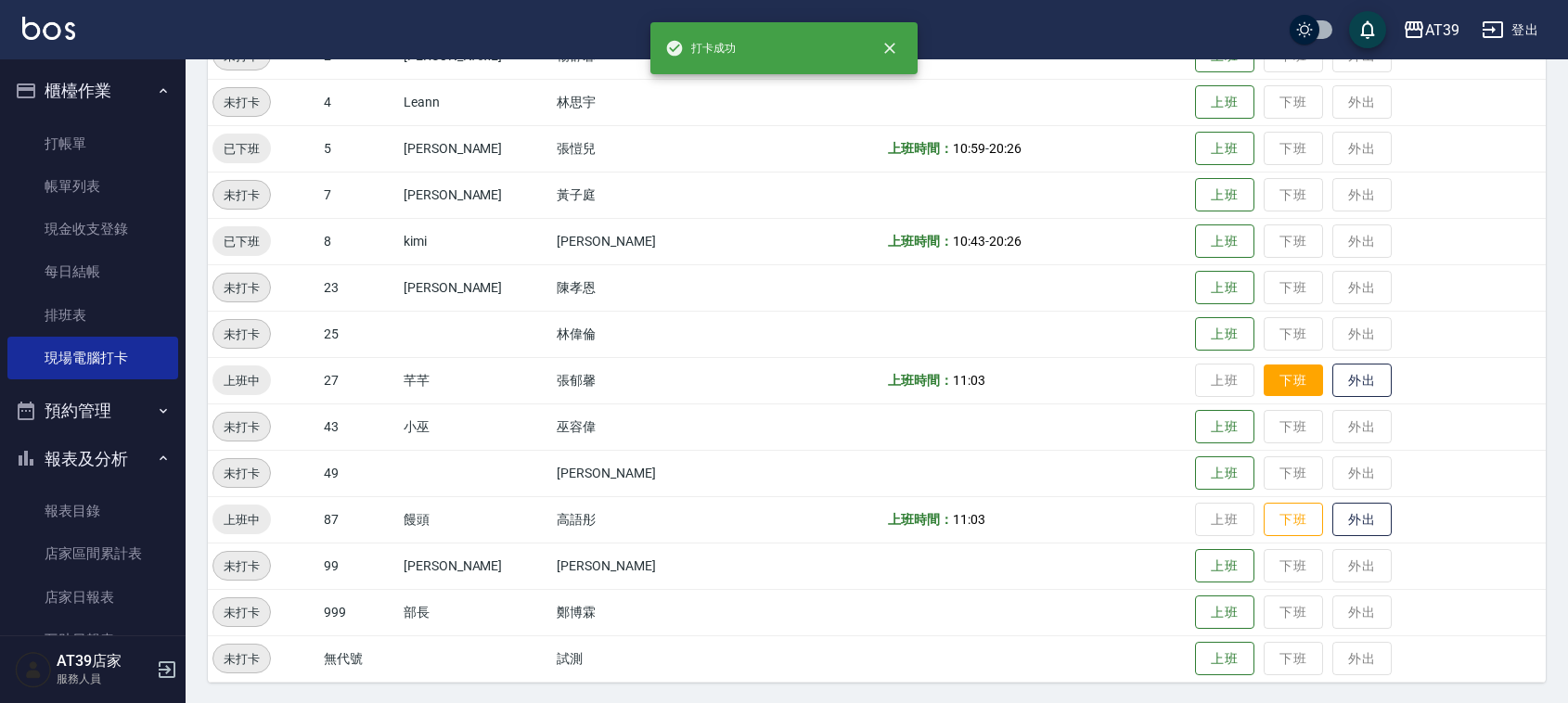
click at [1264, 385] on button "下班" at bounding box center [1293, 380] width 60 height 33
click at [1264, 519] on button "下班" at bounding box center [1293, 519] width 60 height 33
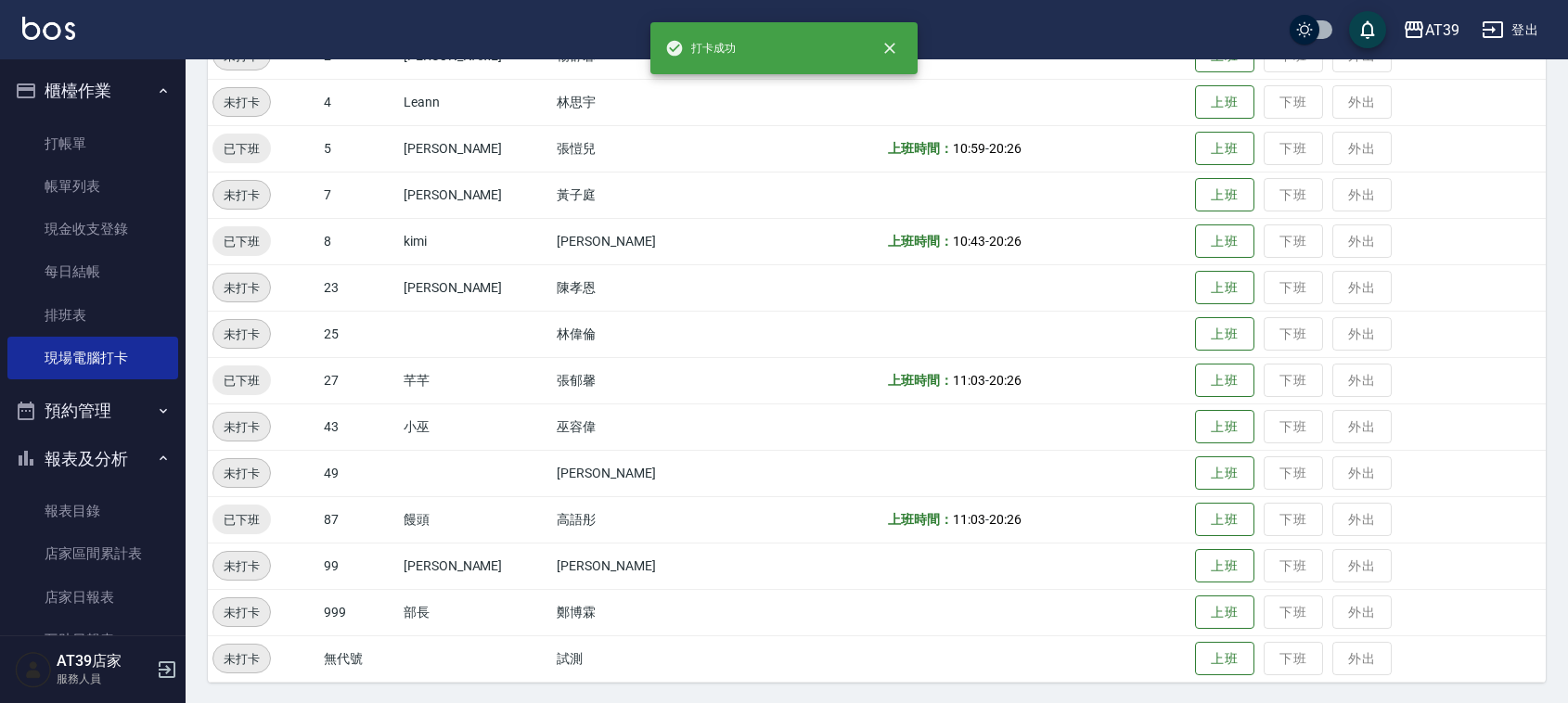
scroll to position [0, 0]
